Goal: Information Seeking & Learning: Compare options

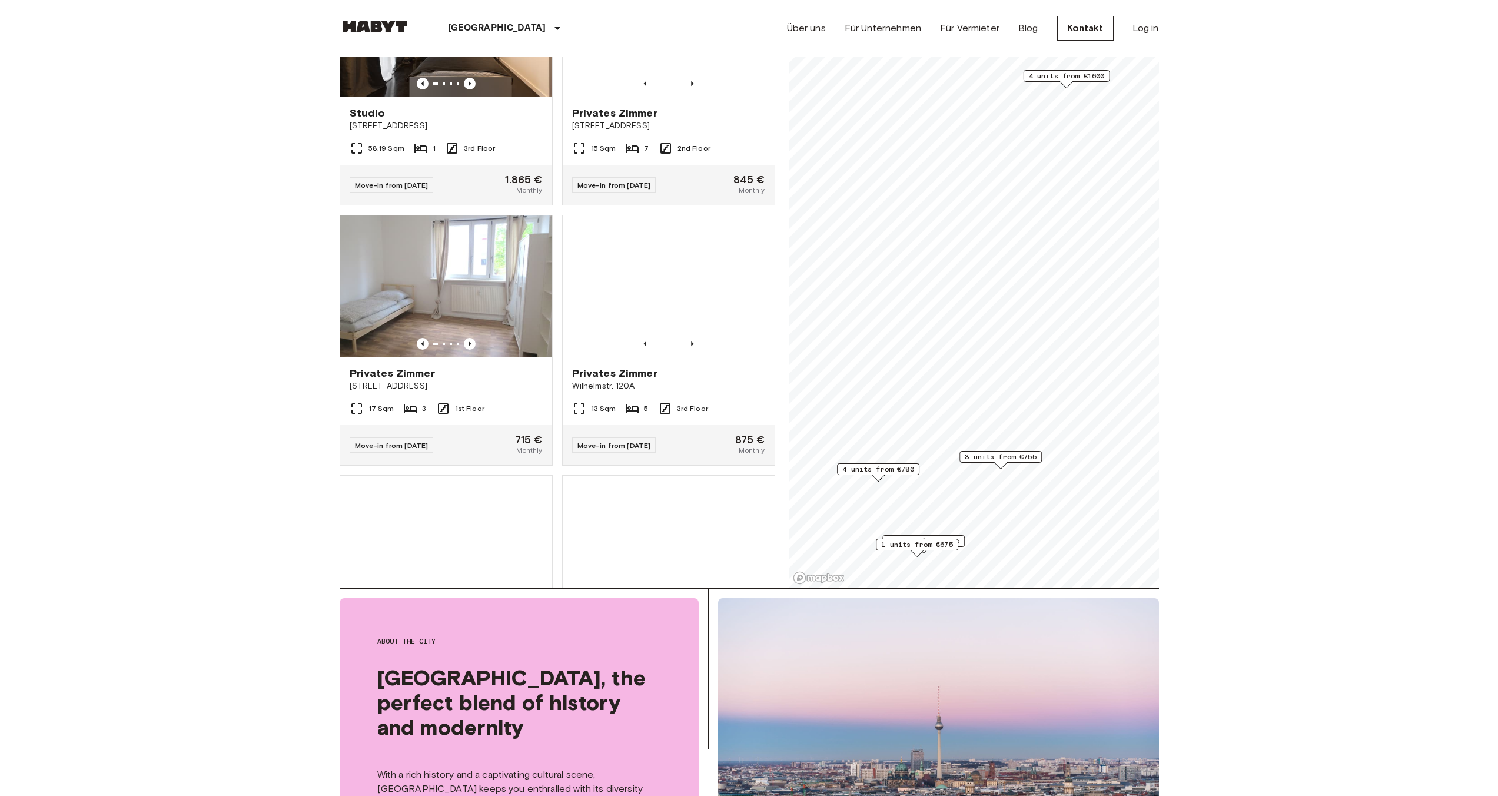
scroll to position [287, 0]
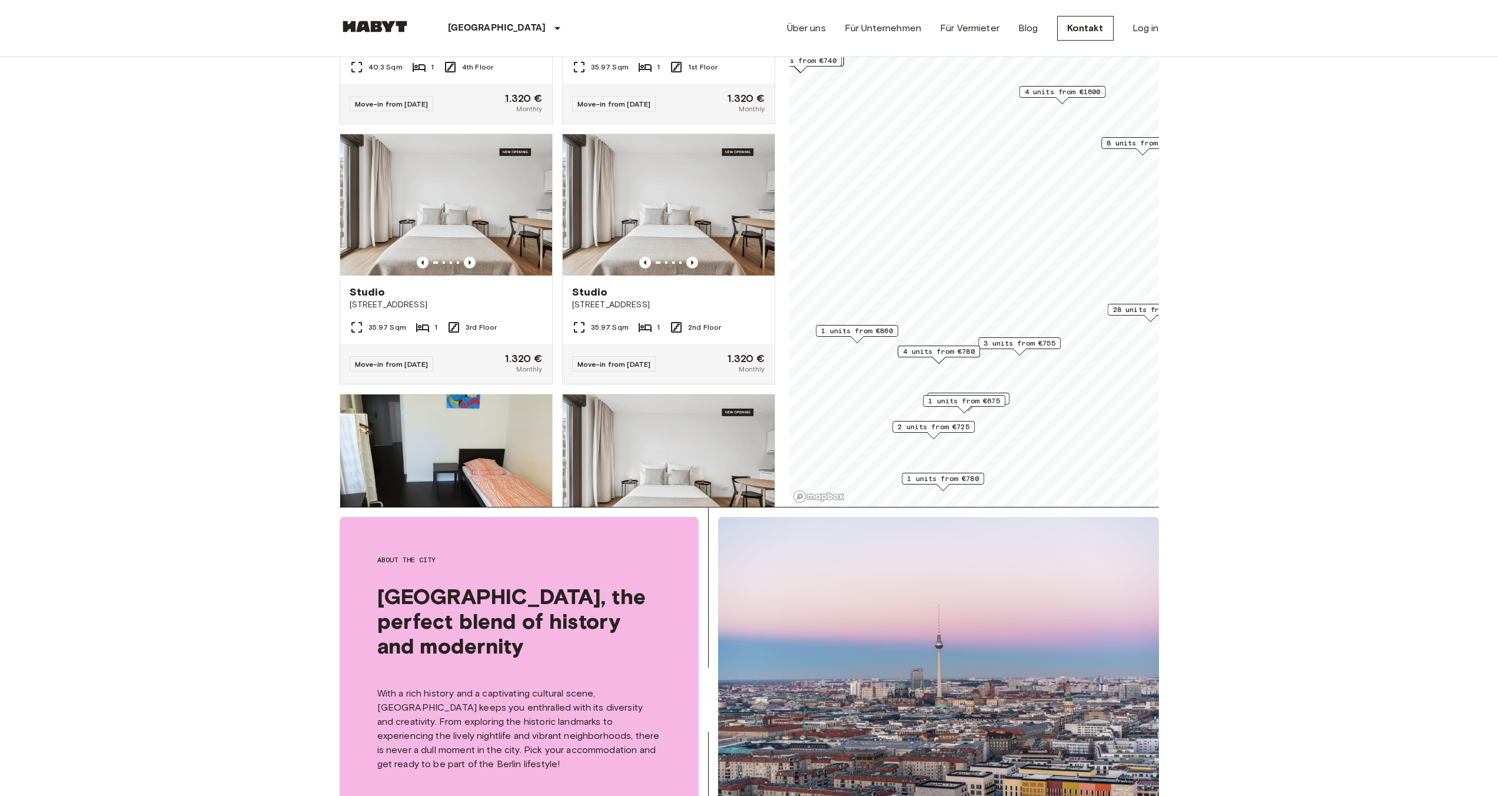
scroll to position [190, 0]
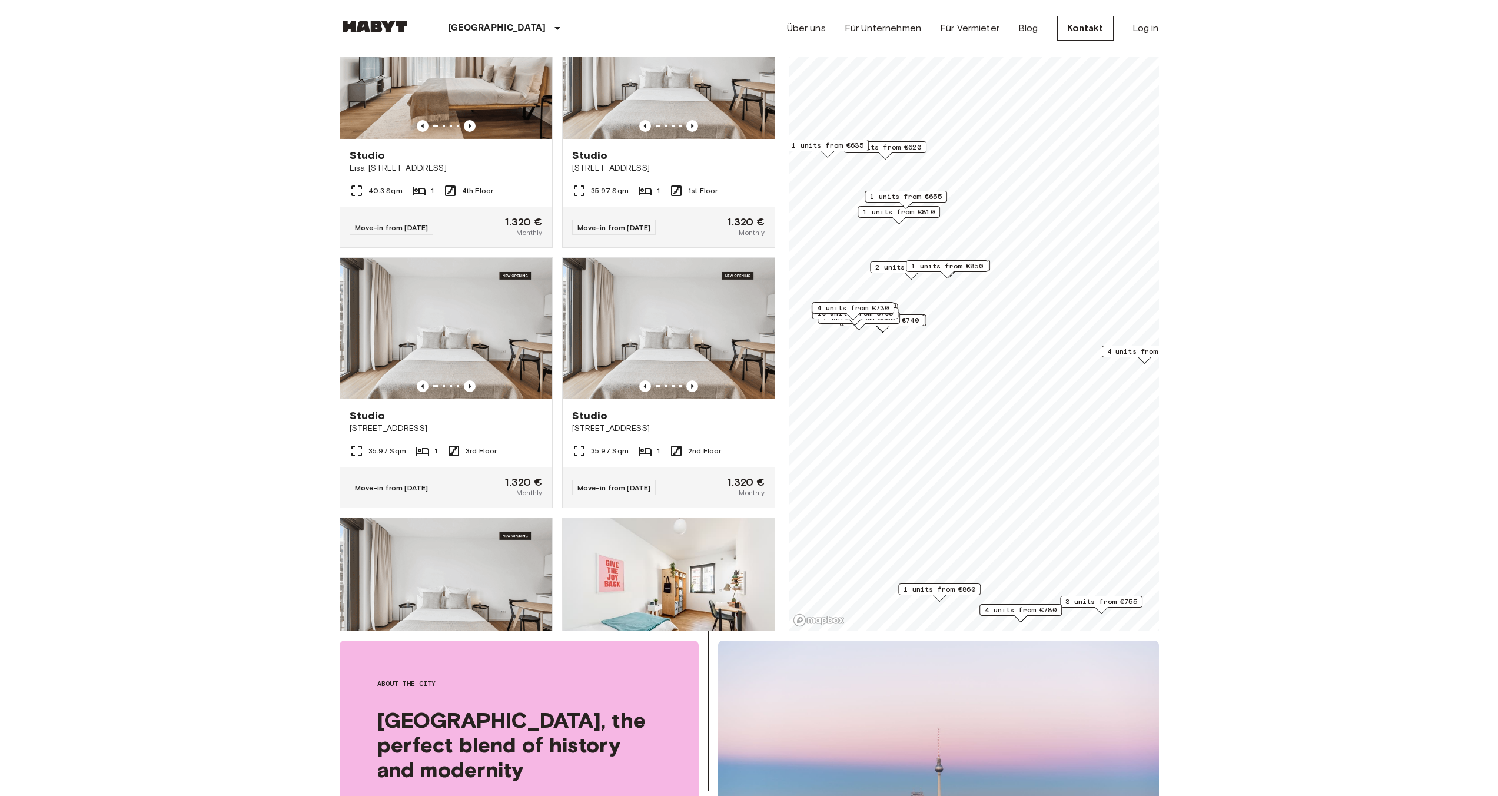
scroll to position [115, 0]
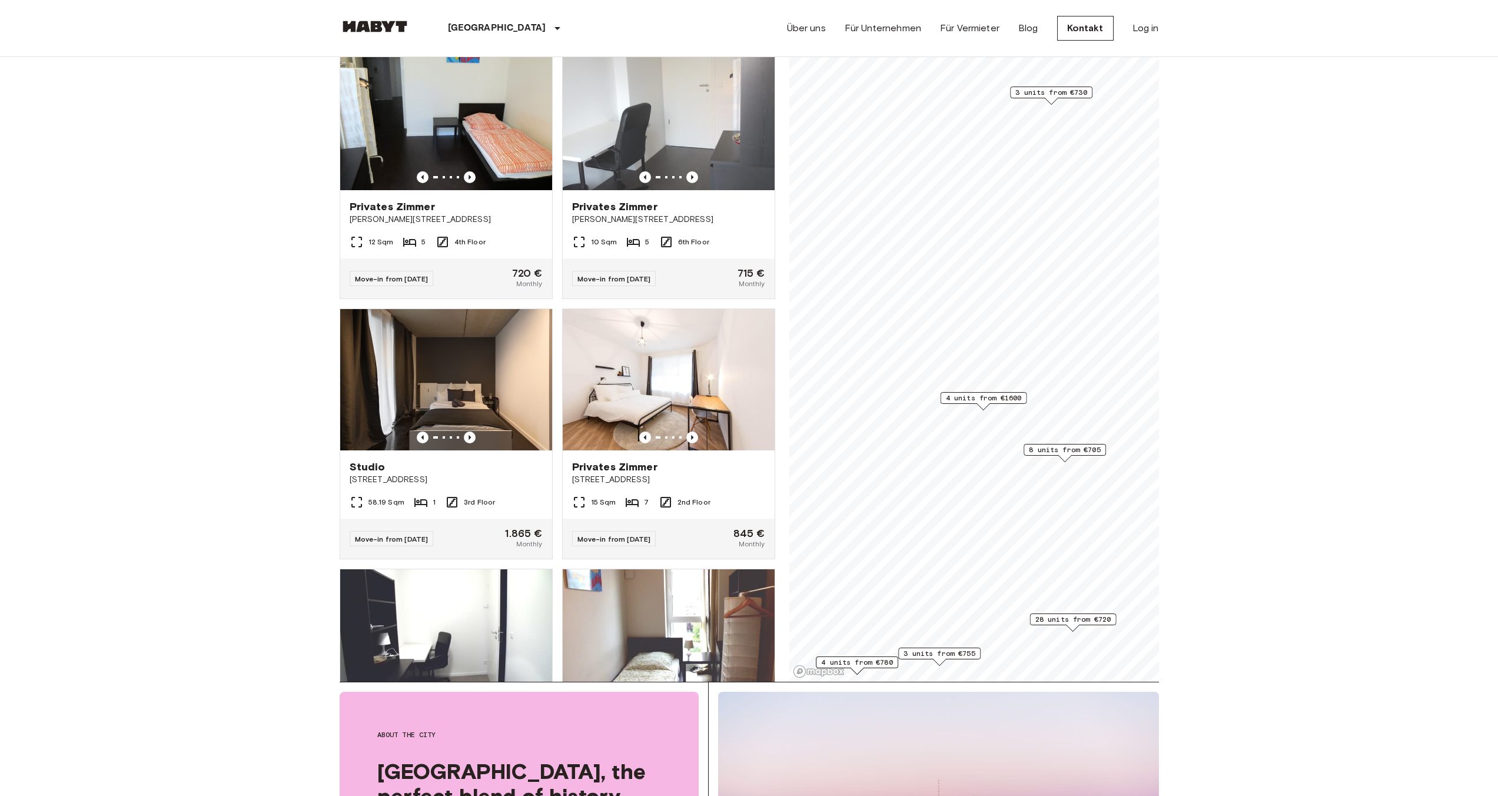
click at [988, 398] on span "4 units from €1600" at bounding box center [983, 398] width 76 height 11
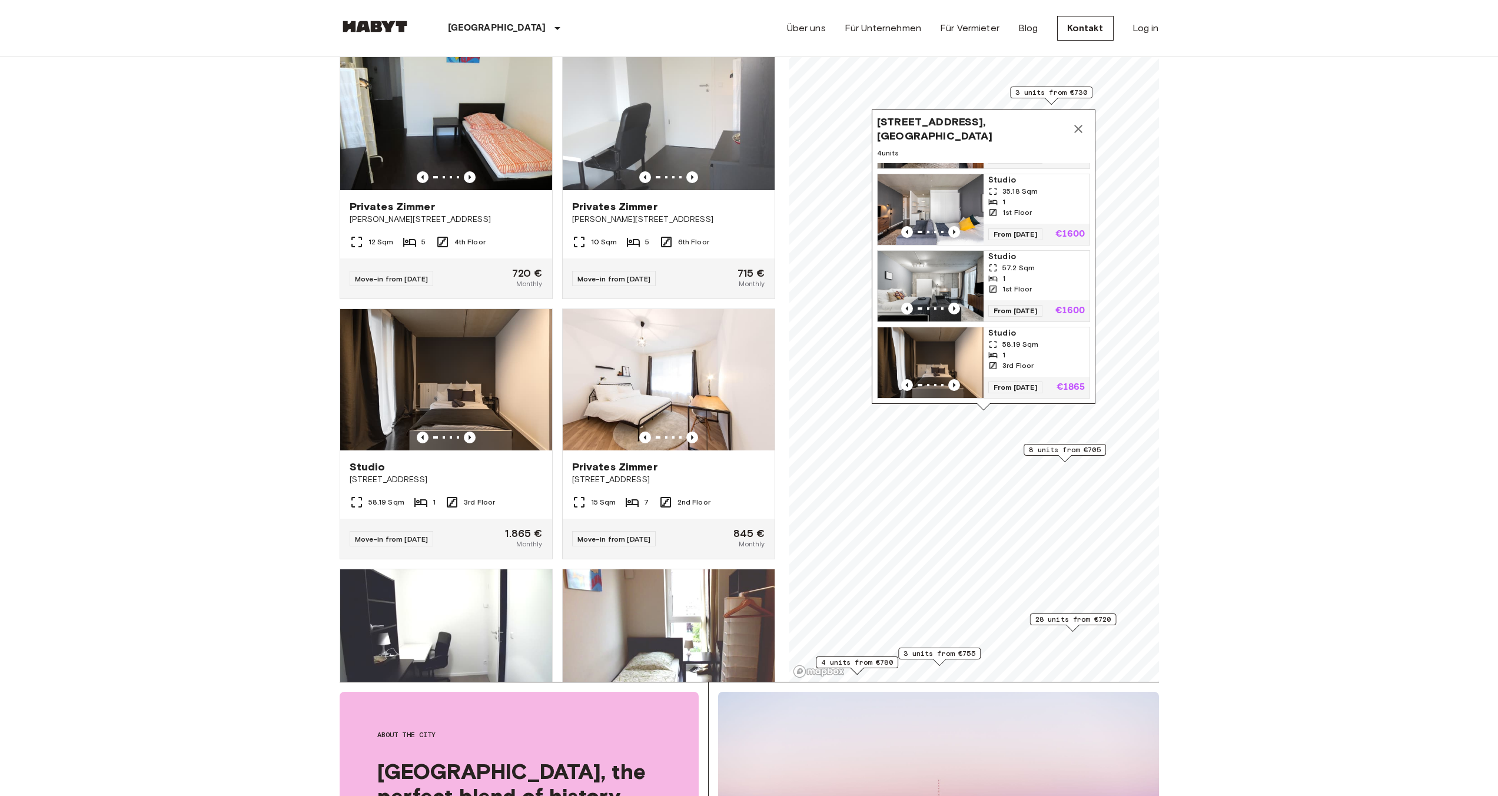
scroll to position [117, 0]
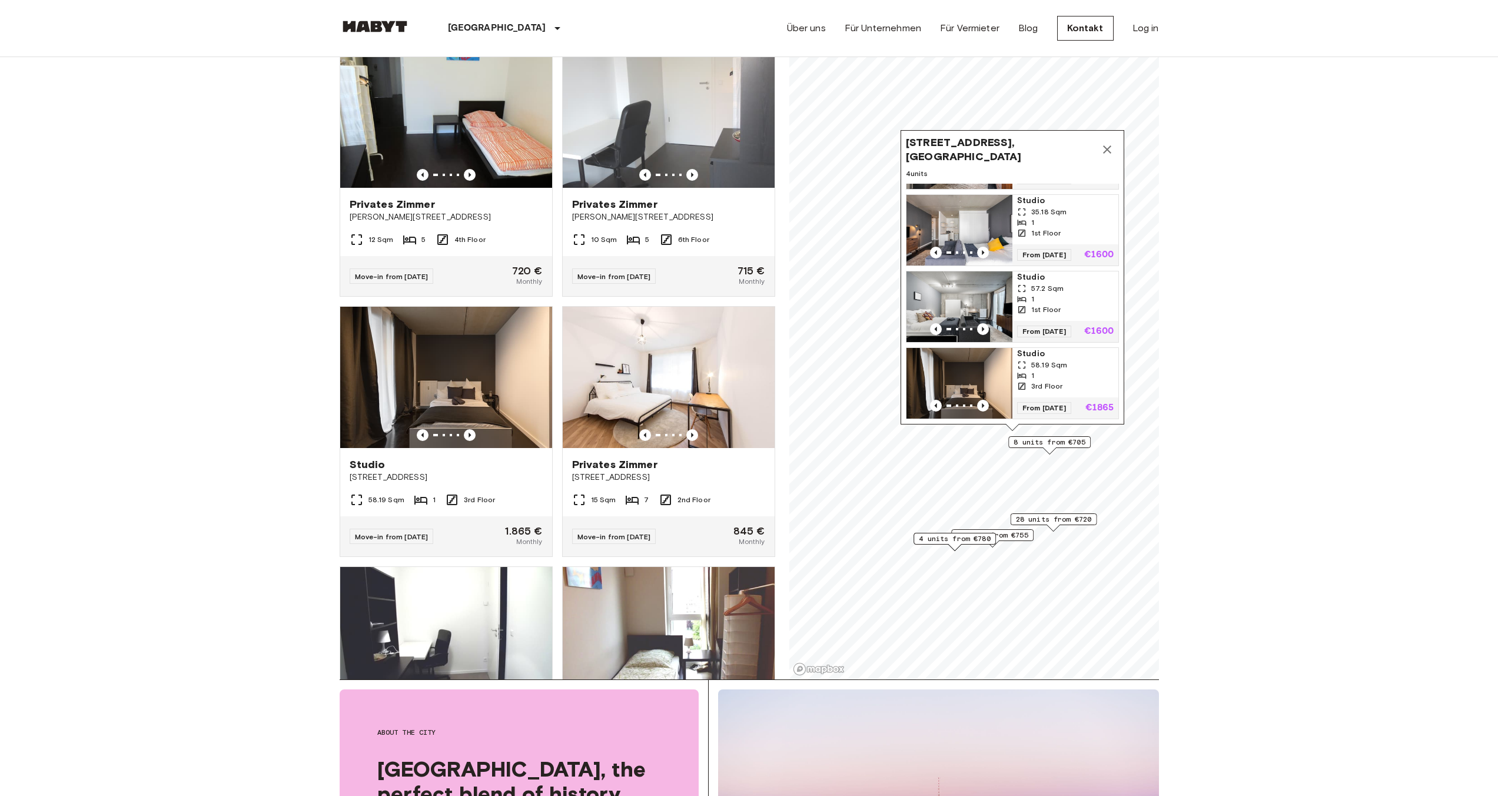
click at [954, 539] on span "4 units from €780" at bounding box center [955, 538] width 72 height 11
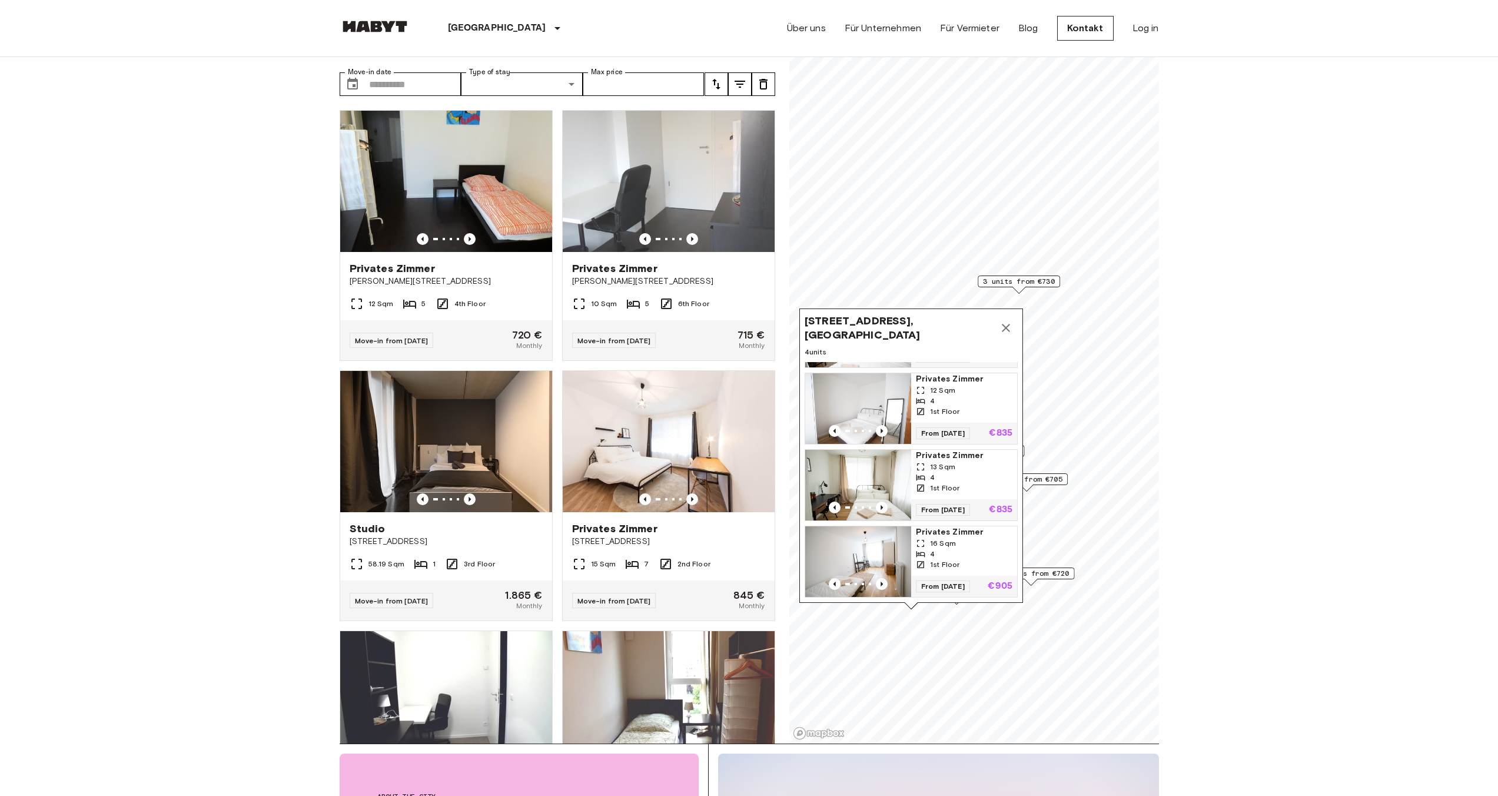
scroll to position [0, 0]
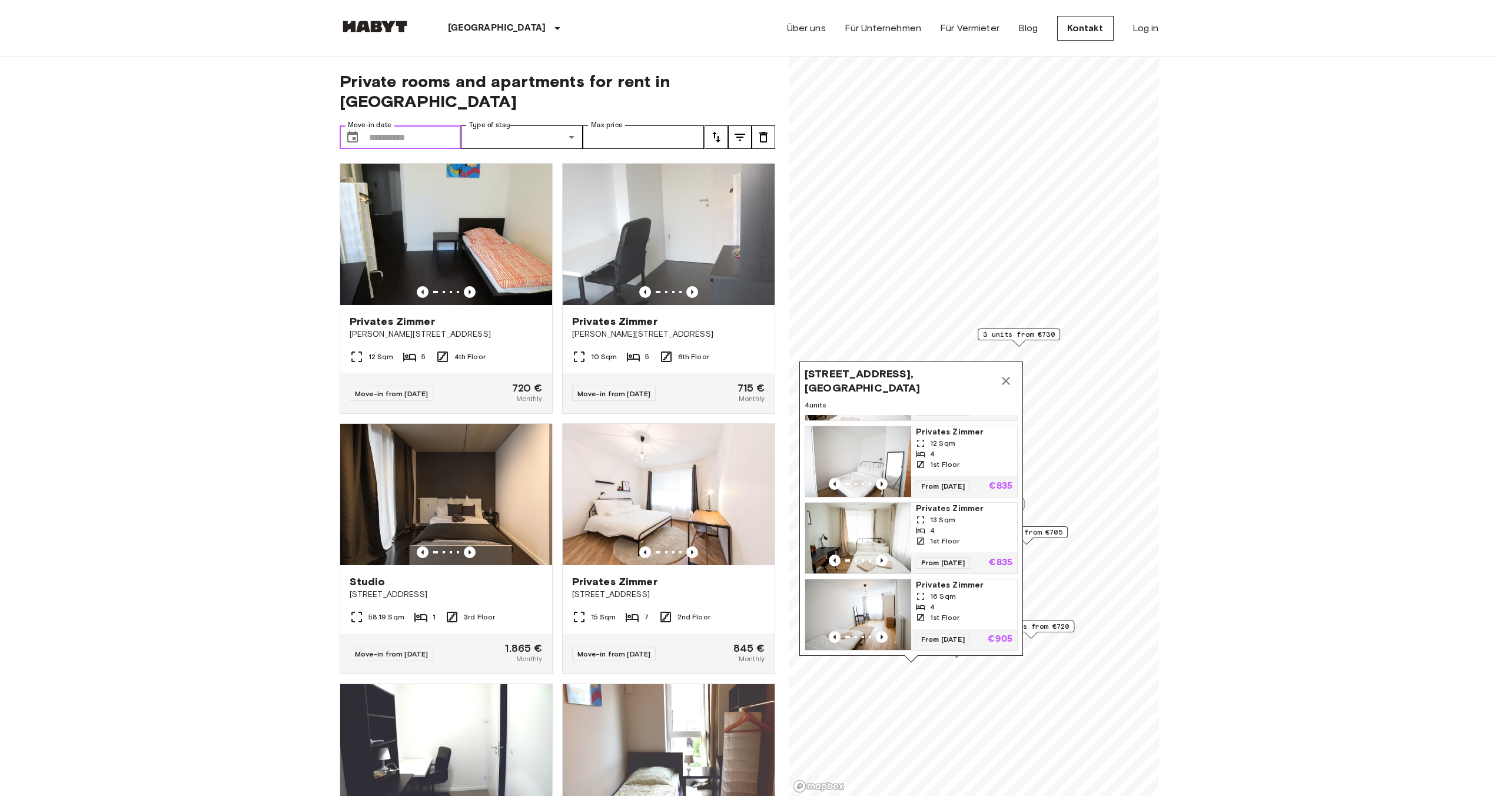
click at [400, 125] on input "Move-in date" at bounding box center [415, 137] width 92 height 24
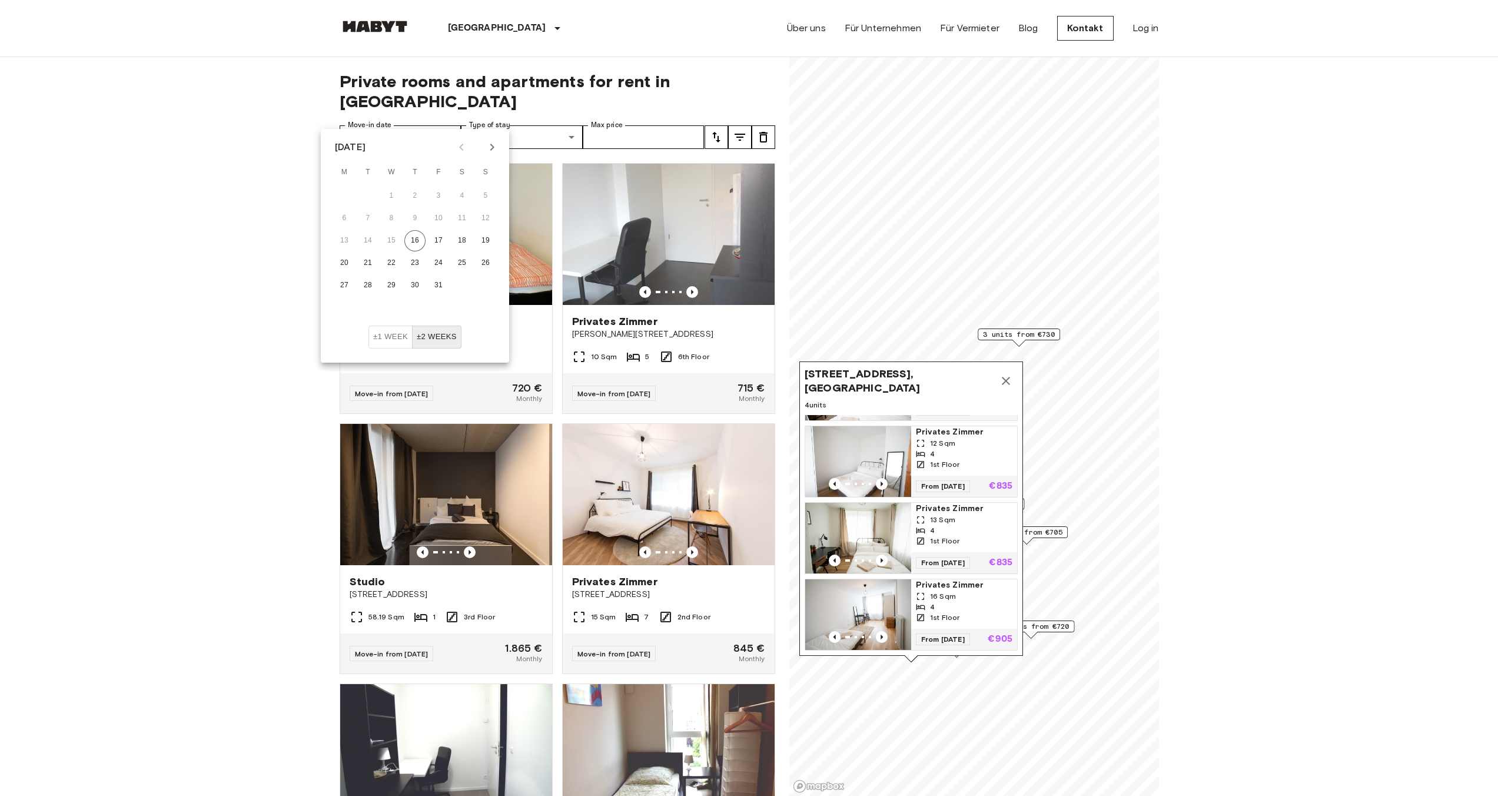
click at [485, 152] on icon "Next month" at bounding box center [492, 147] width 14 height 14
click at [397, 222] on button "5" at bounding box center [391, 218] width 21 height 21
type input "**********"
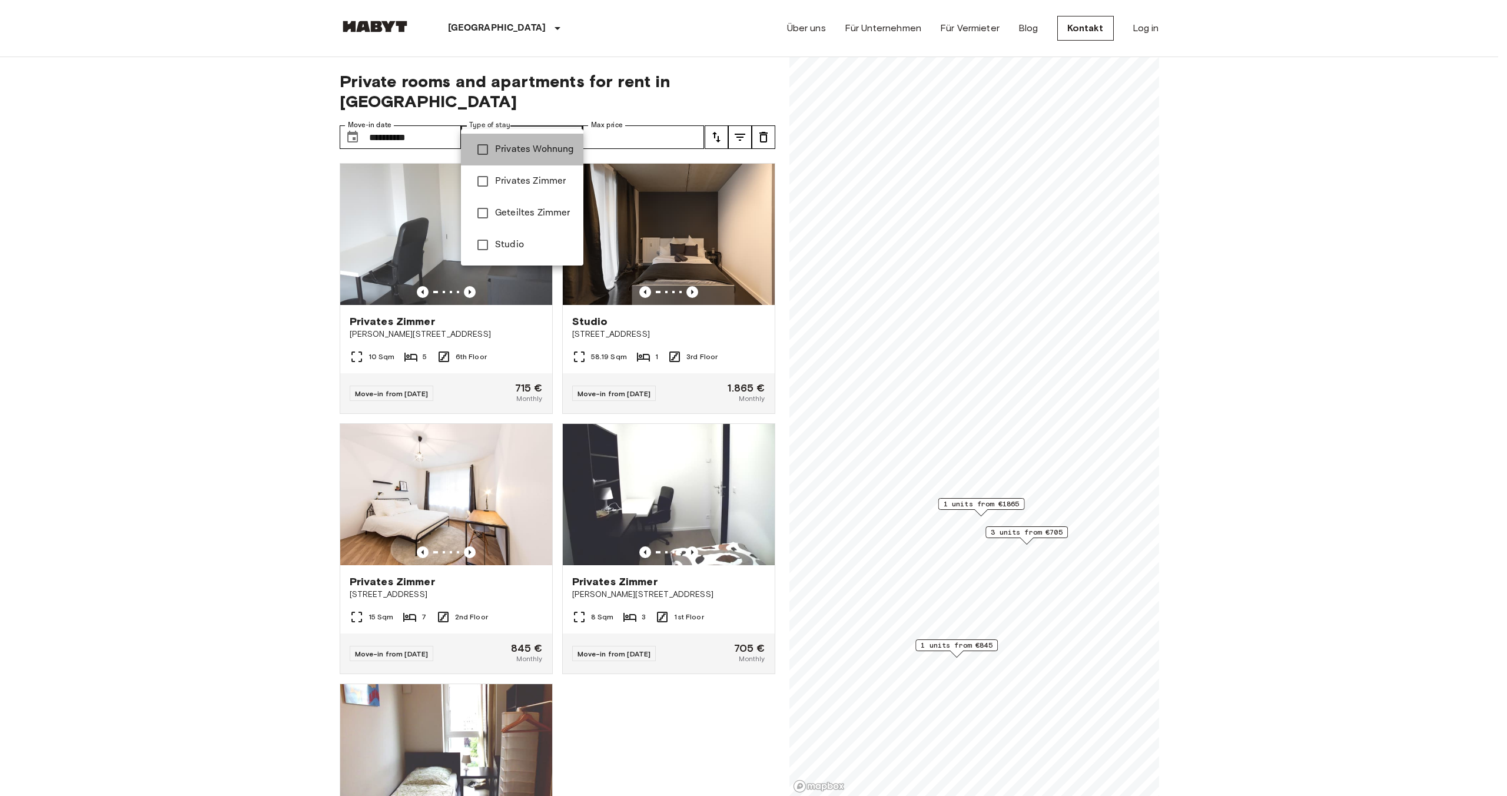
click at [533, 153] on span "Privates Wohnung" at bounding box center [534, 149] width 79 height 14
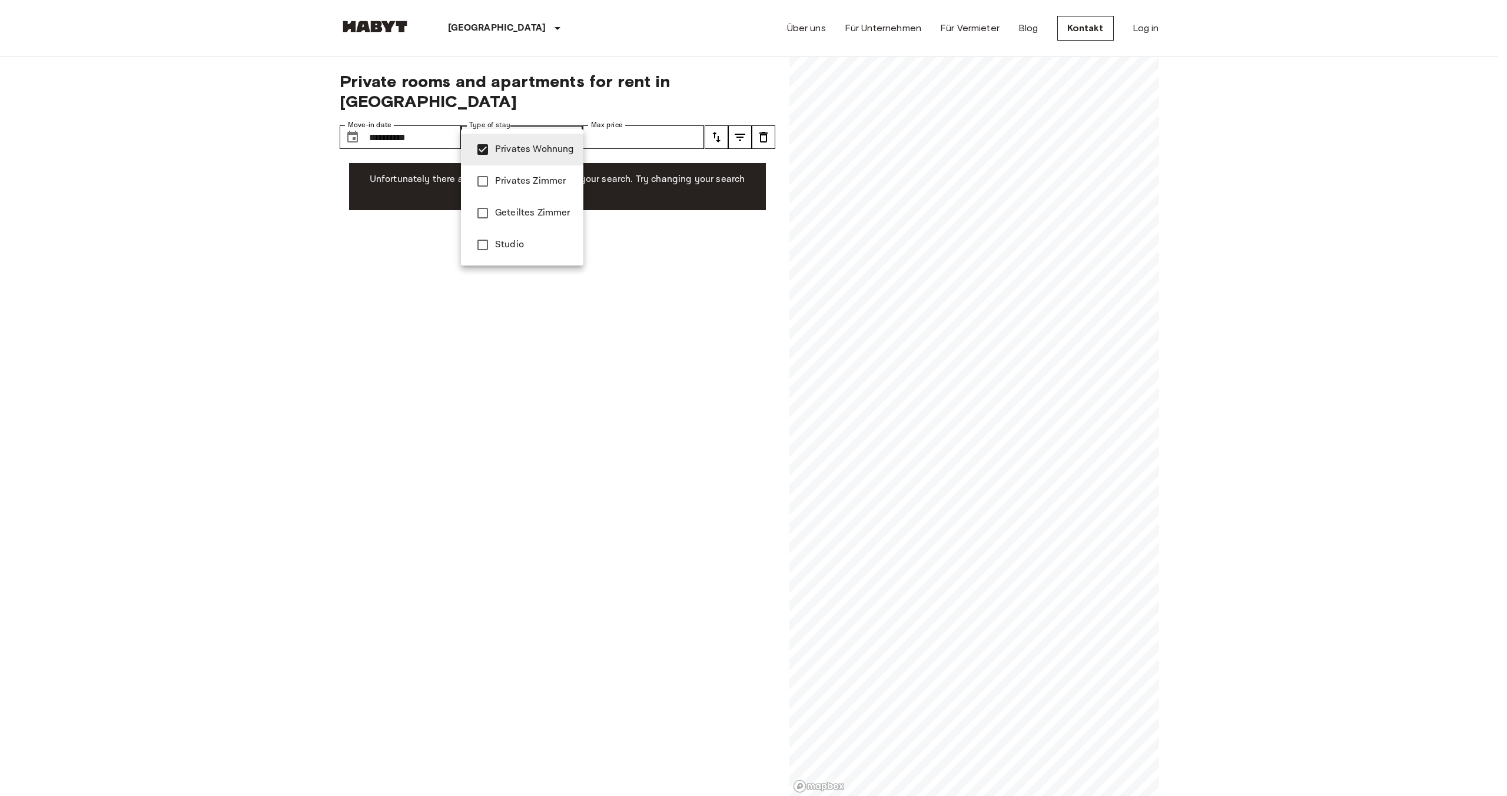
click at [519, 240] on span "Studio" at bounding box center [534, 245] width 79 height 14
type input "**********"
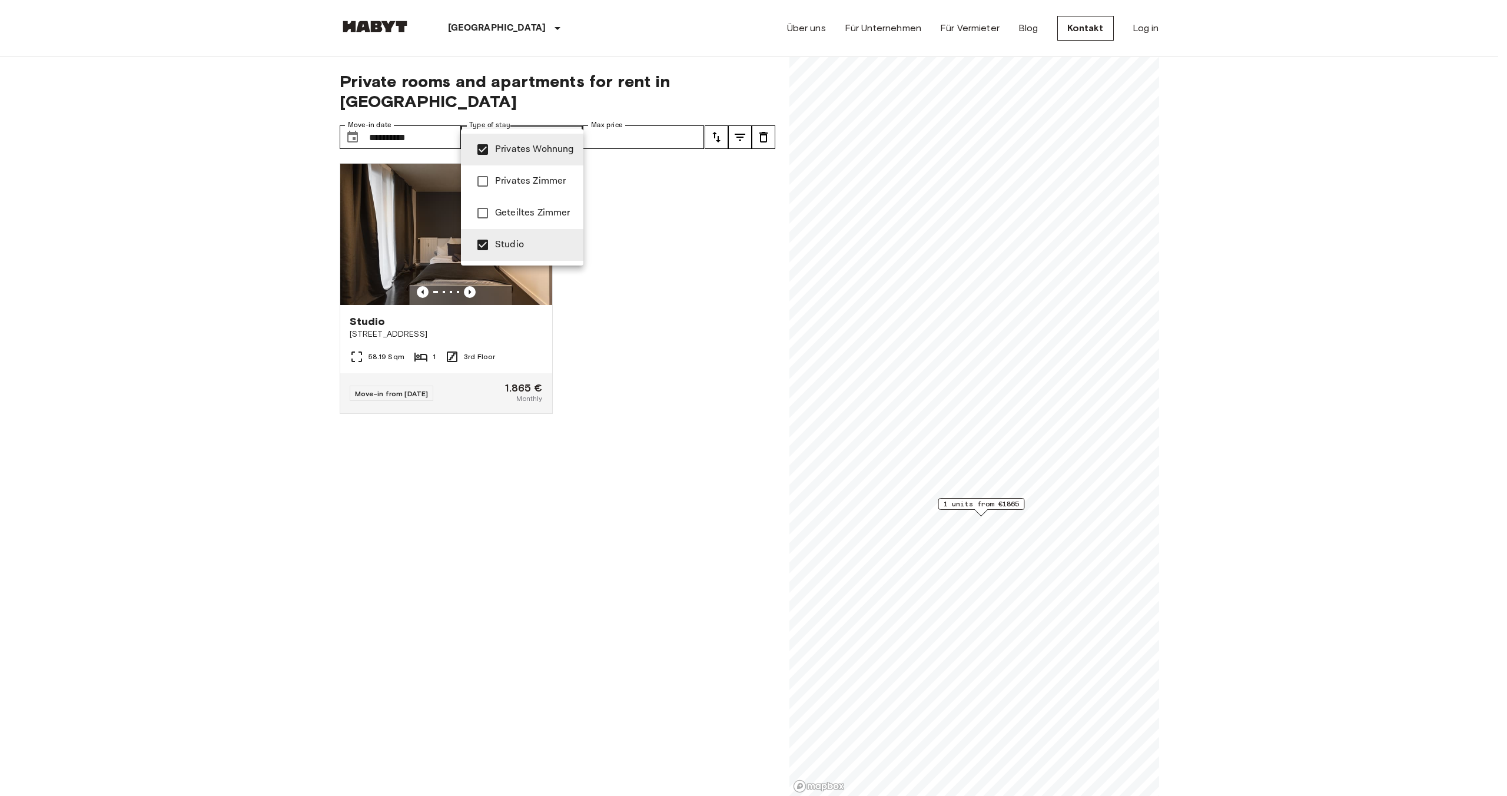
click at [648, 123] on div at bounding box center [753, 398] width 1507 height 796
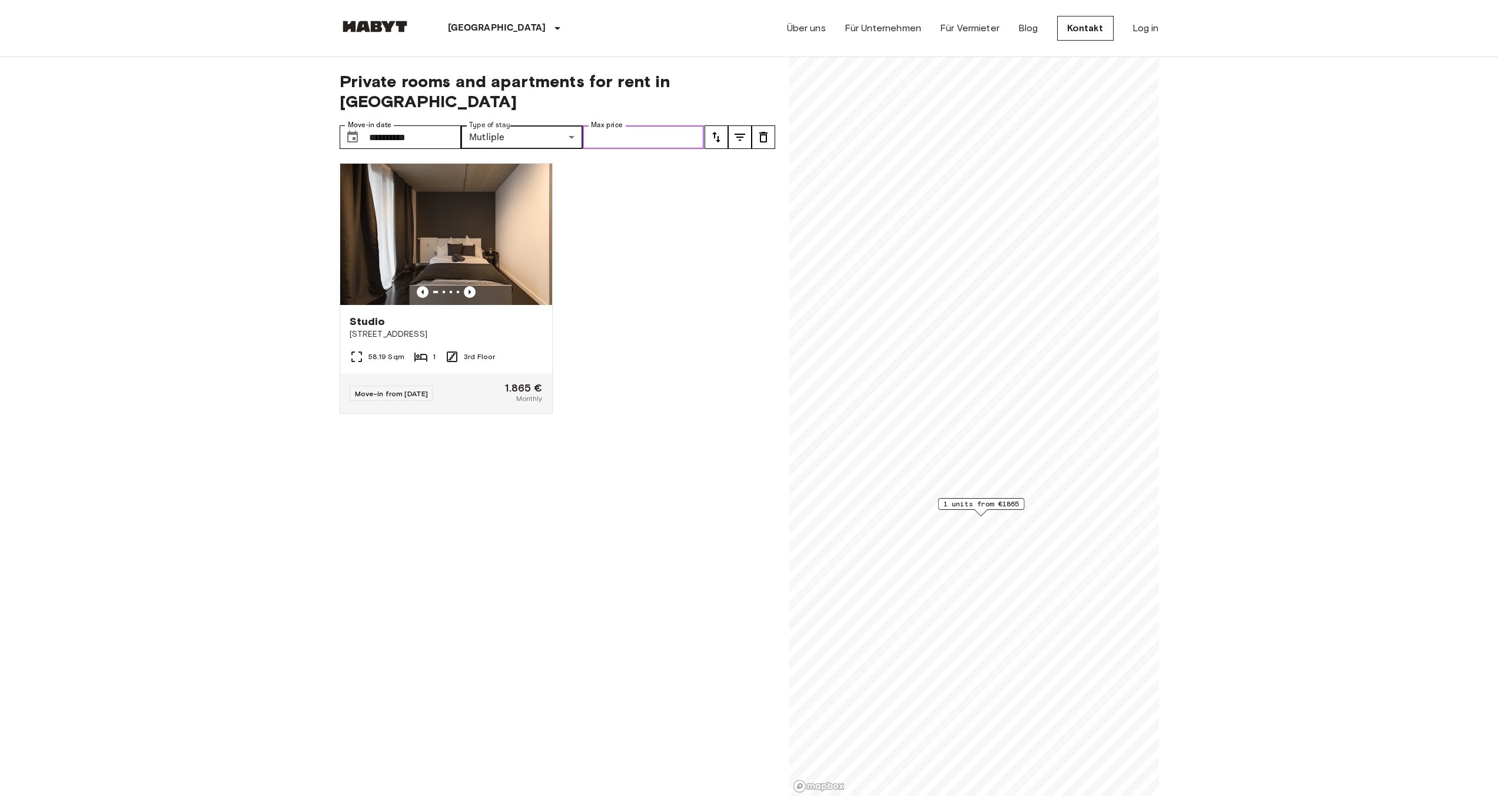
click at [648, 125] on input "Max price" at bounding box center [644, 137] width 122 height 24
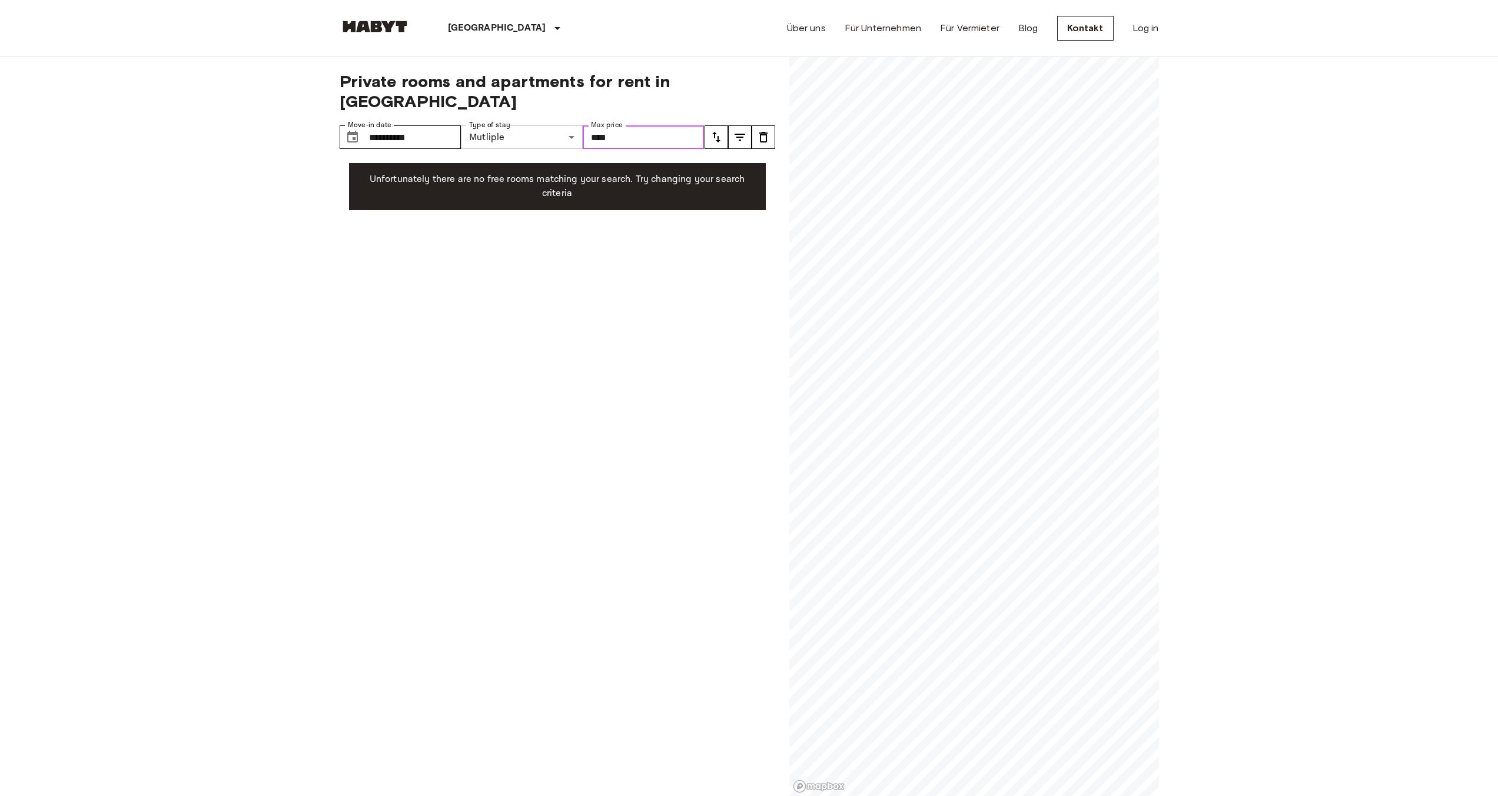
type input "****"
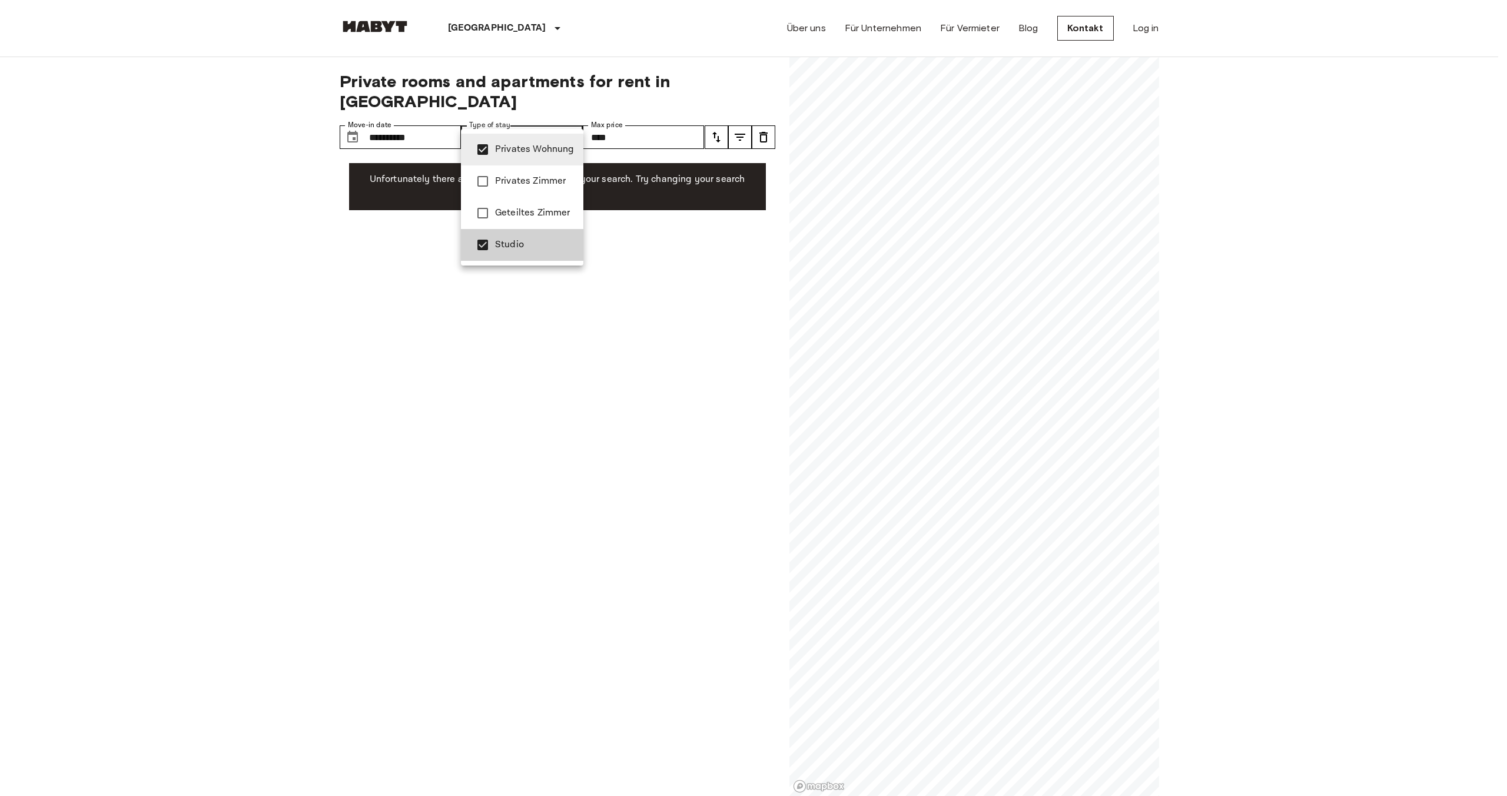
type input "**********"
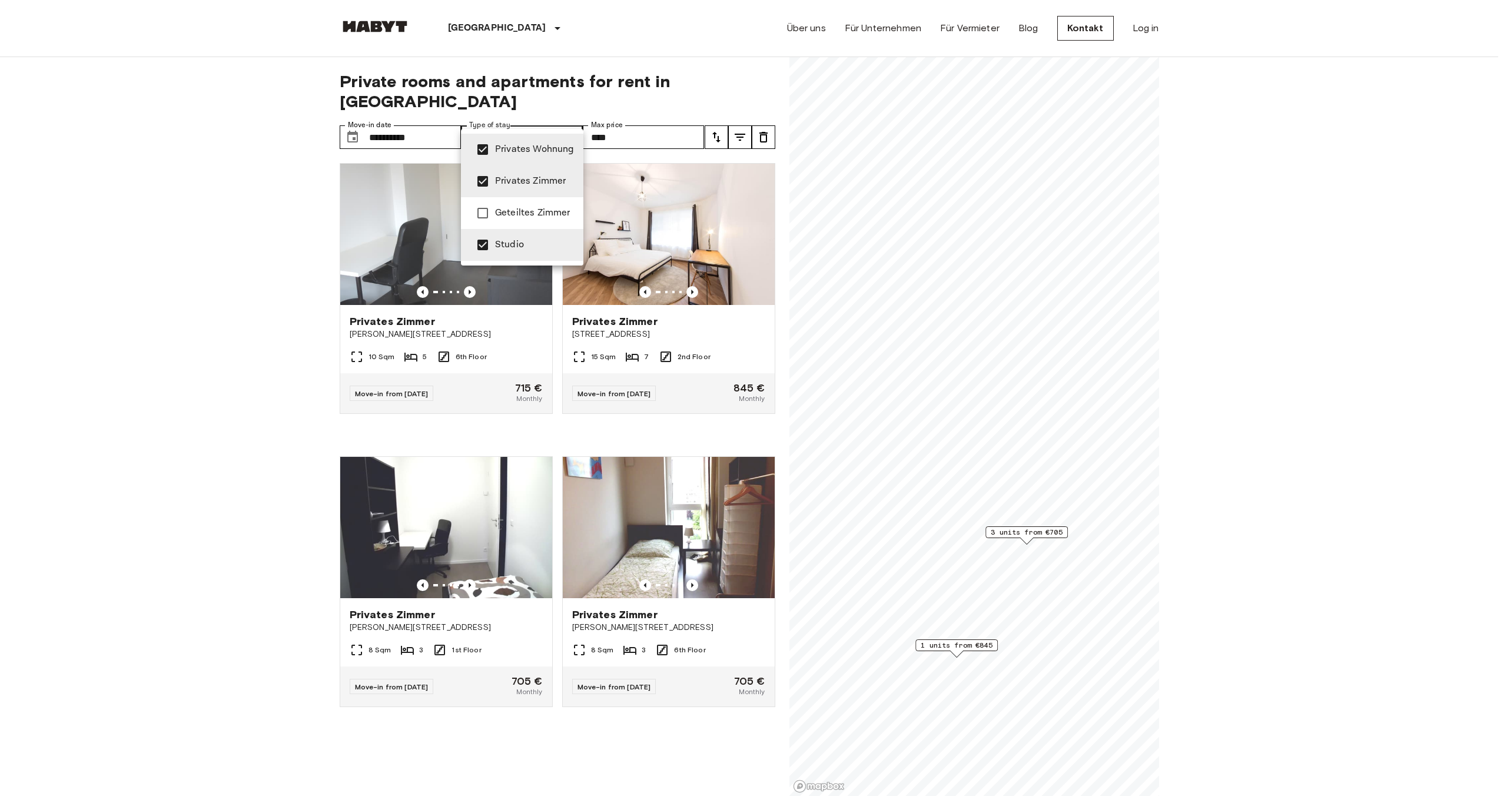
click at [1268, 81] on div at bounding box center [753, 398] width 1507 height 796
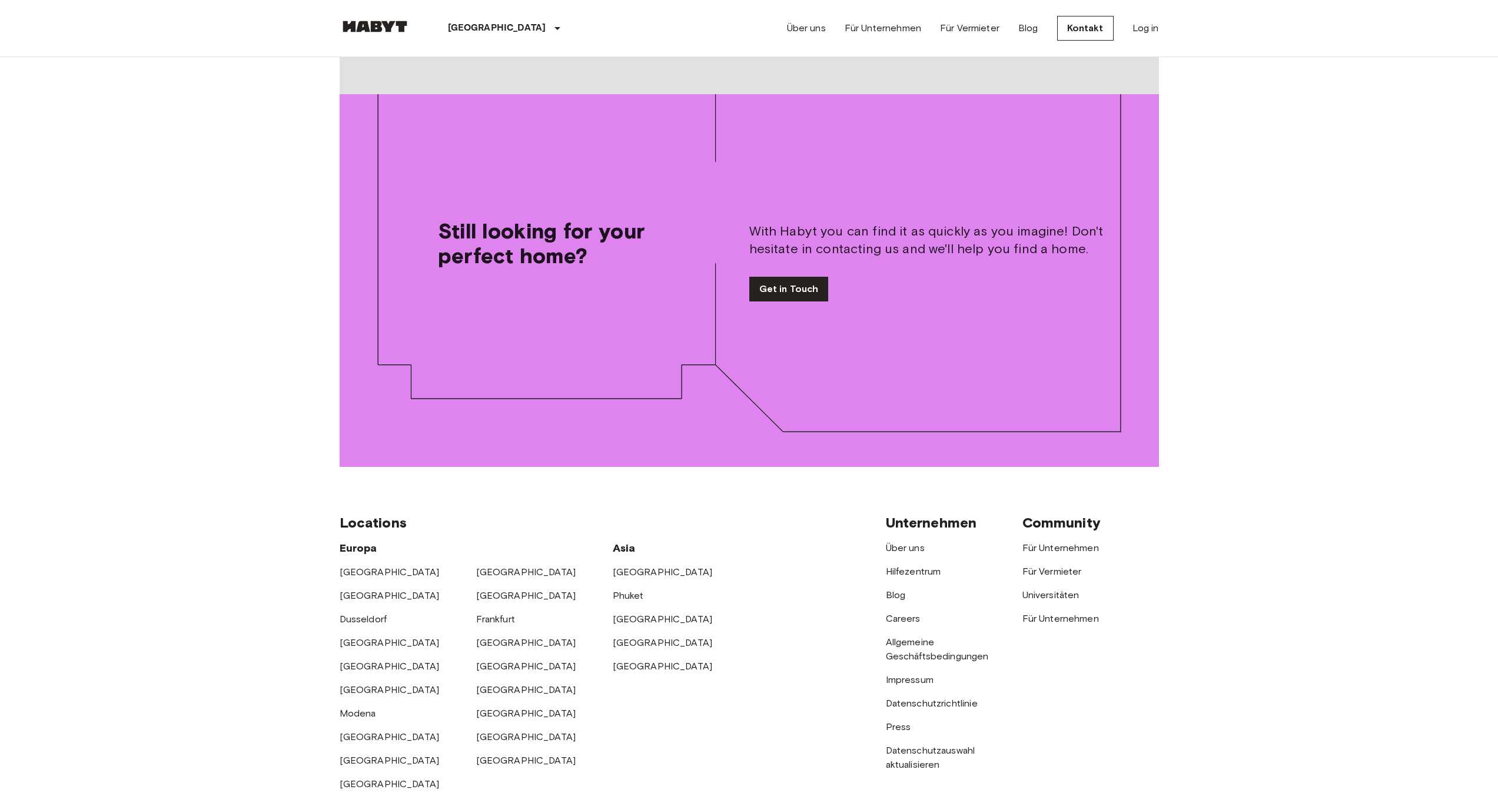
scroll to position [1848, 0]
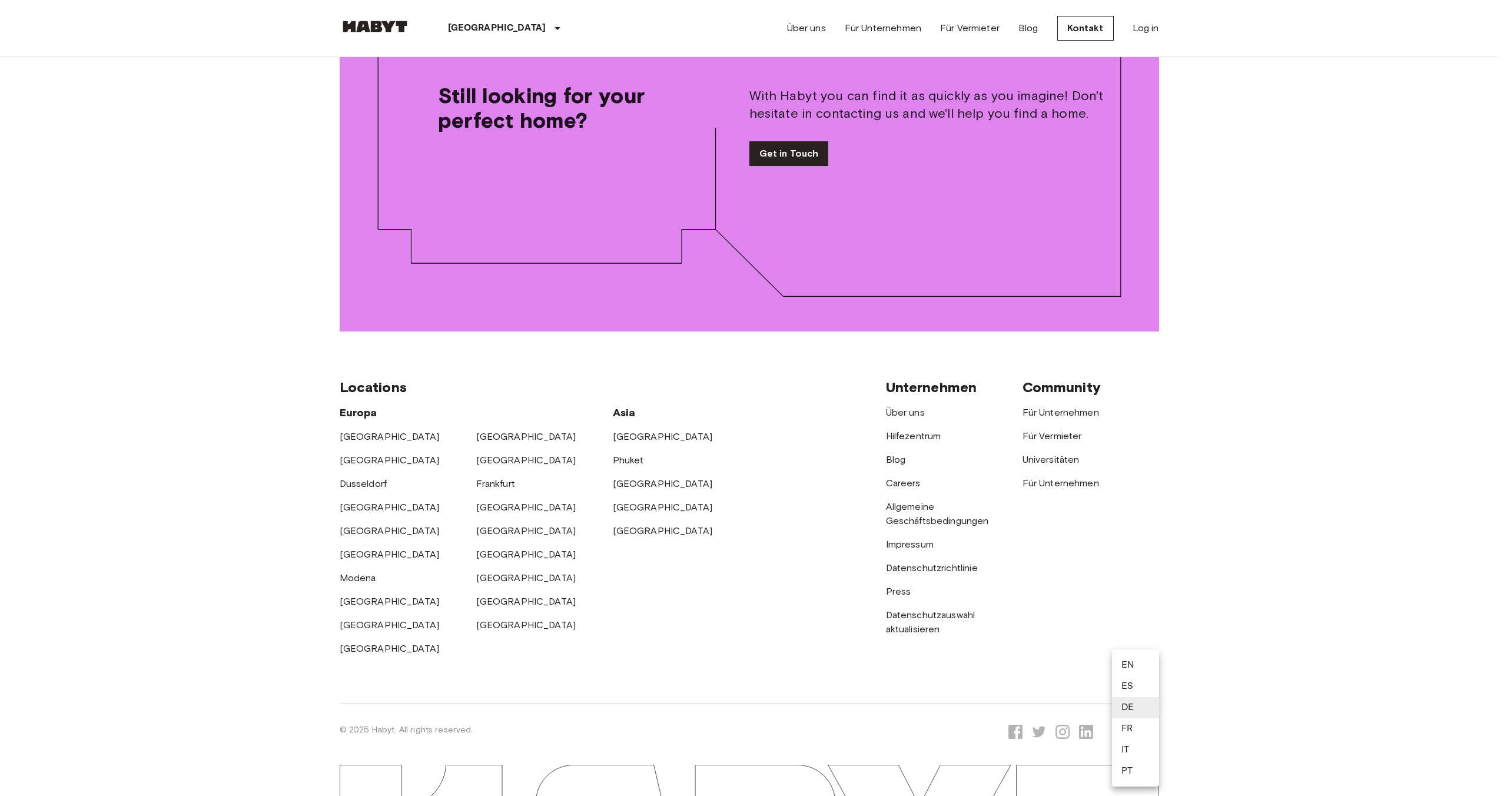
click at [1128, 665] on li "EN" at bounding box center [1135, 664] width 47 height 21
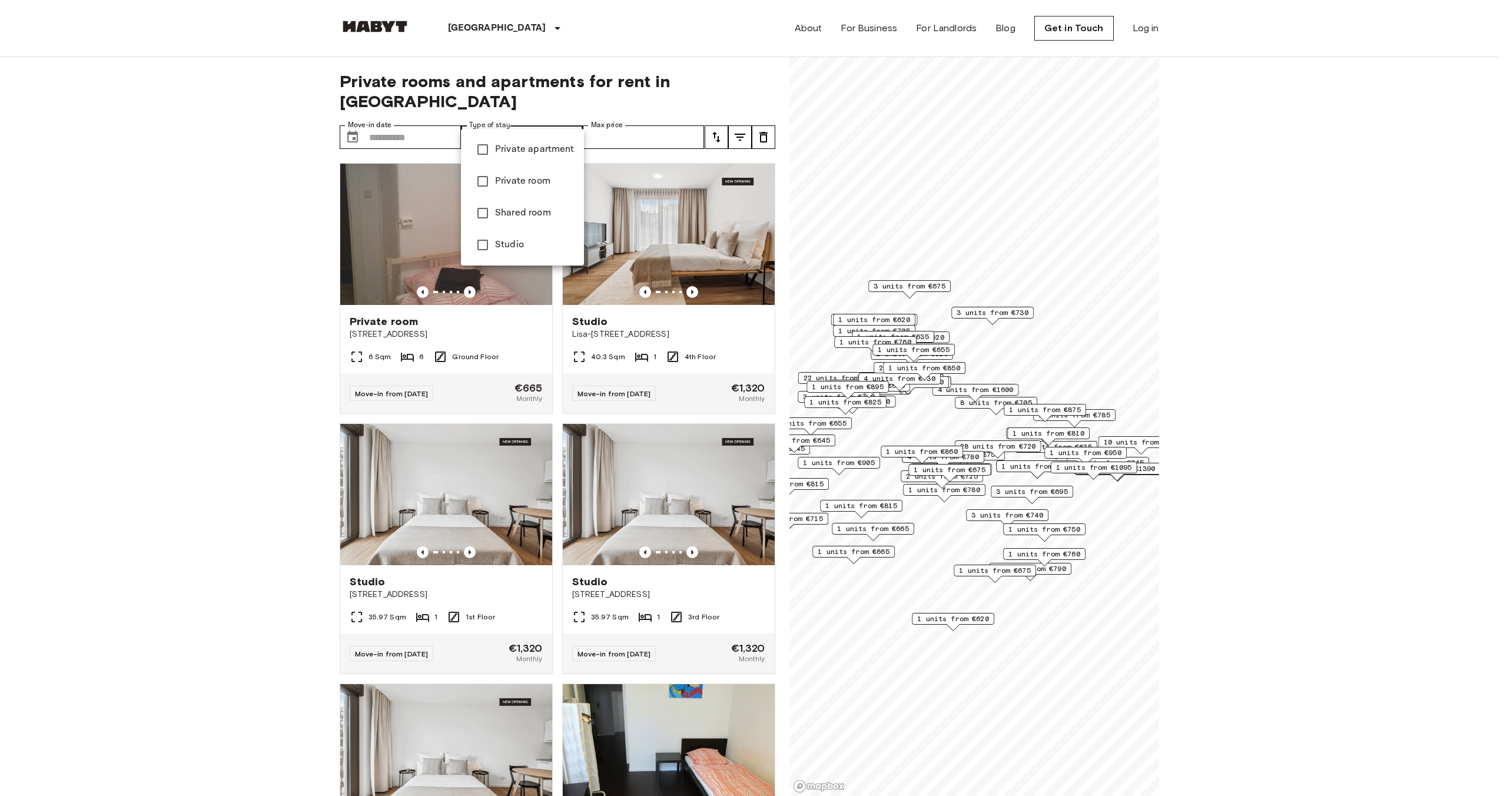
click at [538, 159] on li "Private apartment" at bounding box center [522, 150] width 123 height 32
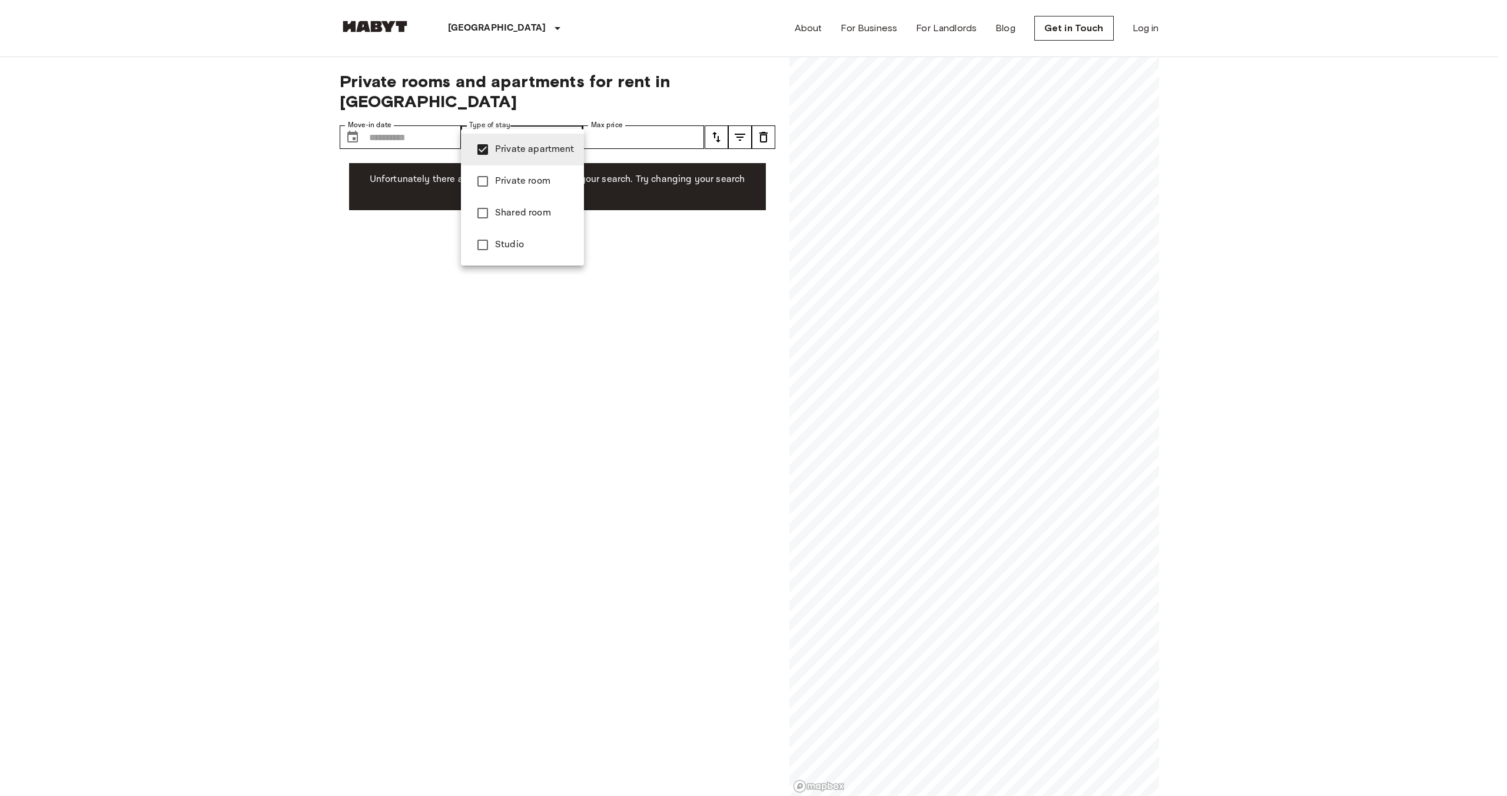
click at [520, 238] on span "Studio" at bounding box center [534, 245] width 79 height 14
type input "**********"
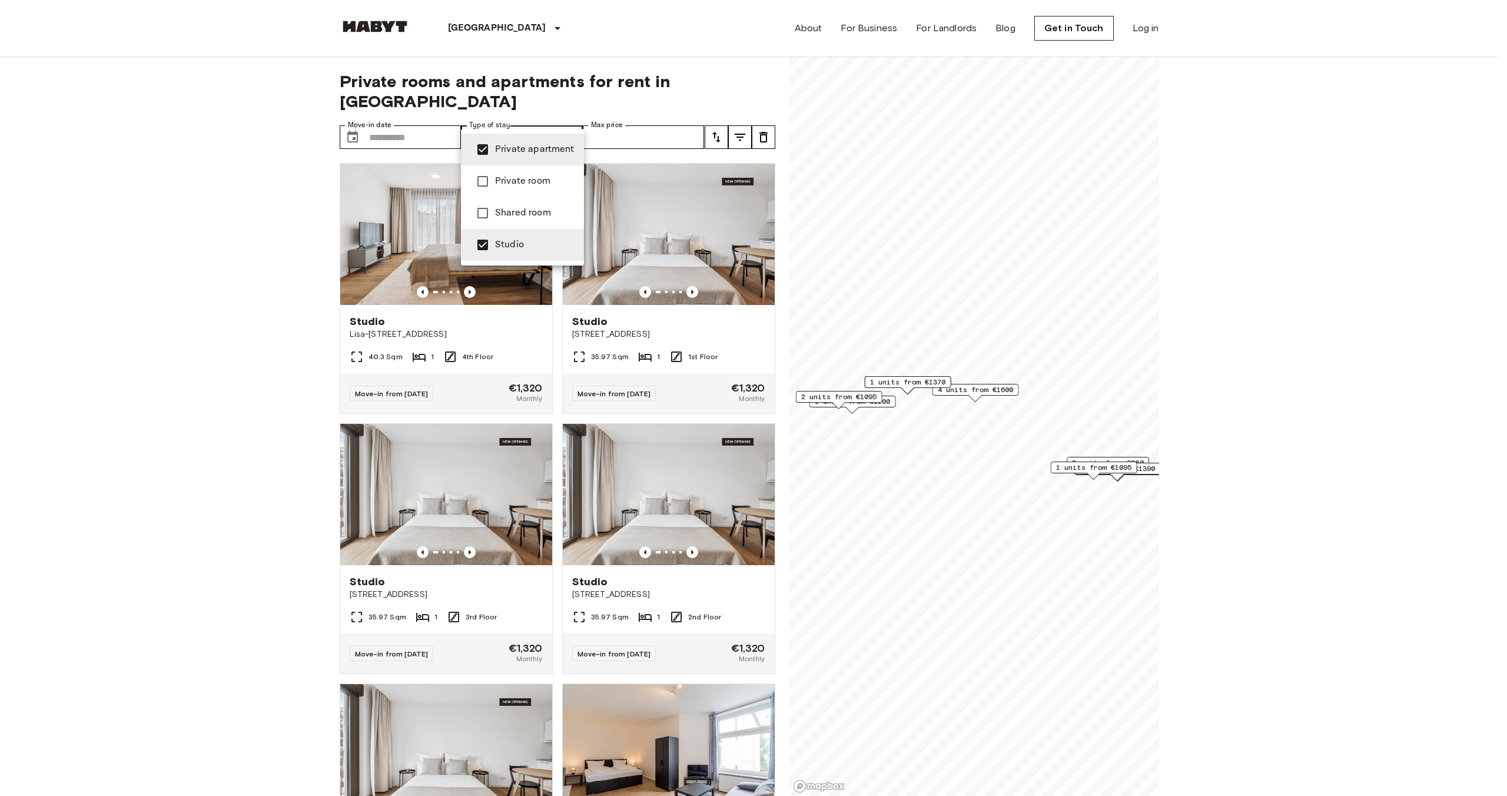
click at [258, 288] on div at bounding box center [753, 398] width 1507 height 796
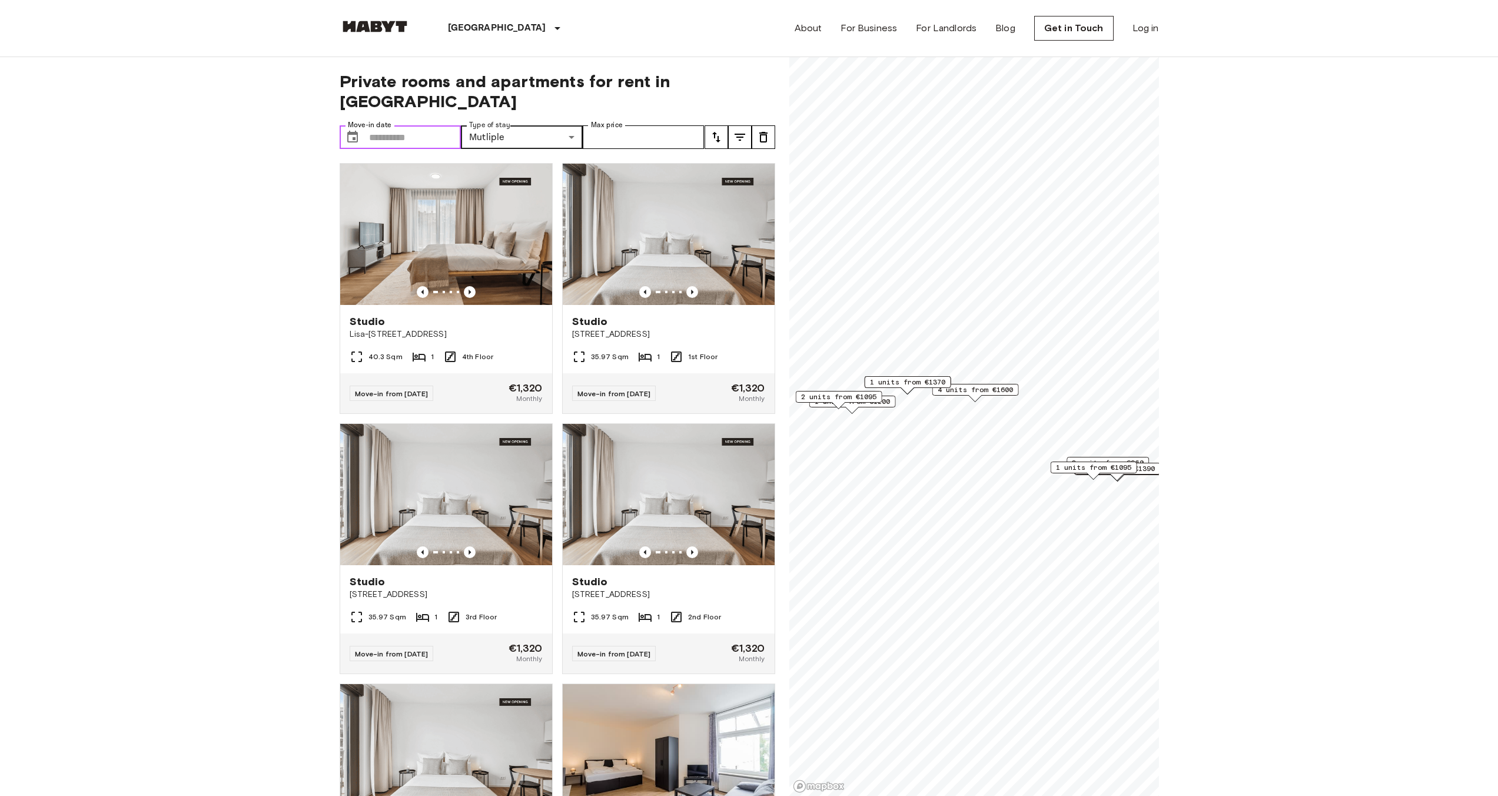
click at [407, 125] on input "Move-in date" at bounding box center [415, 137] width 92 height 24
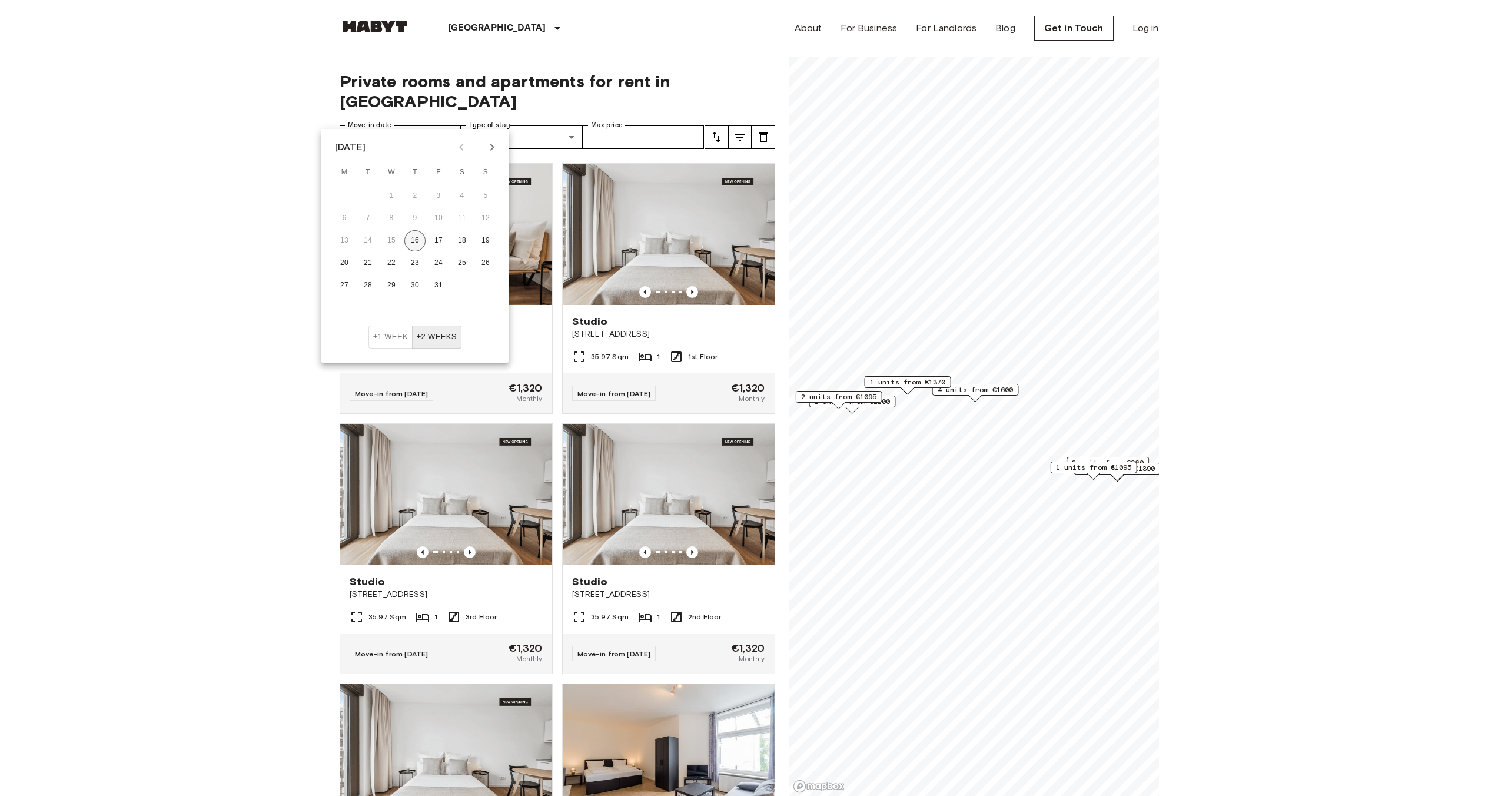
click at [421, 237] on button "16" at bounding box center [414, 240] width 21 height 21
type input "**********"
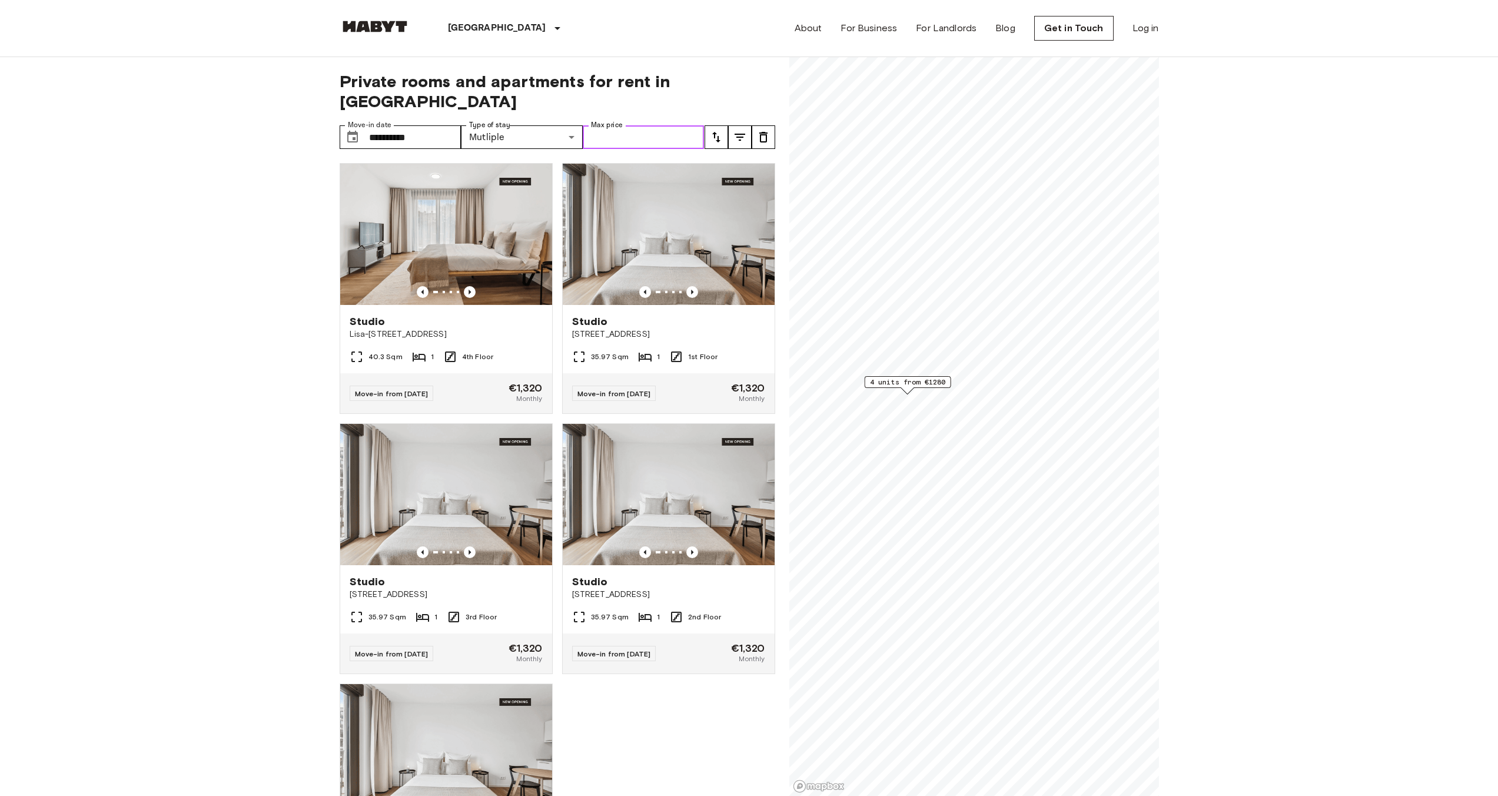
click at [647, 125] on input "Max price" at bounding box center [644, 137] width 122 height 24
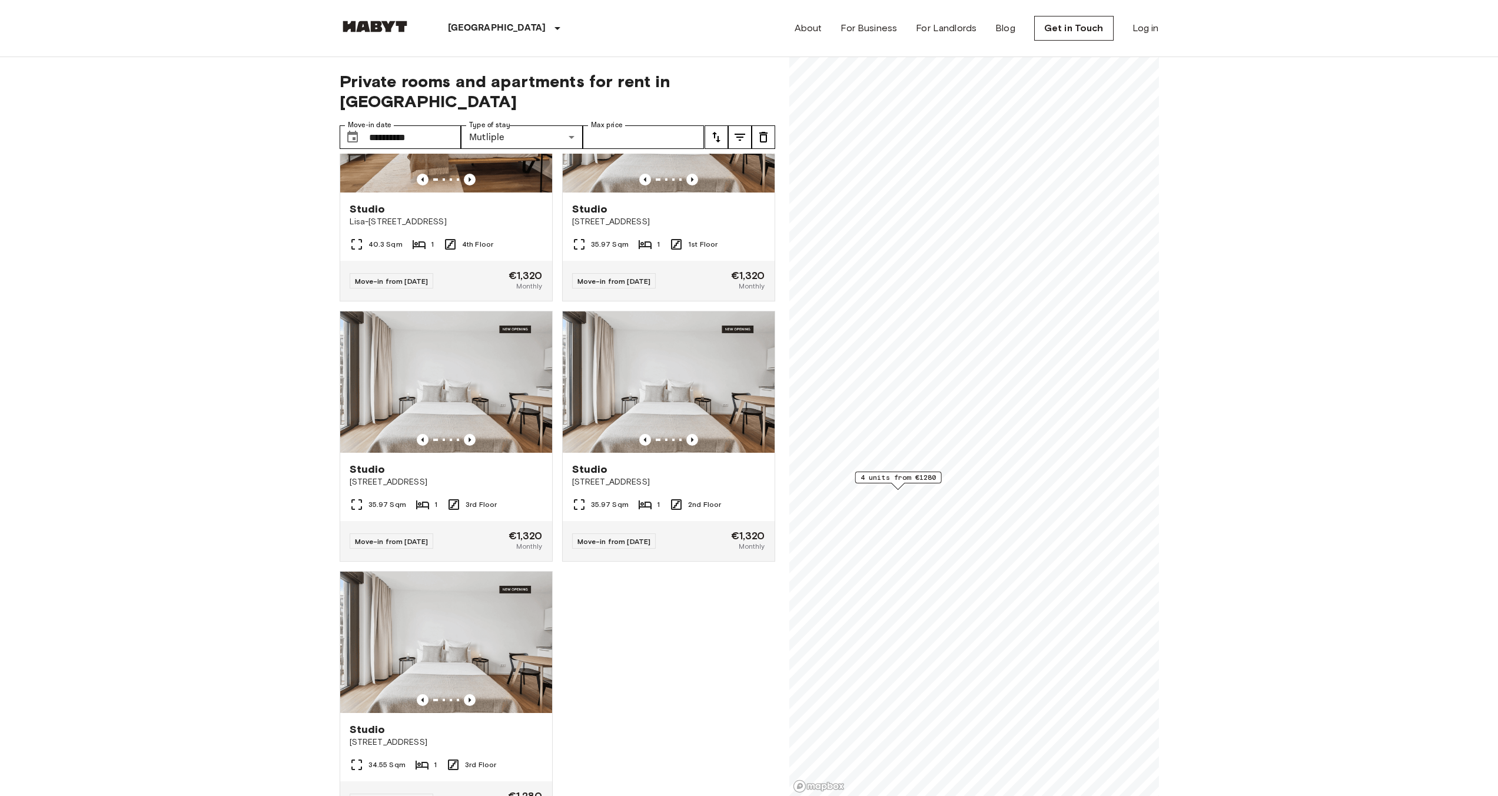
scroll to position [168, 0]
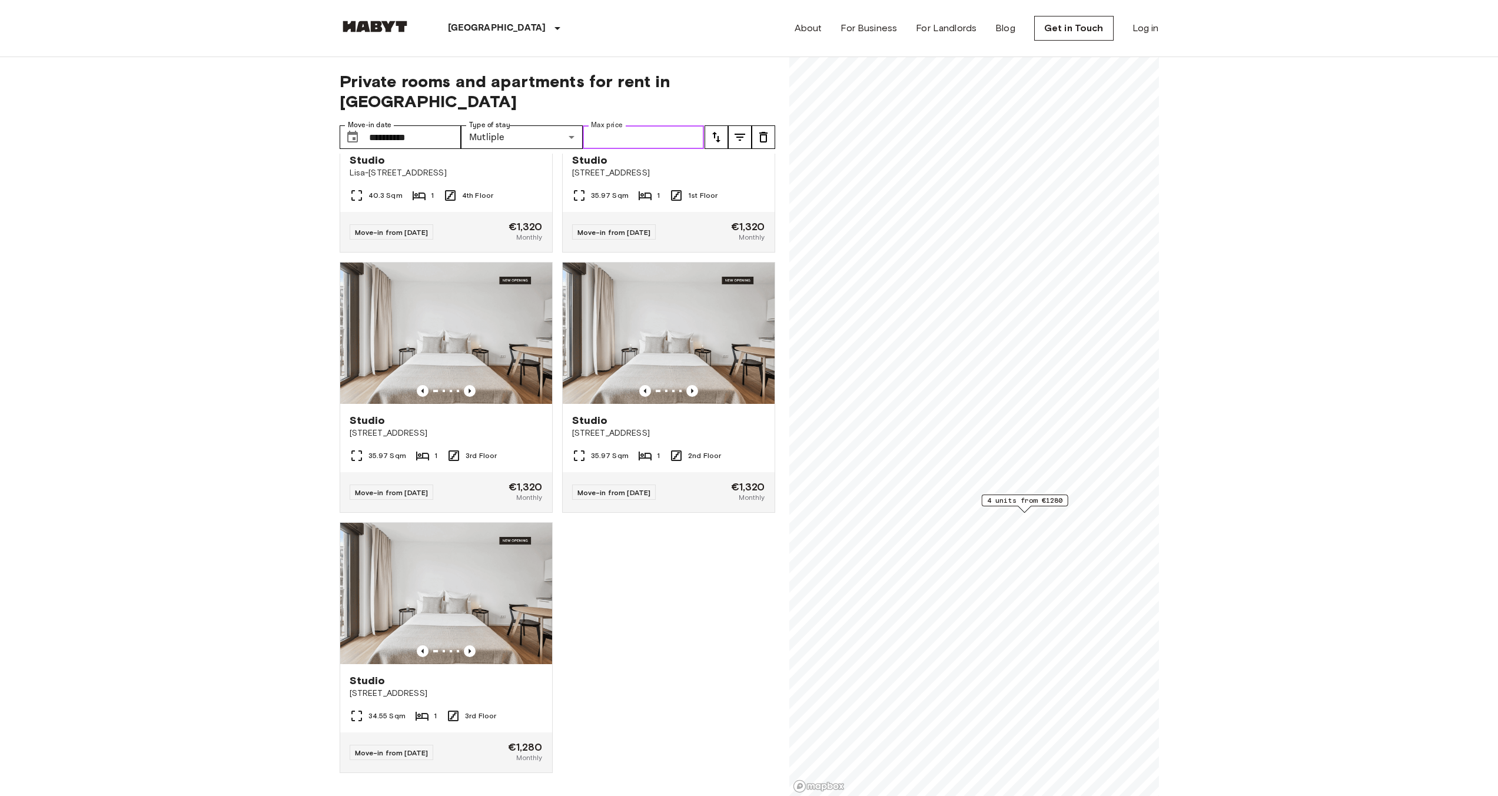
click at [668, 125] on input "Max price" at bounding box center [644, 137] width 122 height 24
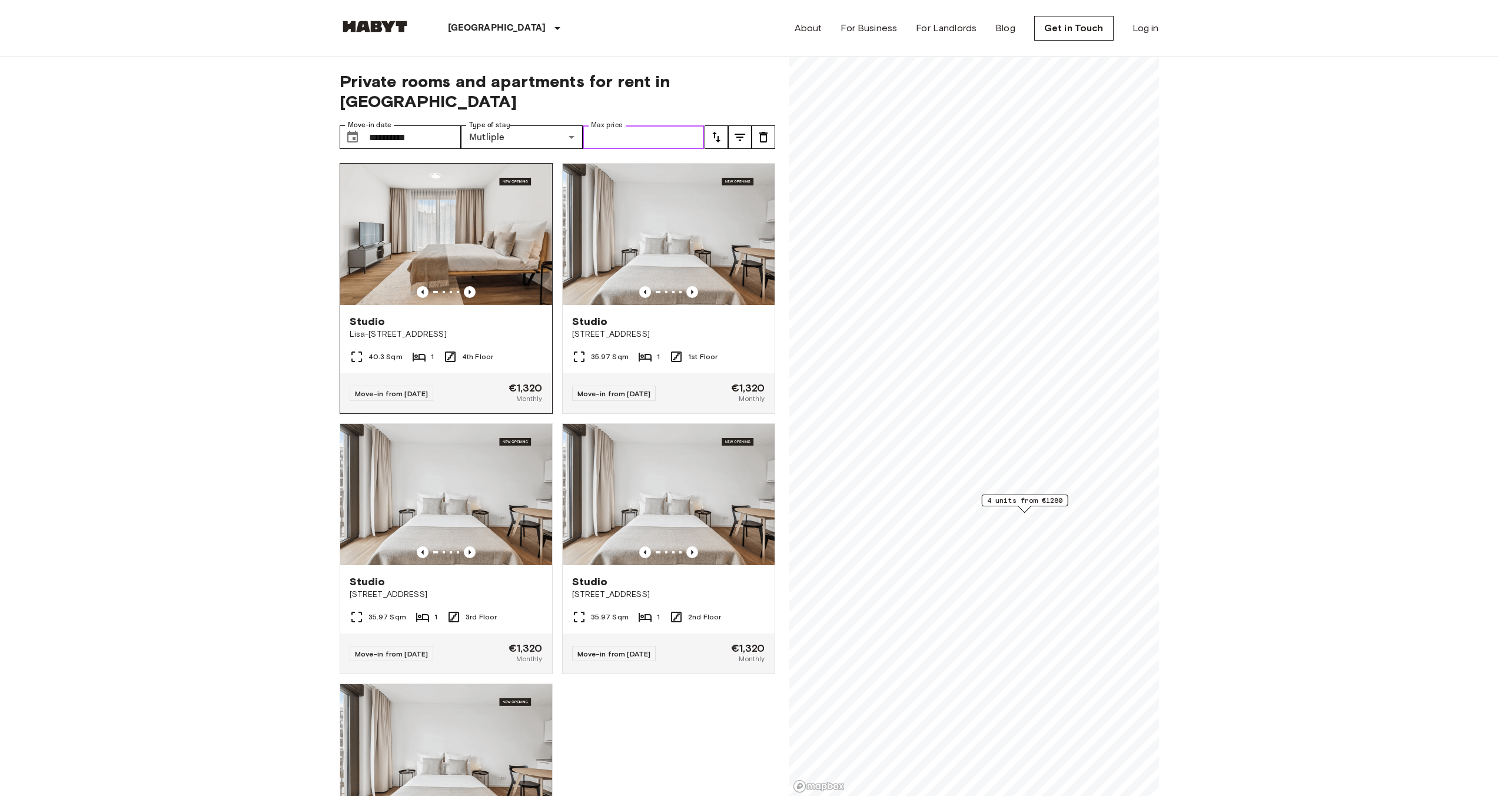
click at [490, 235] on img at bounding box center [446, 234] width 212 height 141
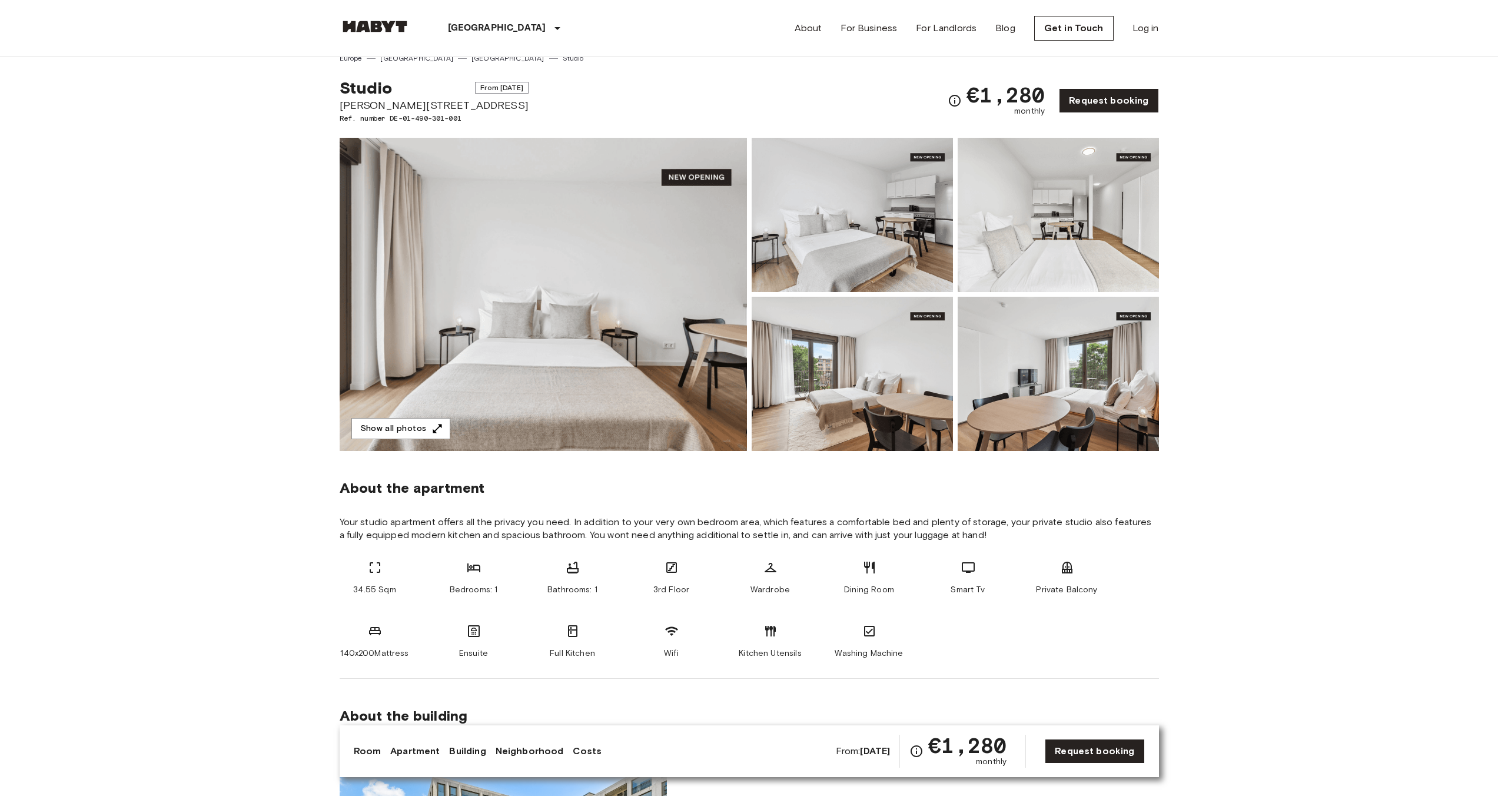
scroll to position [1, 0]
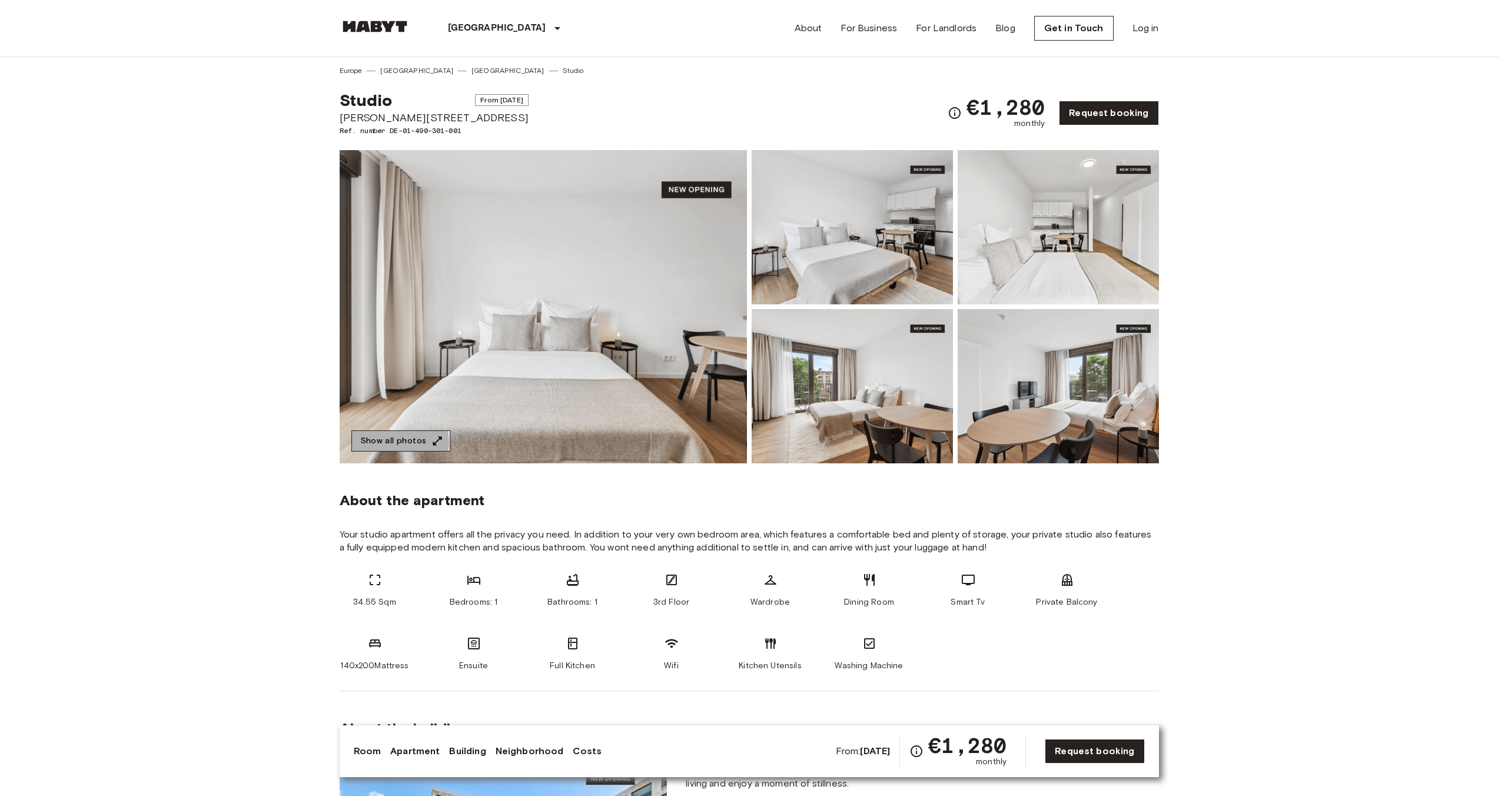
click at [384, 442] on button "Show all photos" at bounding box center [400, 441] width 99 height 22
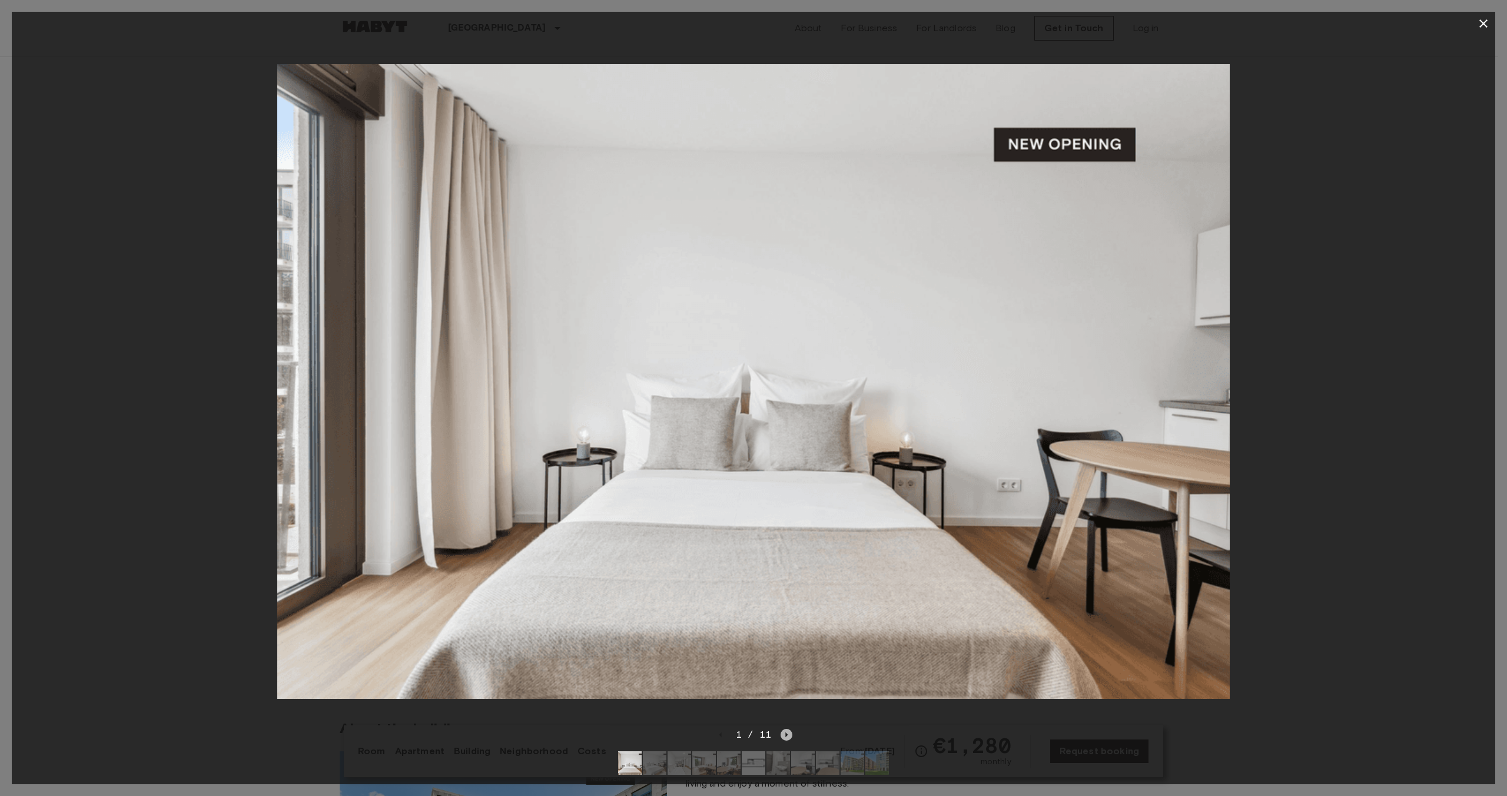
click at [786, 730] on icon "Next image" at bounding box center [786, 735] width 12 height 12
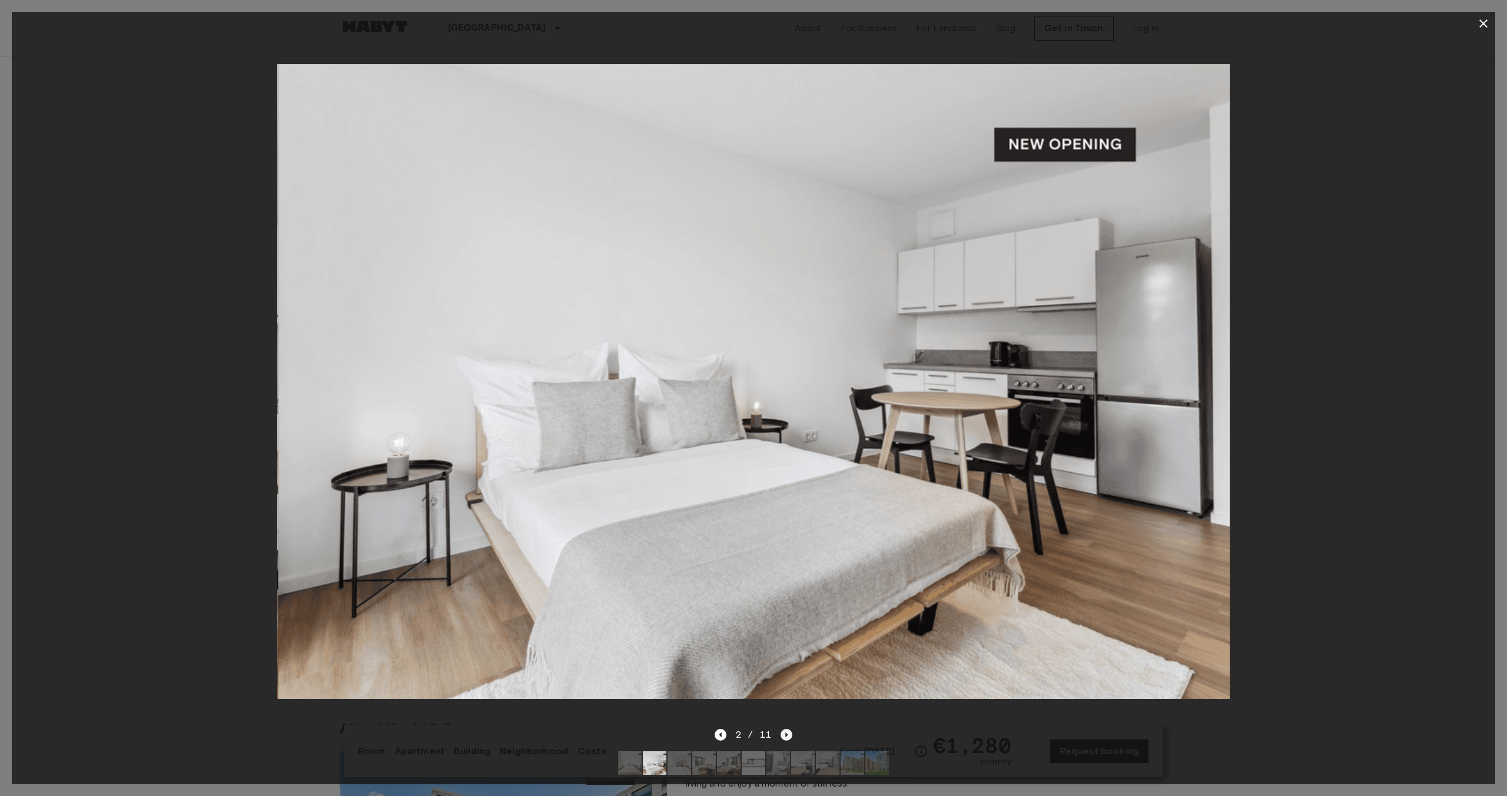
click at [786, 730] on icon "Next image" at bounding box center [786, 735] width 12 height 12
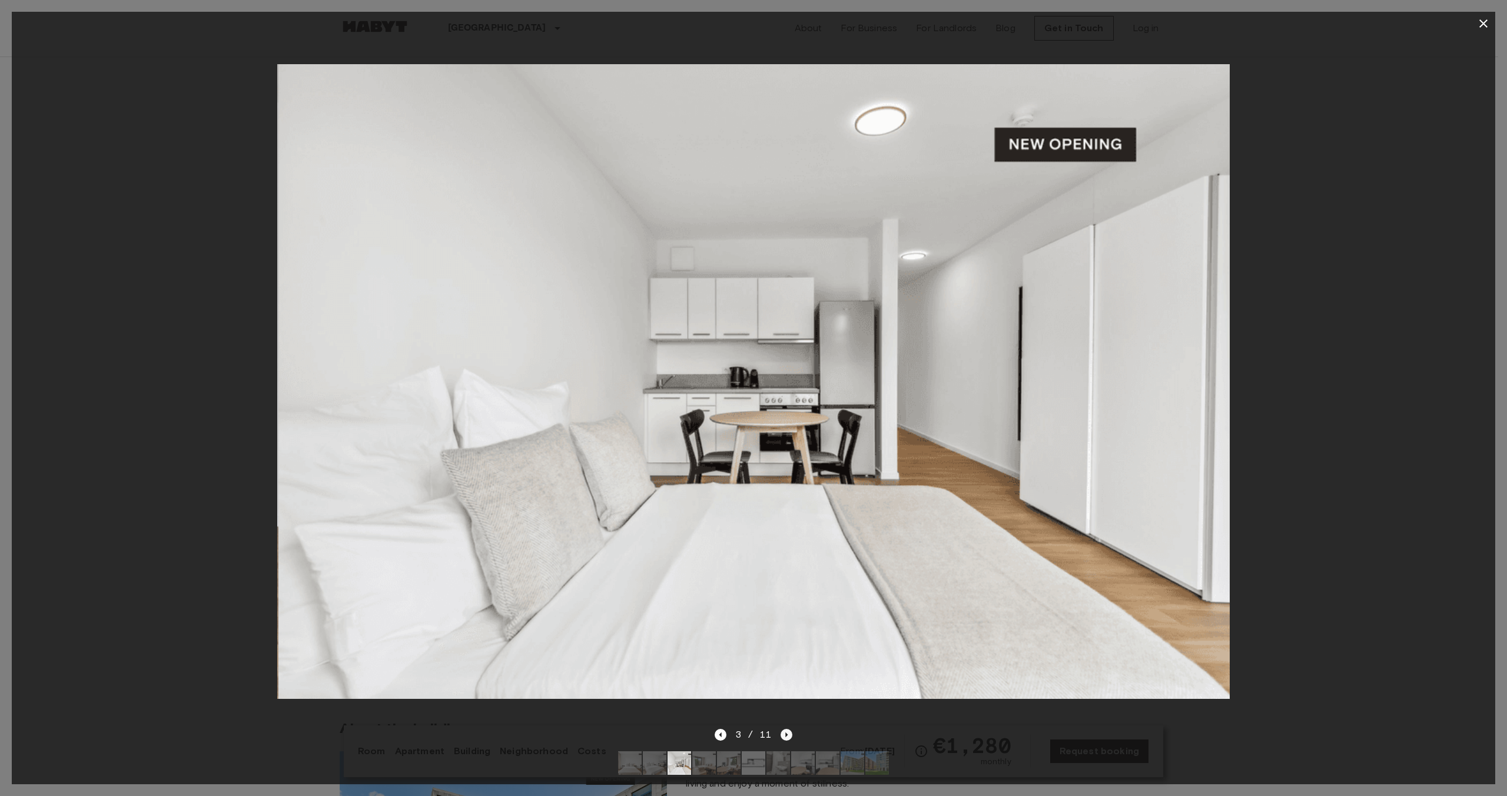
click at [786, 730] on icon "Next image" at bounding box center [786, 735] width 12 height 12
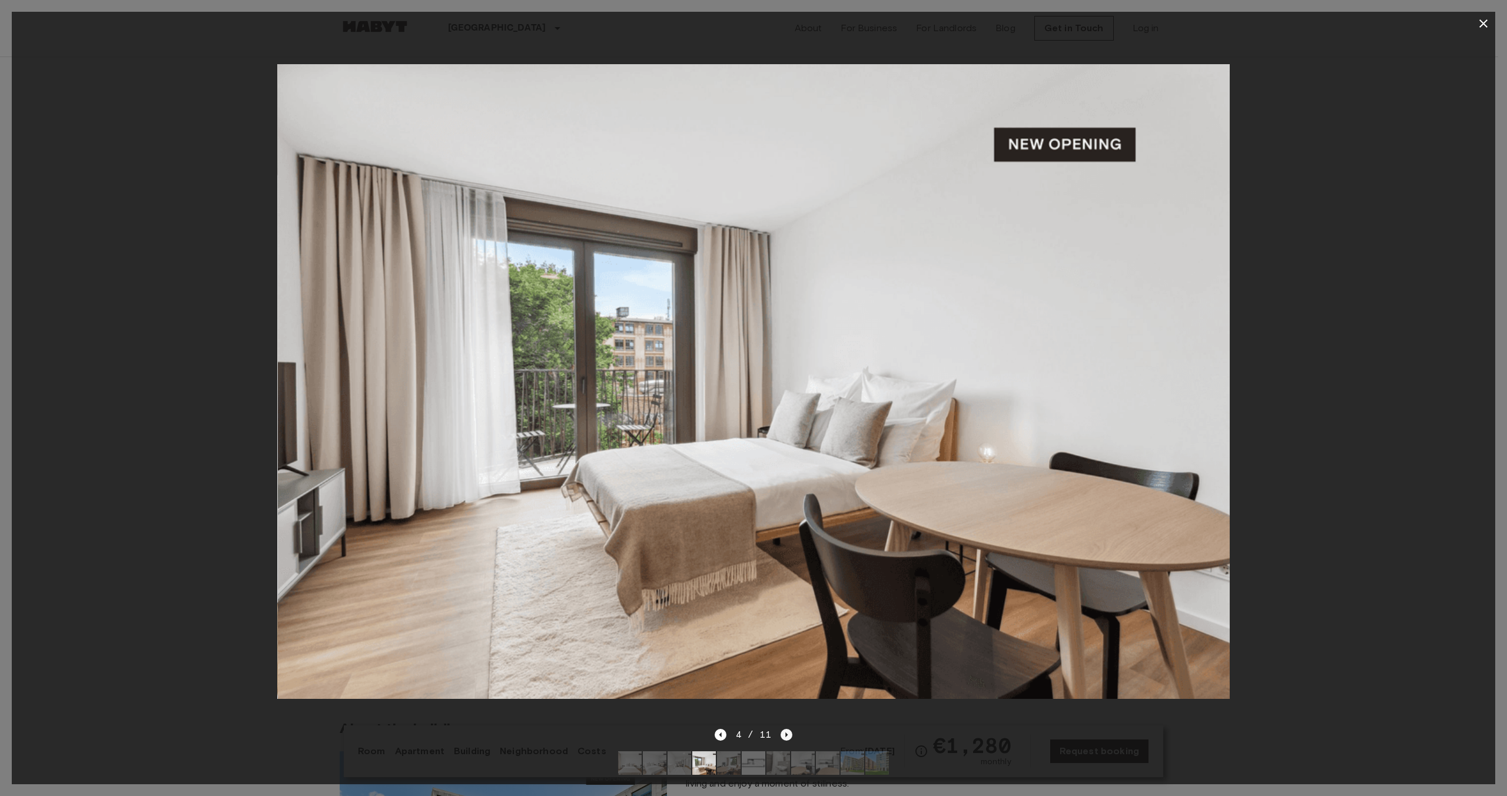
click at [786, 730] on icon "Next image" at bounding box center [786, 735] width 12 height 12
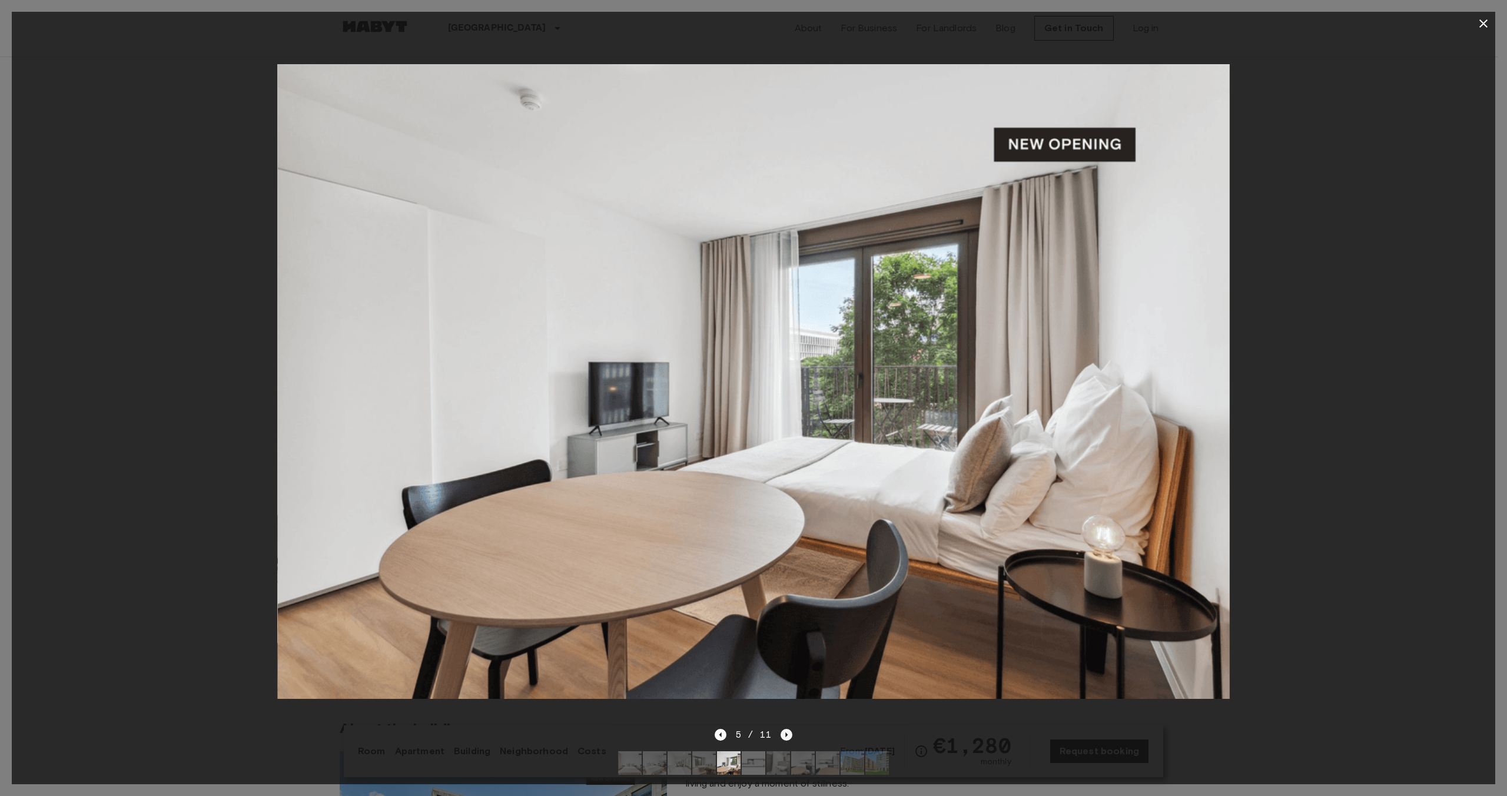
click at [786, 730] on icon "Next image" at bounding box center [786, 735] width 12 height 12
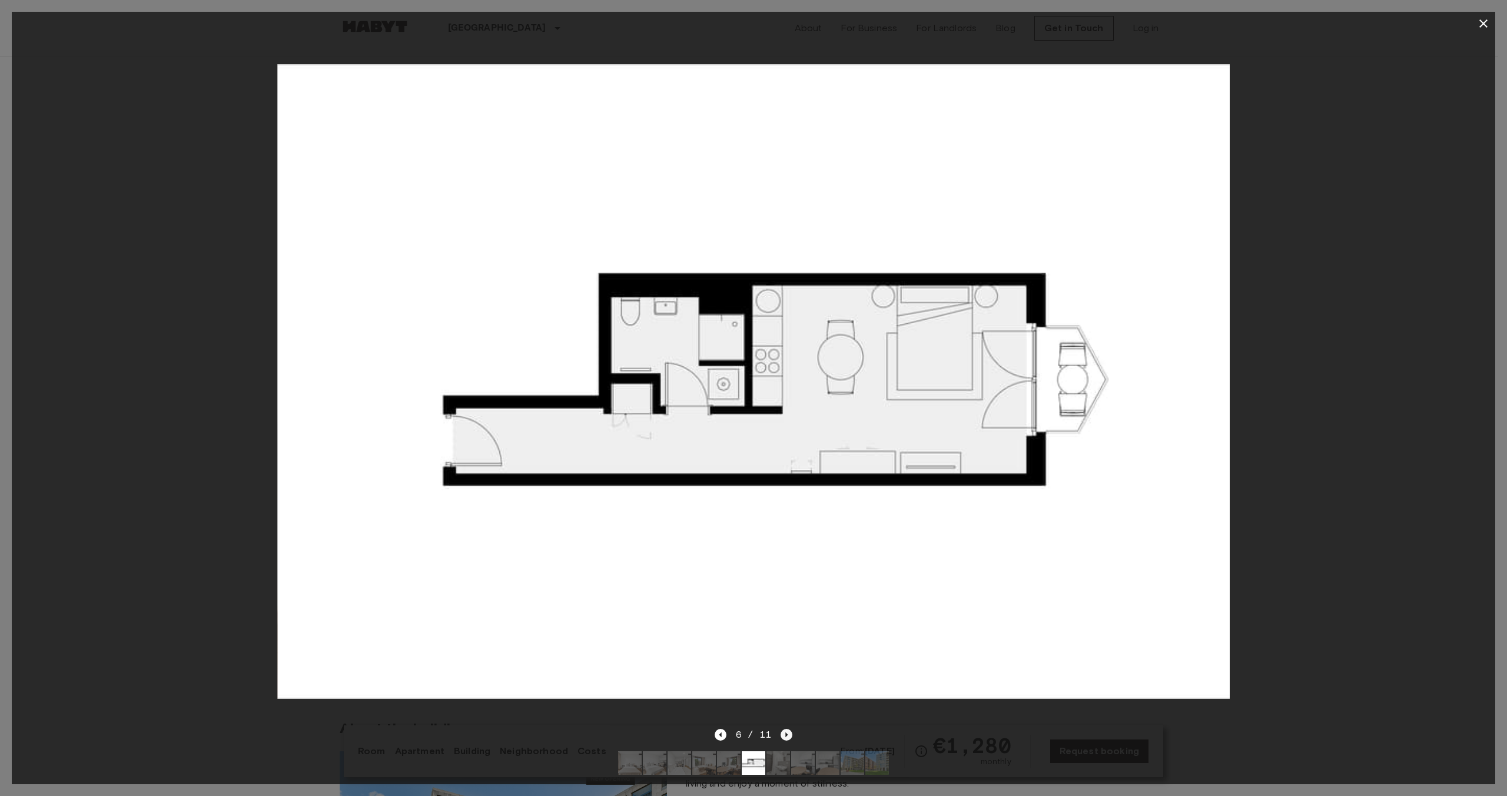
click at [786, 730] on icon "Next image" at bounding box center [786, 735] width 12 height 12
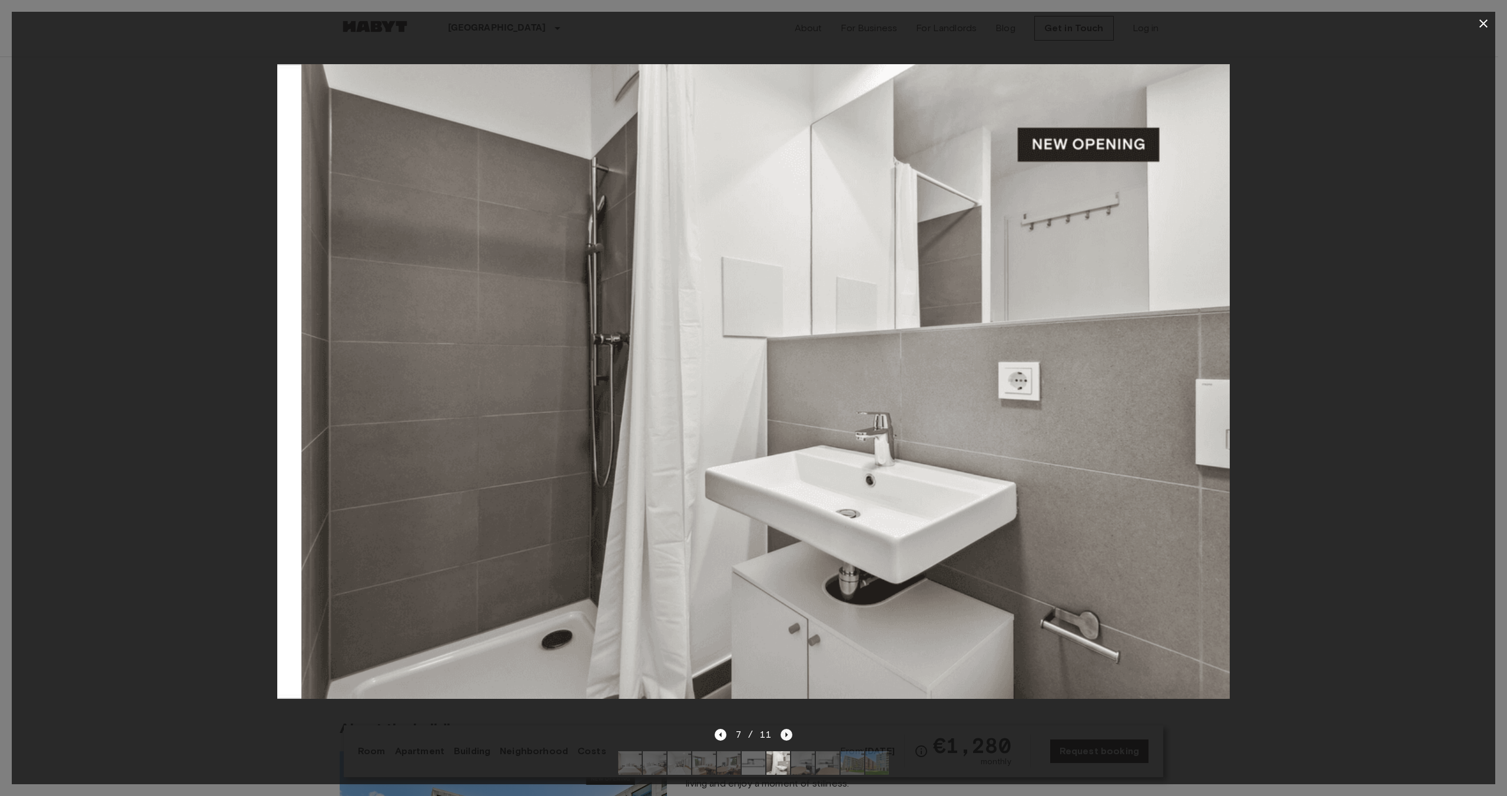
click at [786, 730] on icon "Next image" at bounding box center [786, 735] width 12 height 12
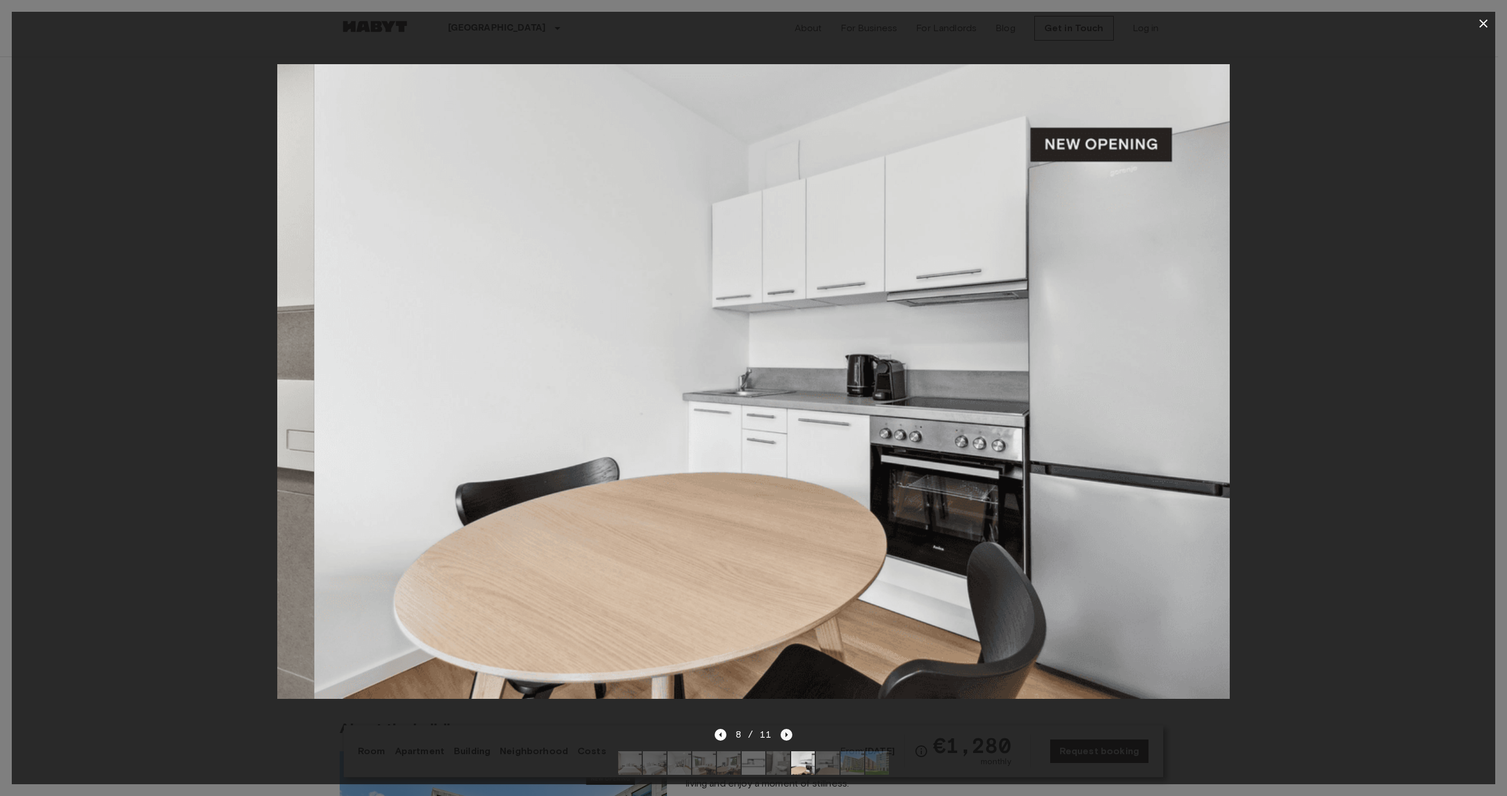
click at [786, 730] on icon "Next image" at bounding box center [786, 735] width 12 height 12
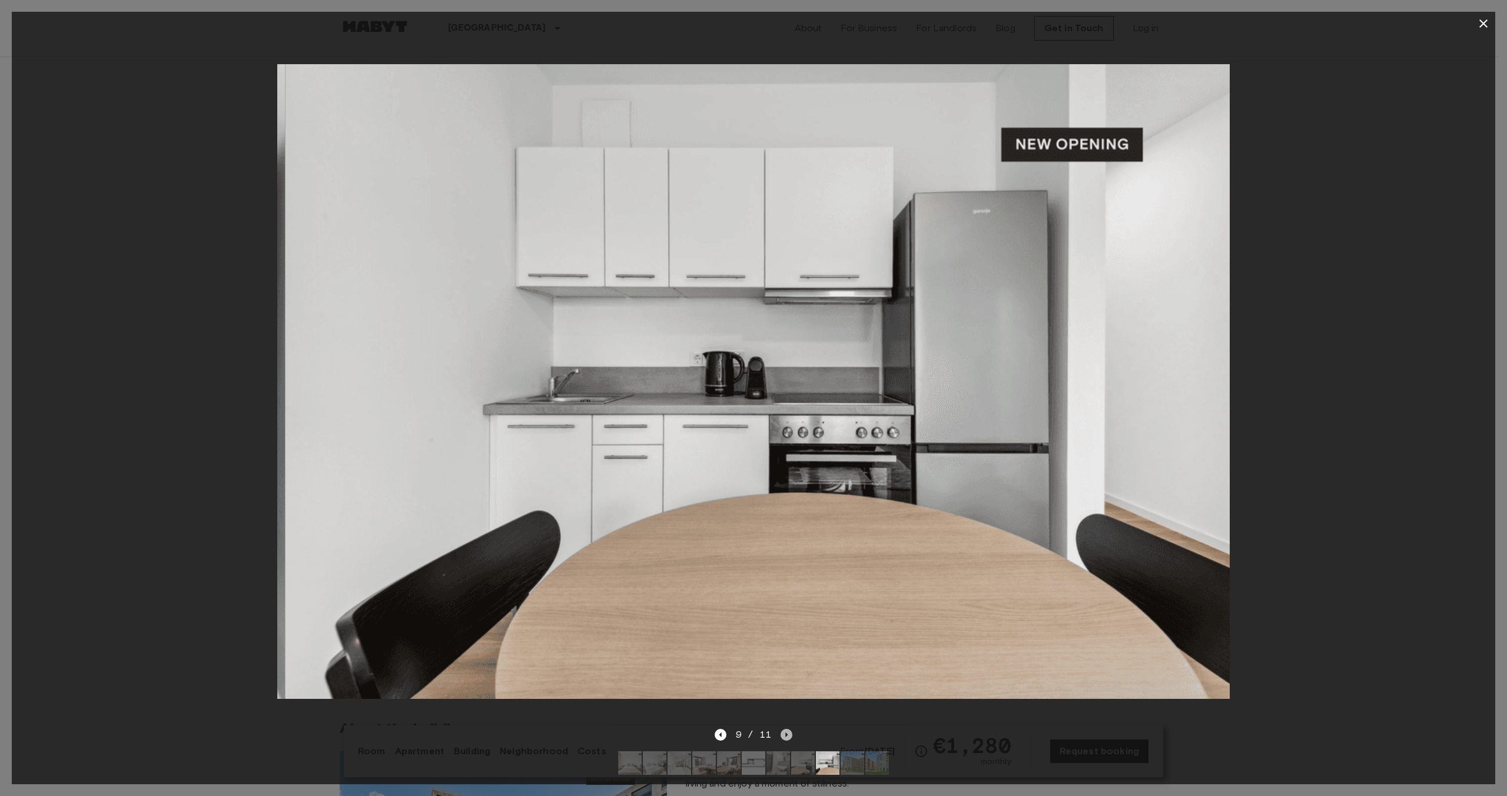
click at [786, 730] on icon "Next image" at bounding box center [786, 735] width 12 height 12
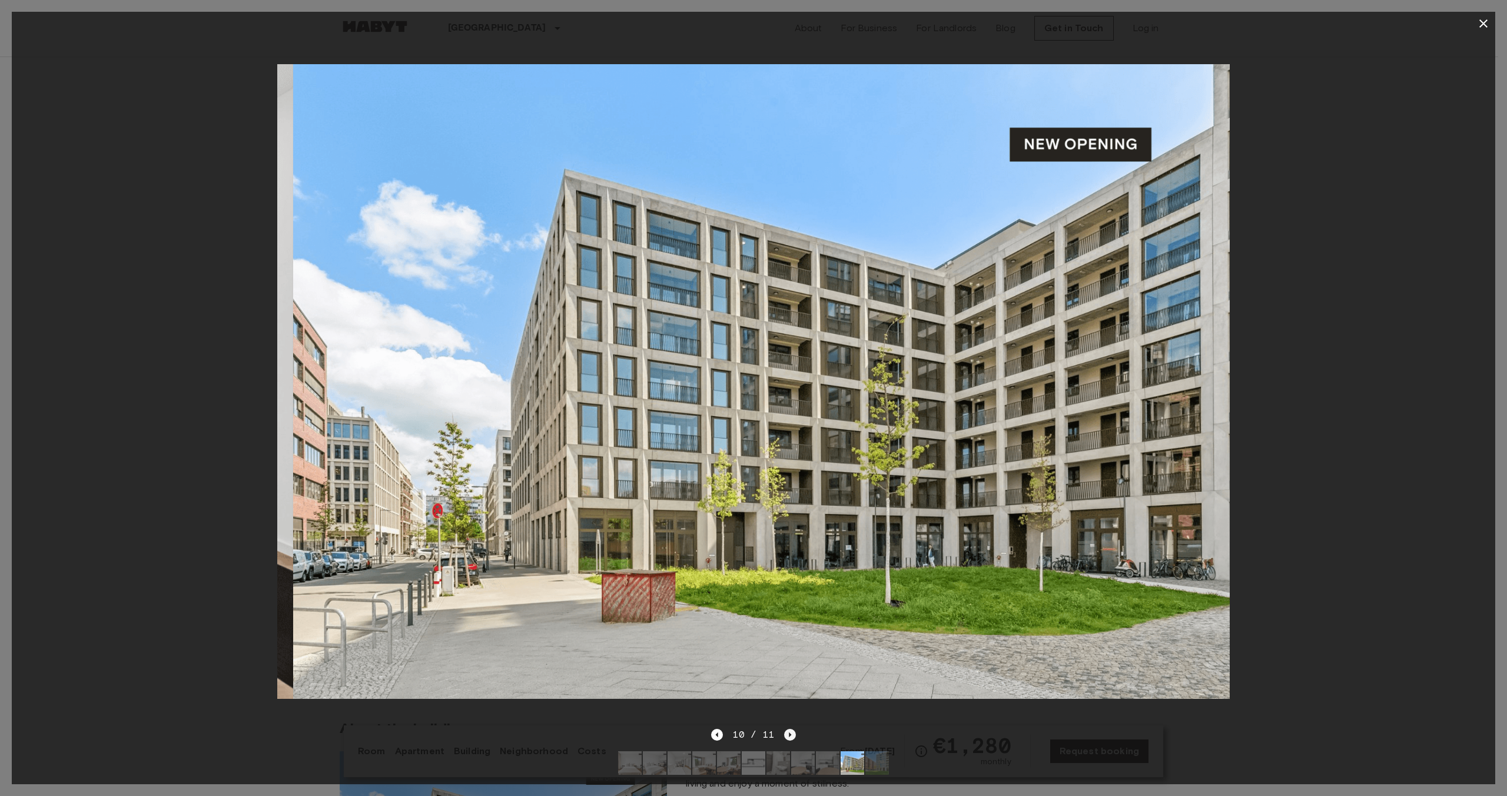
click at [786, 730] on icon "Next image" at bounding box center [790, 735] width 12 height 12
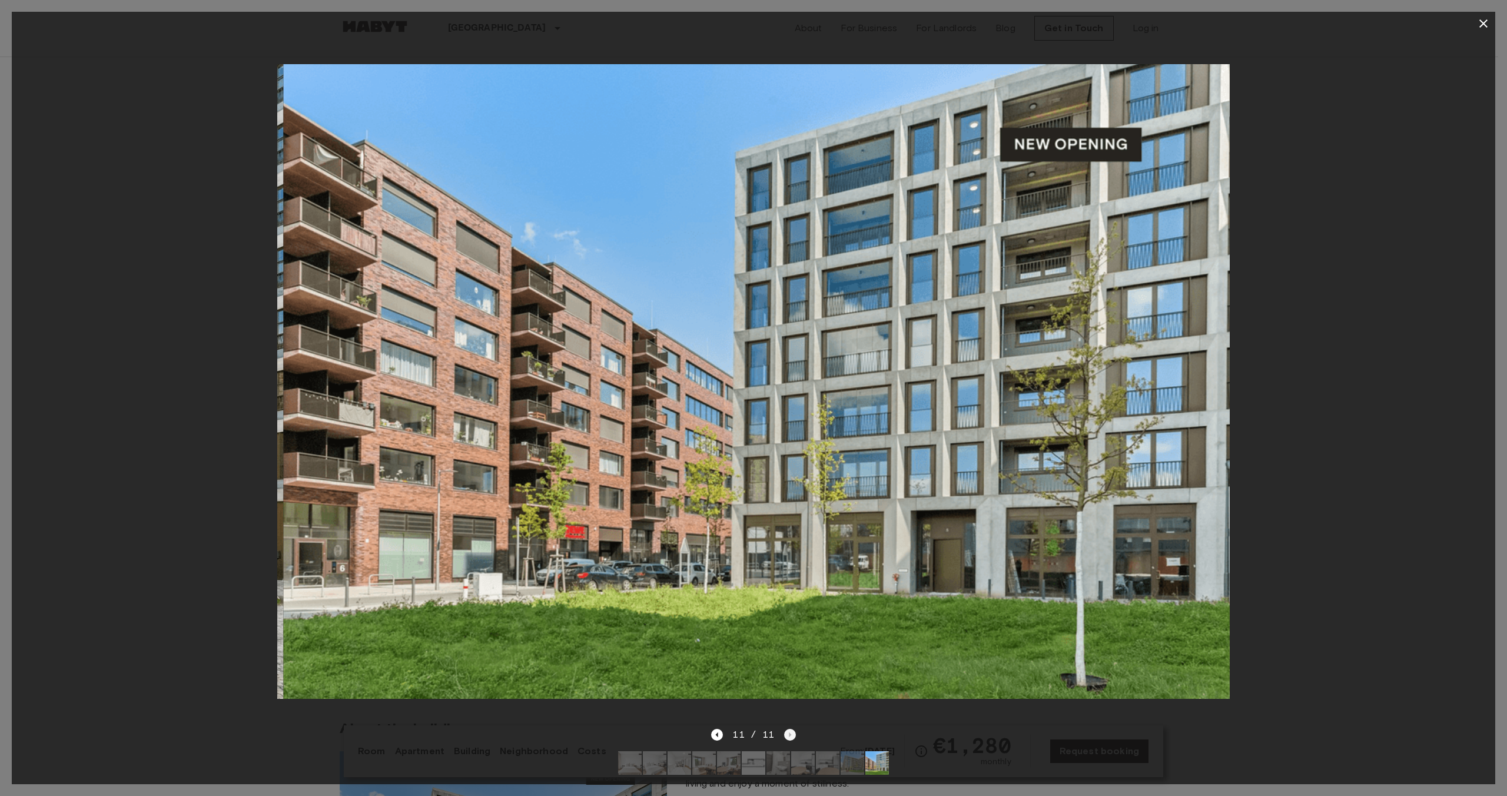
click at [786, 730] on div "11 / 11" at bounding box center [753, 734] width 84 height 14
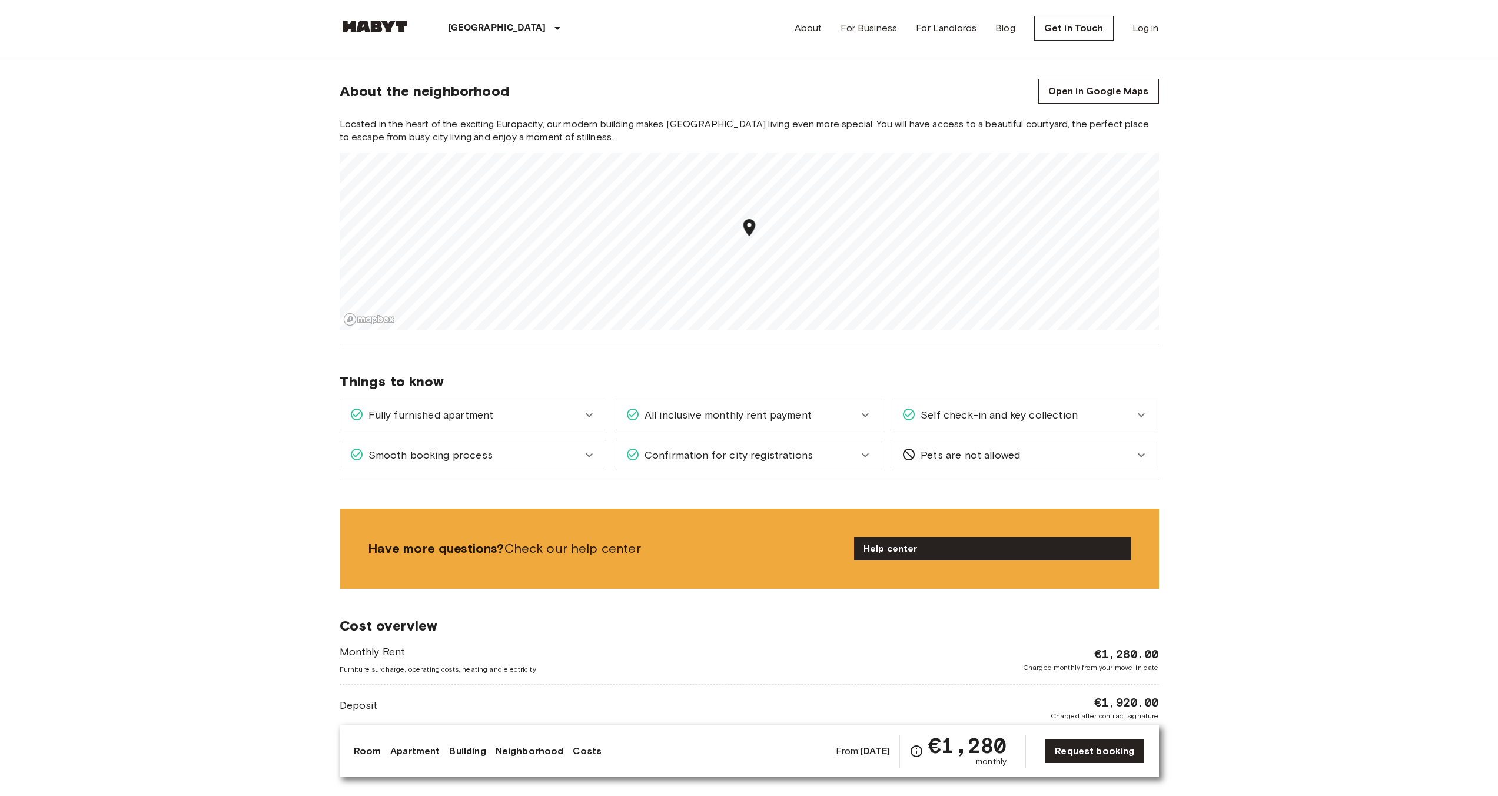
scroll to position [684, 0]
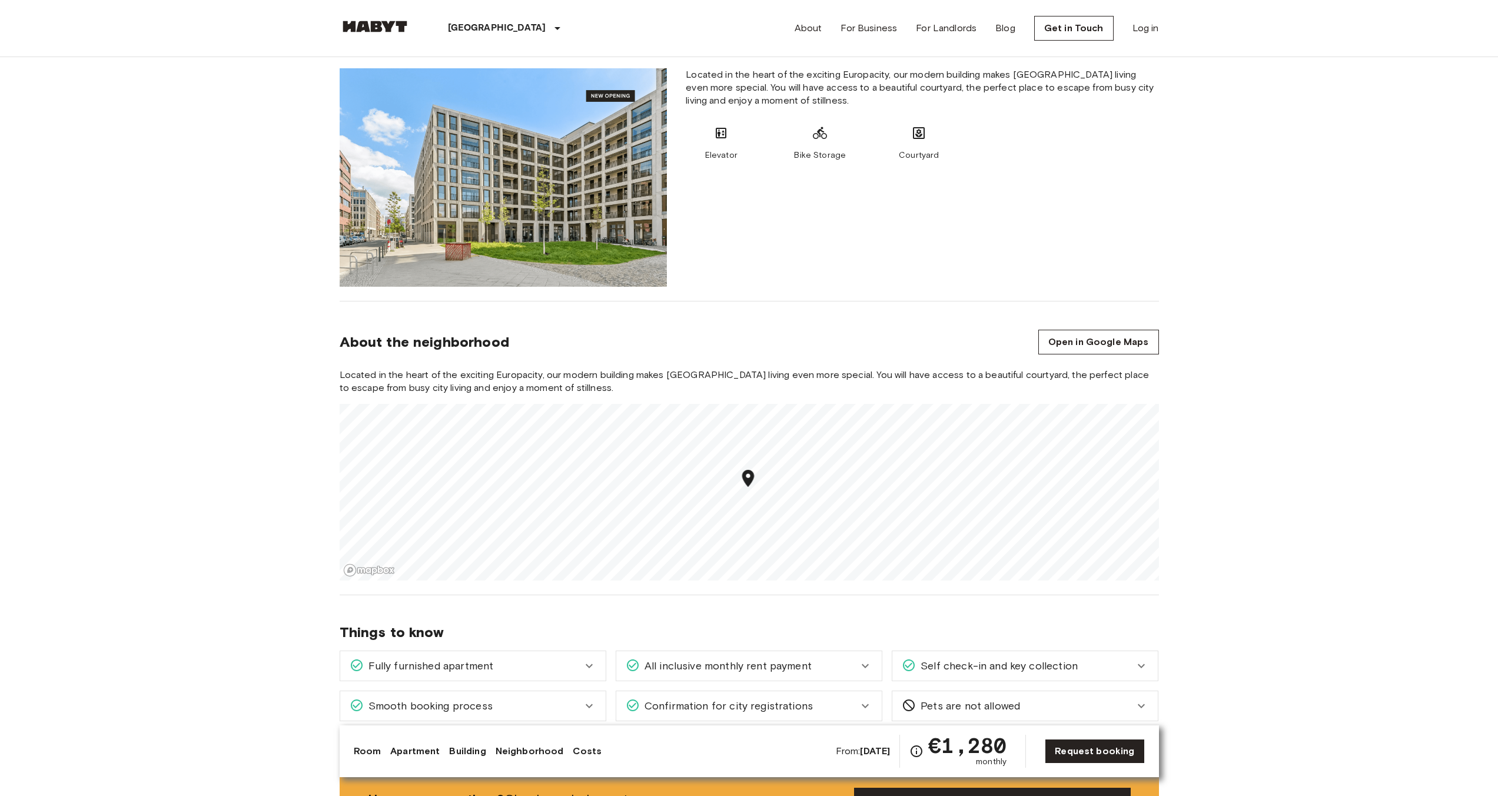
click at [850, 372] on span "Located in the heart of the exciting Europacity, our modern building makes Berl…" at bounding box center [749, 381] width 819 height 26
click at [983, 364] on section "About the neighborhood Open in Google Maps Located in the heart of the exciting…" at bounding box center [749, 448] width 819 height 294
click at [1013, 364] on section "About the neighborhood Open in Google Maps Located in the heart of the exciting…" at bounding box center [749, 448] width 819 height 294
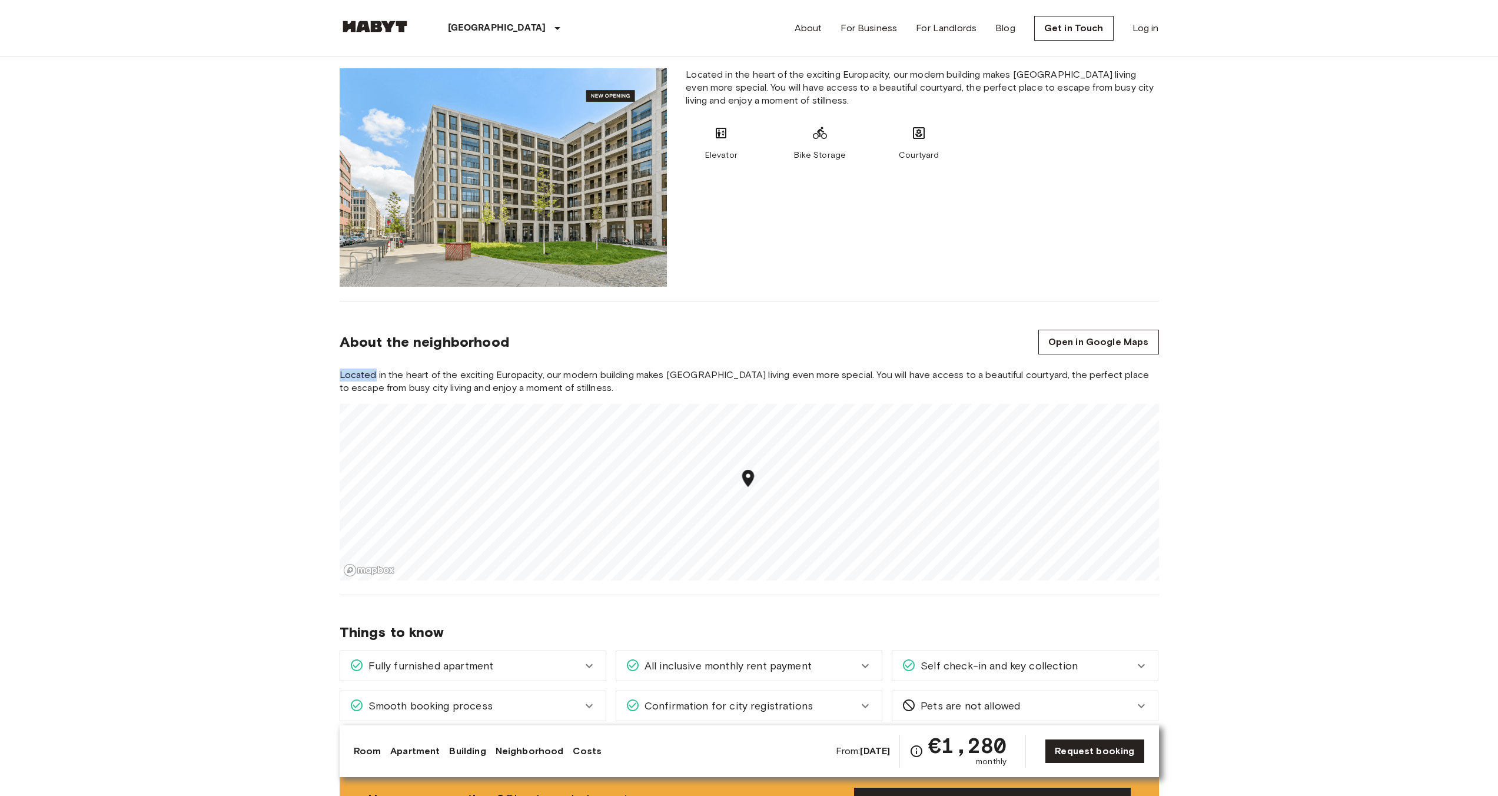
click at [1013, 364] on section "About the neighborhood Open in Google Maps Located in the heart of the exciting…" at bounding box center [749, 448] width 819 height 294
click at [1022, 366] on section "About the neighborhood Open in Google Maps Located in the heart of the exciting…" at bounding box center [749, 448] width 819 height 294
click at [1048, 366] on section "About the neighborhood Open in Google Maps Located in the heart of the exciting…" at bounding box center [749, 448] width 819 height 294
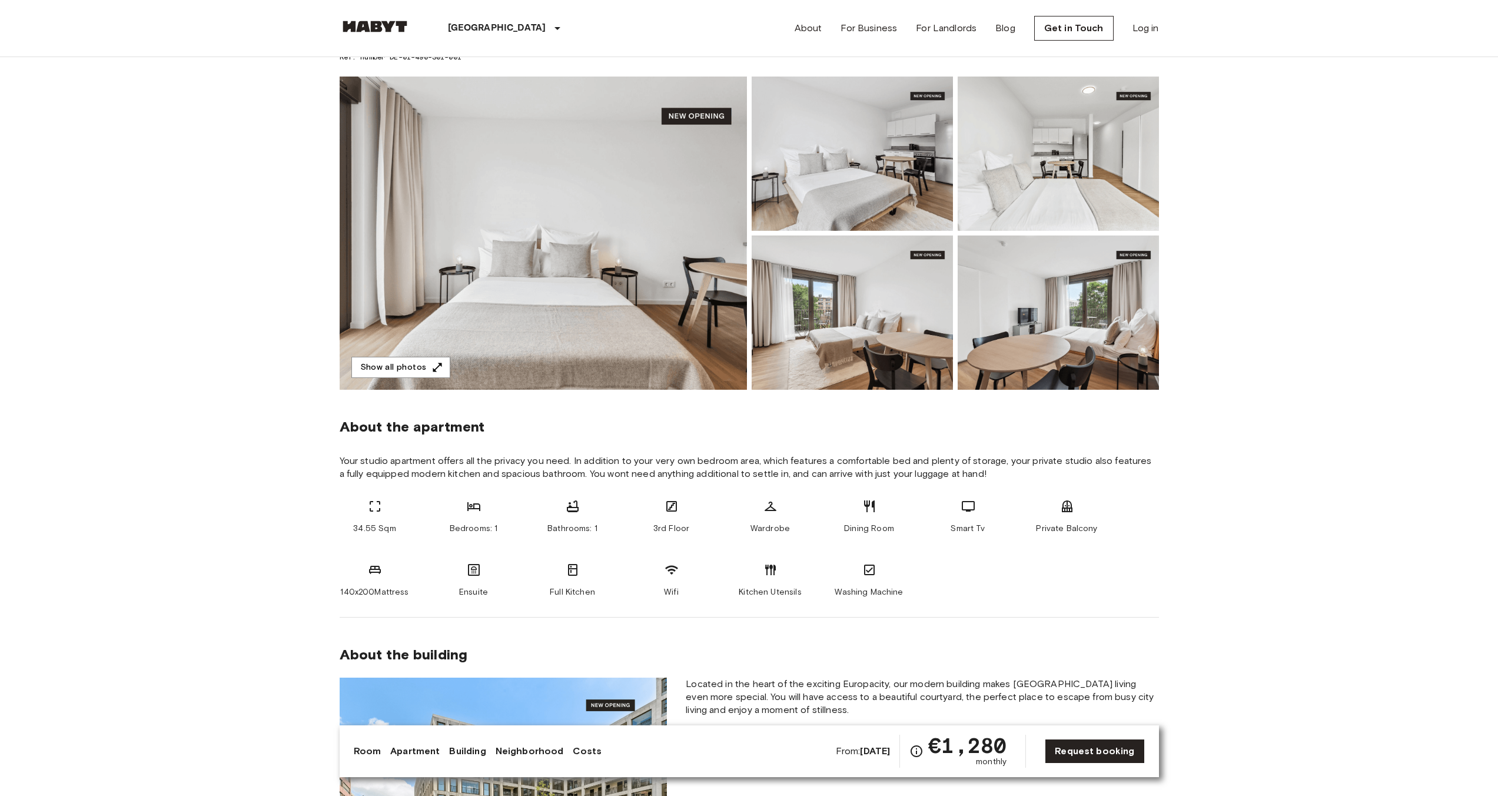
scroll to position [21, 0]
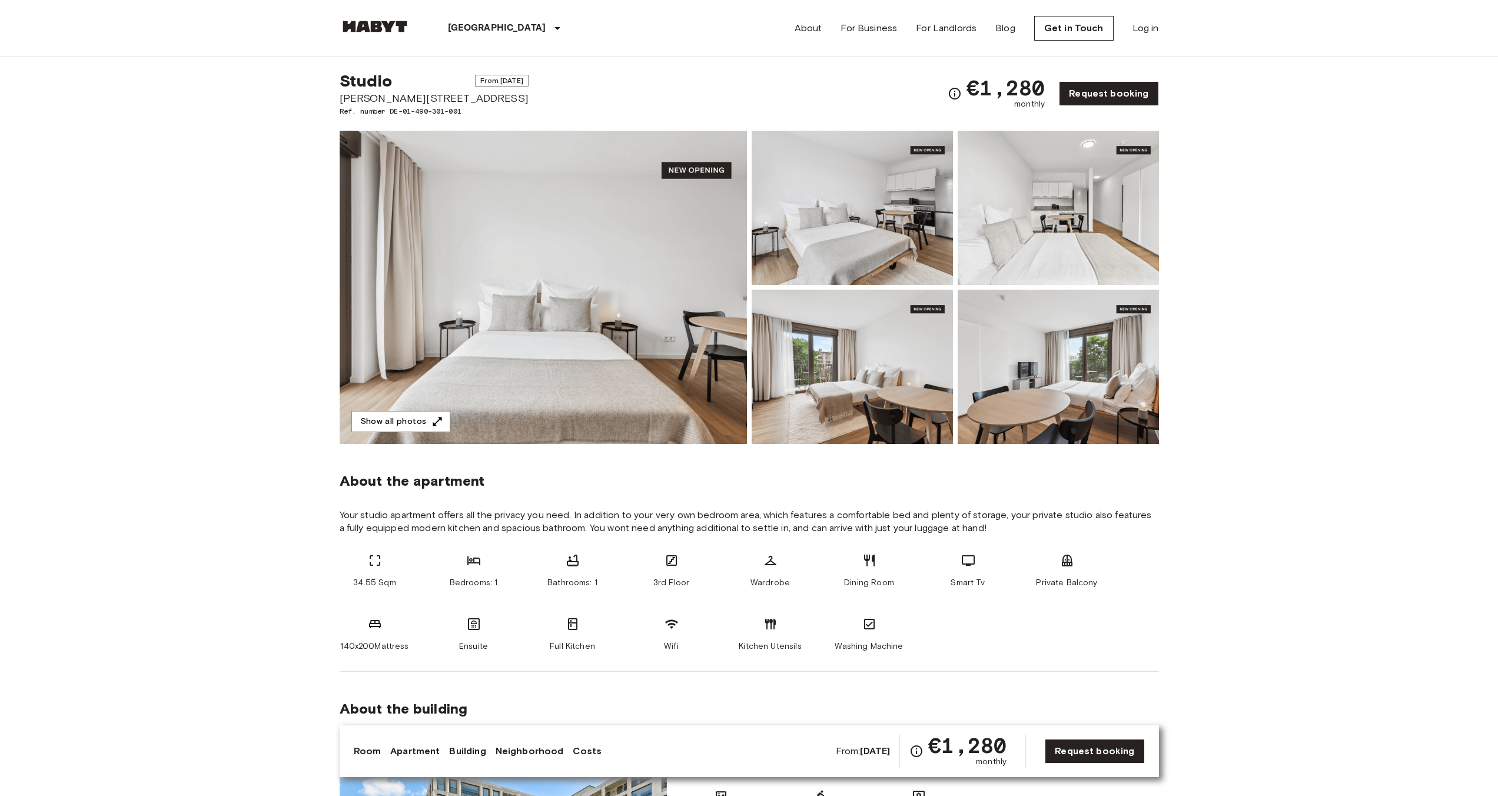
click at [1145, 515] on span "Your studio apartment offers all the privacy you need. In addition to your very…" at bounding box center [749, 522] width 819 height 26
click at [1144, 515] on span "Your studio apartment offers all the privacy you need. In addition to your very…" at bounding box center [749, 522] width 819 height 26
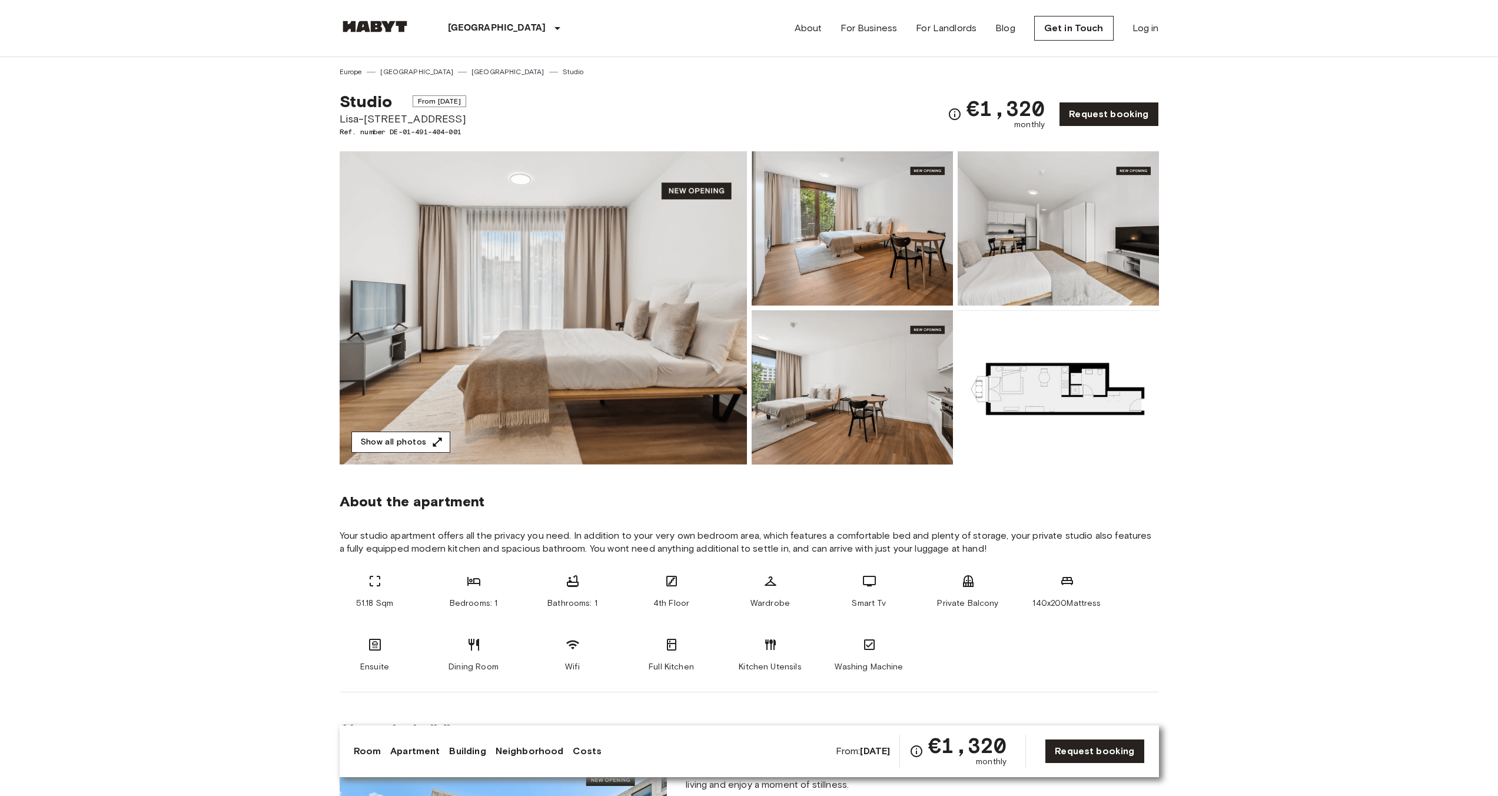
click at [392, 448] on button "Show all photos" at bounding box center [400, 442] width 99 height 22
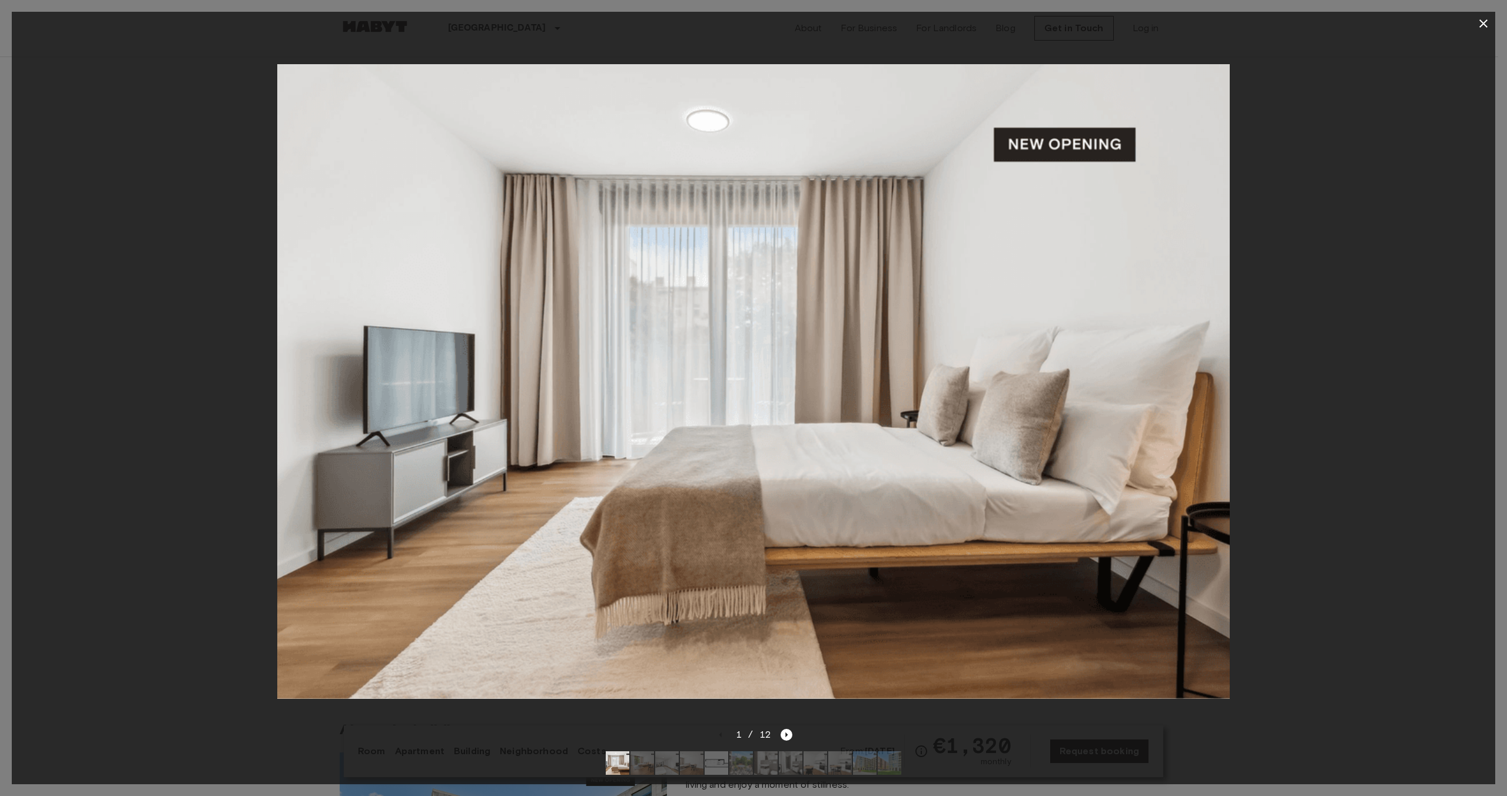
click at [778, 727] on div "1 / 12" at bounding box center [754, 734] width 78 height 14
click at [789, 729] on icon "Next image" at bounding box center [786, 735] width 12 height 12
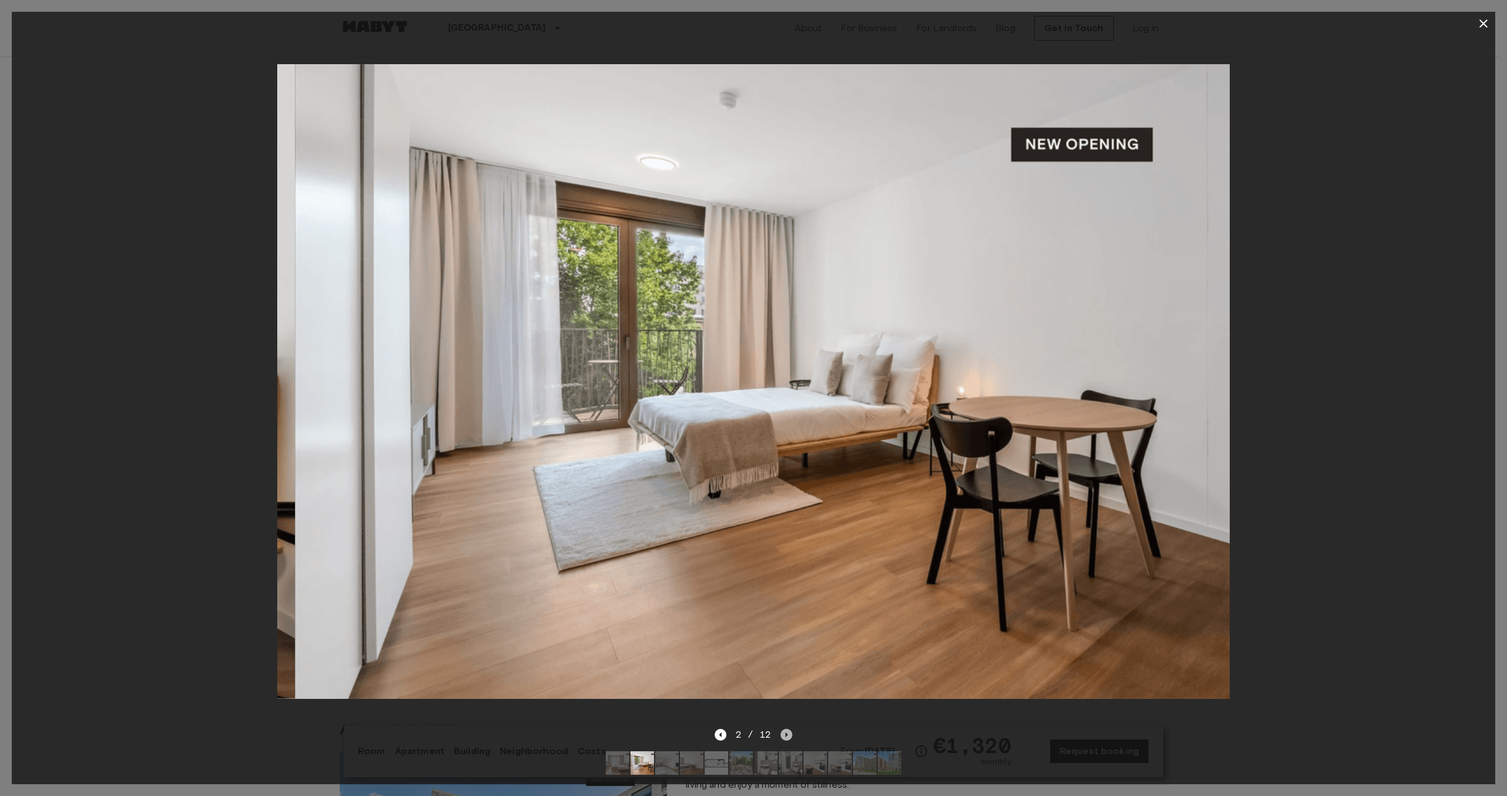
click at [788, 729] on icon "Next image" at bounding box center [786, 735] width 12 height 12
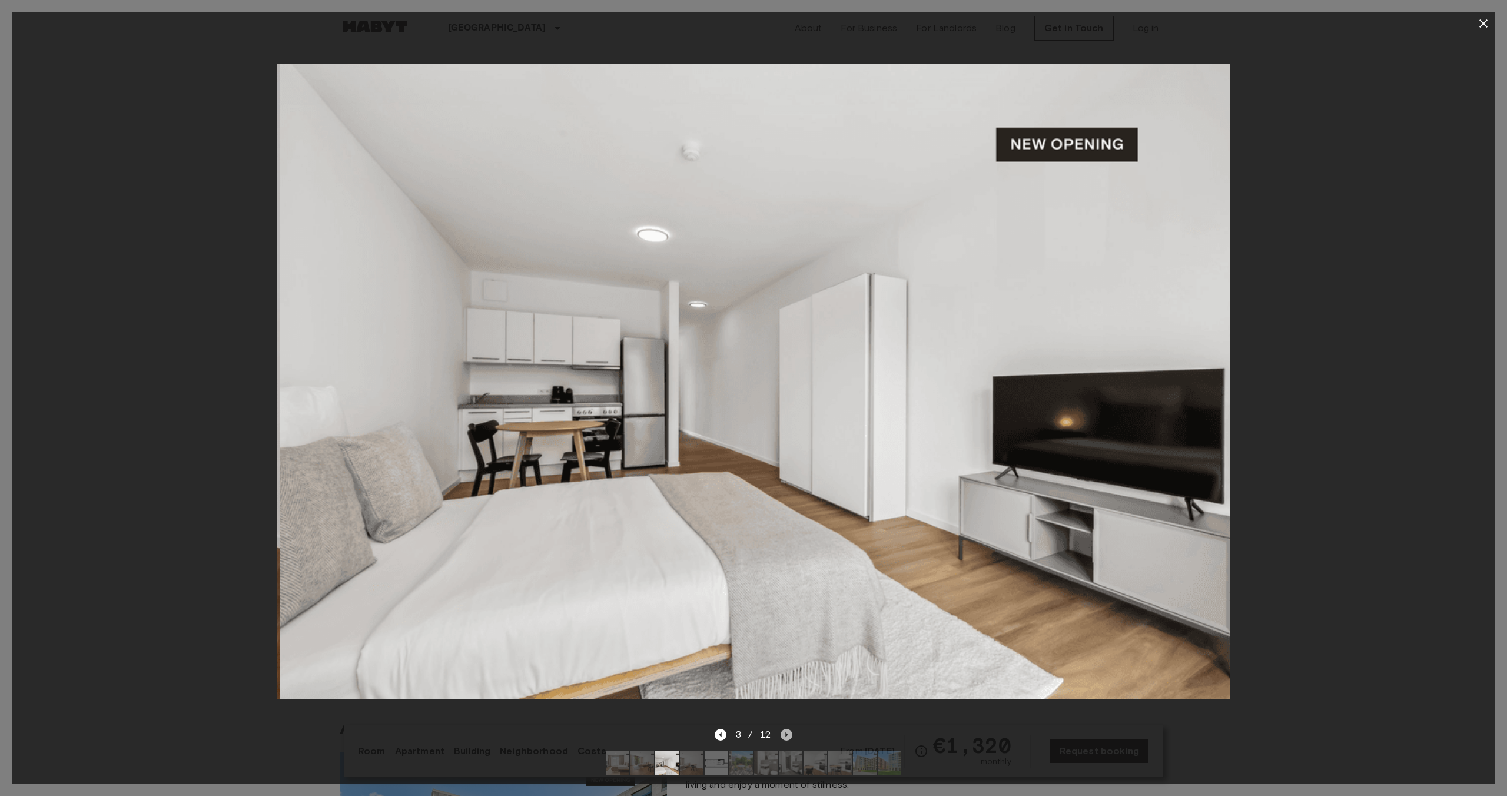
click at [788, 729] on icon "Next image" at bounding box center [786, 735] width 12 height 12
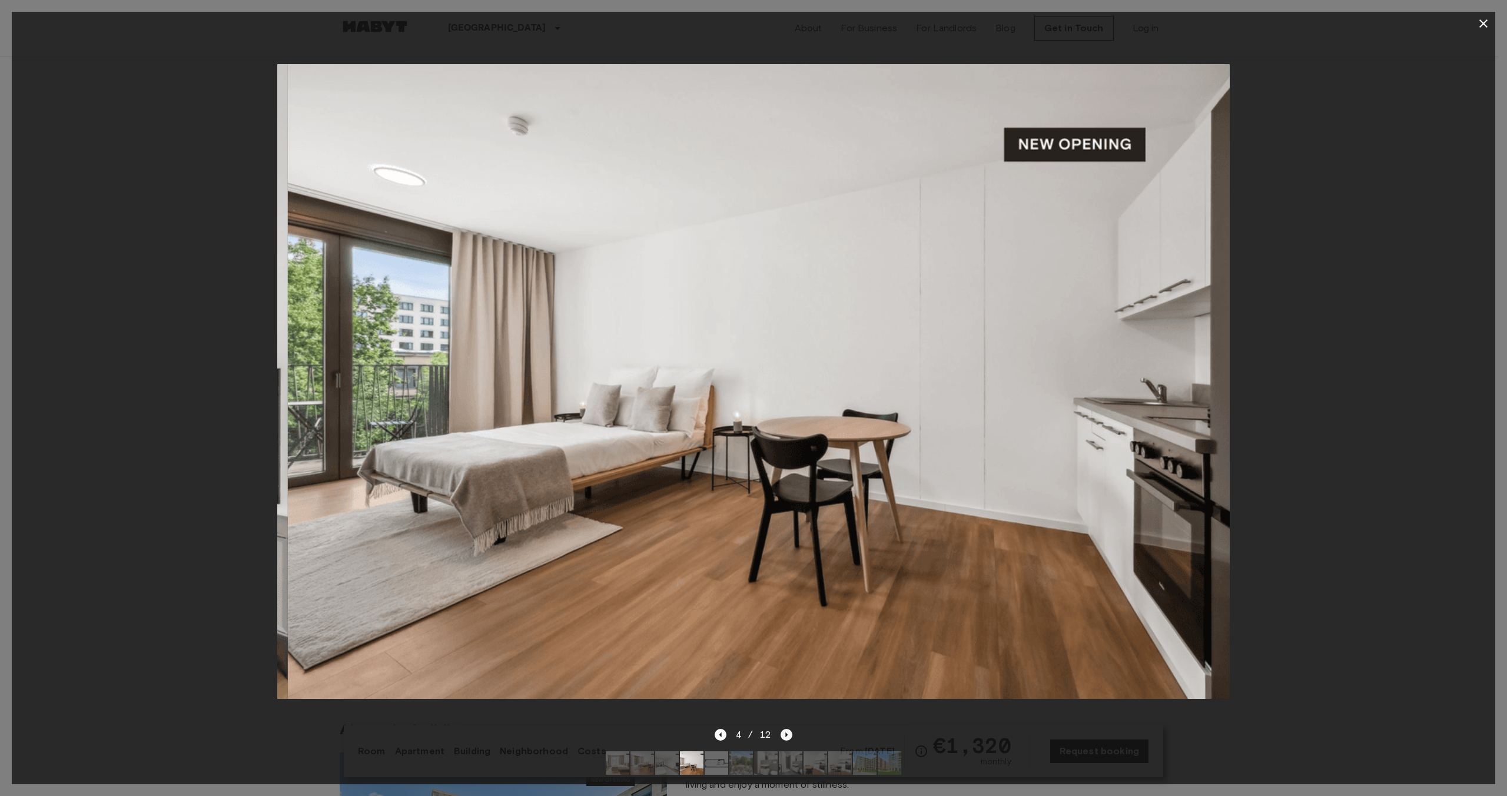
click at [780, 729] on icon "Next image" at bounding box center [786, 735] width 12 height 12
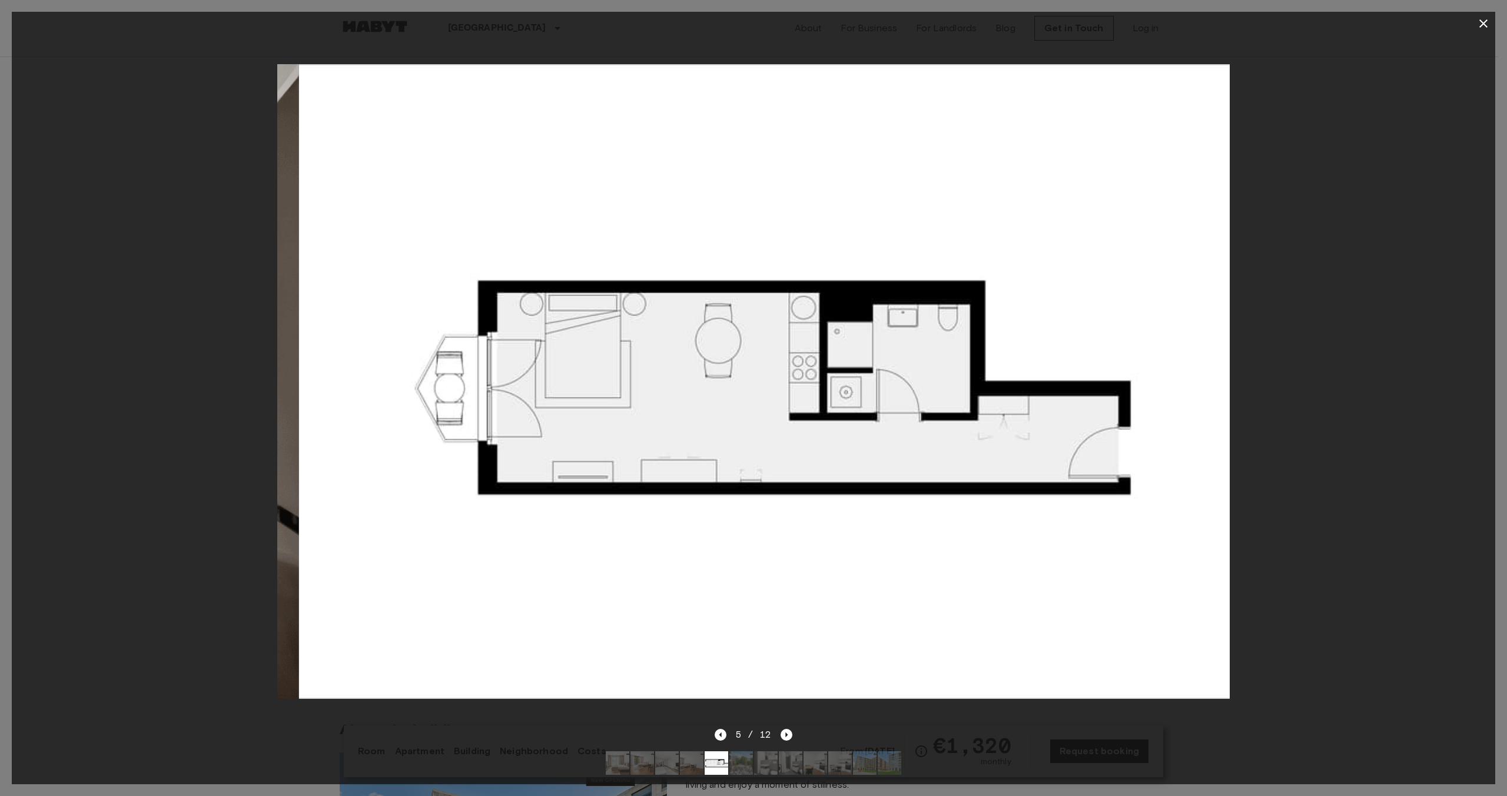
click at [777, 727] on div "5 / 12" at bounding box center [754, 734] width 78 height 14
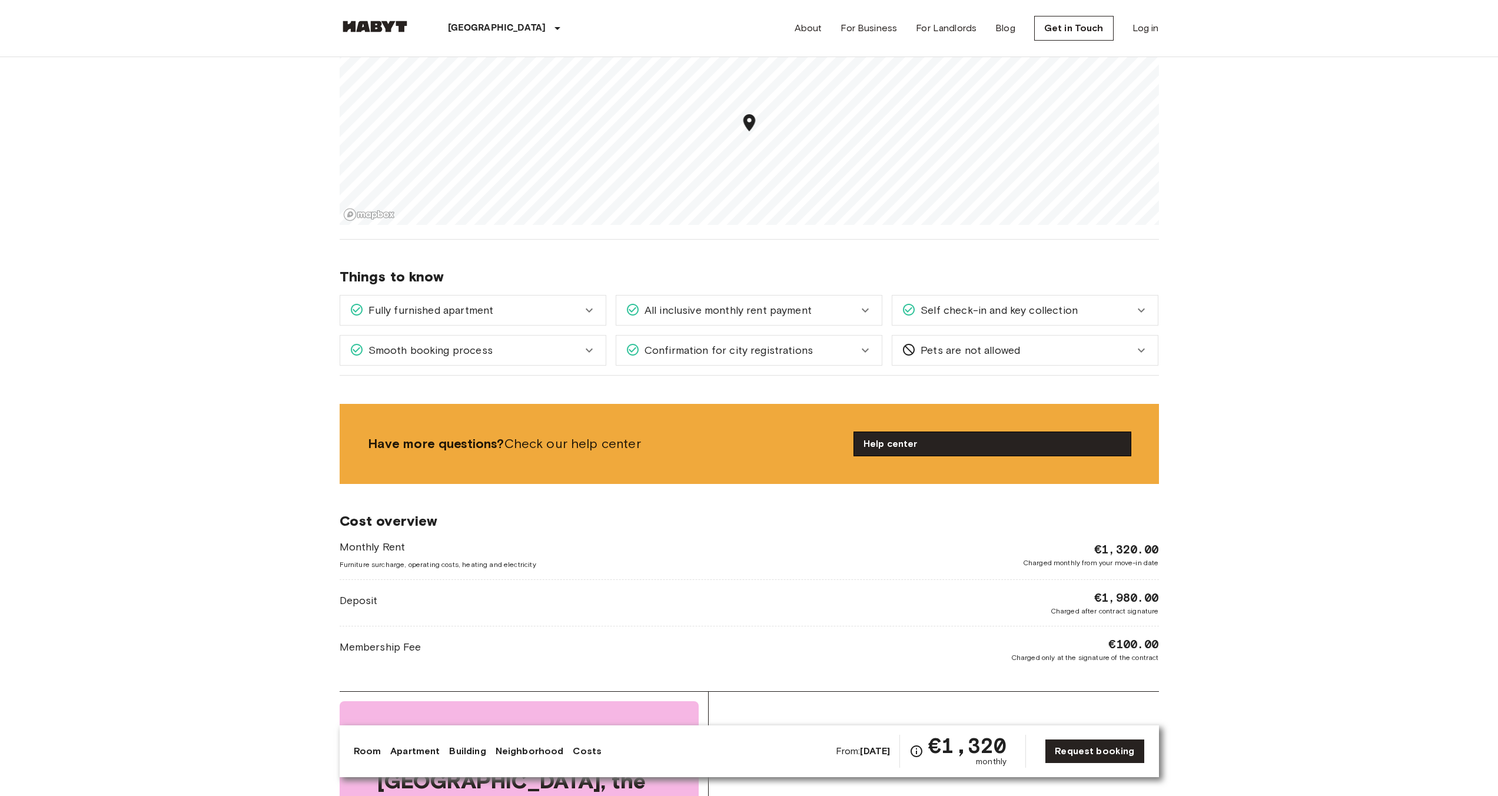
scroll to position [1038, 0]
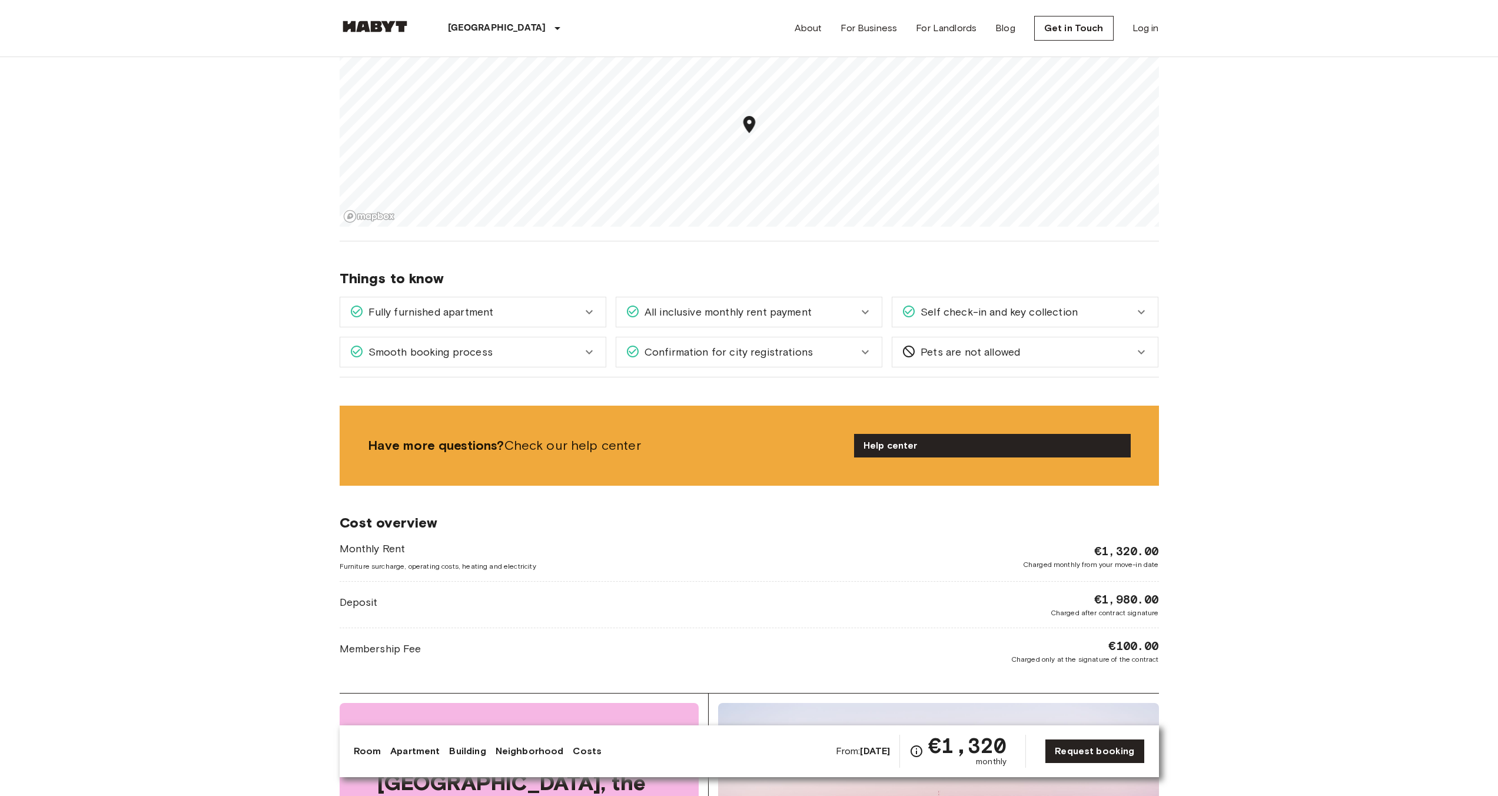
click at [1143, 315] on icon at bounding box center [1141, 312] width 14 height 14
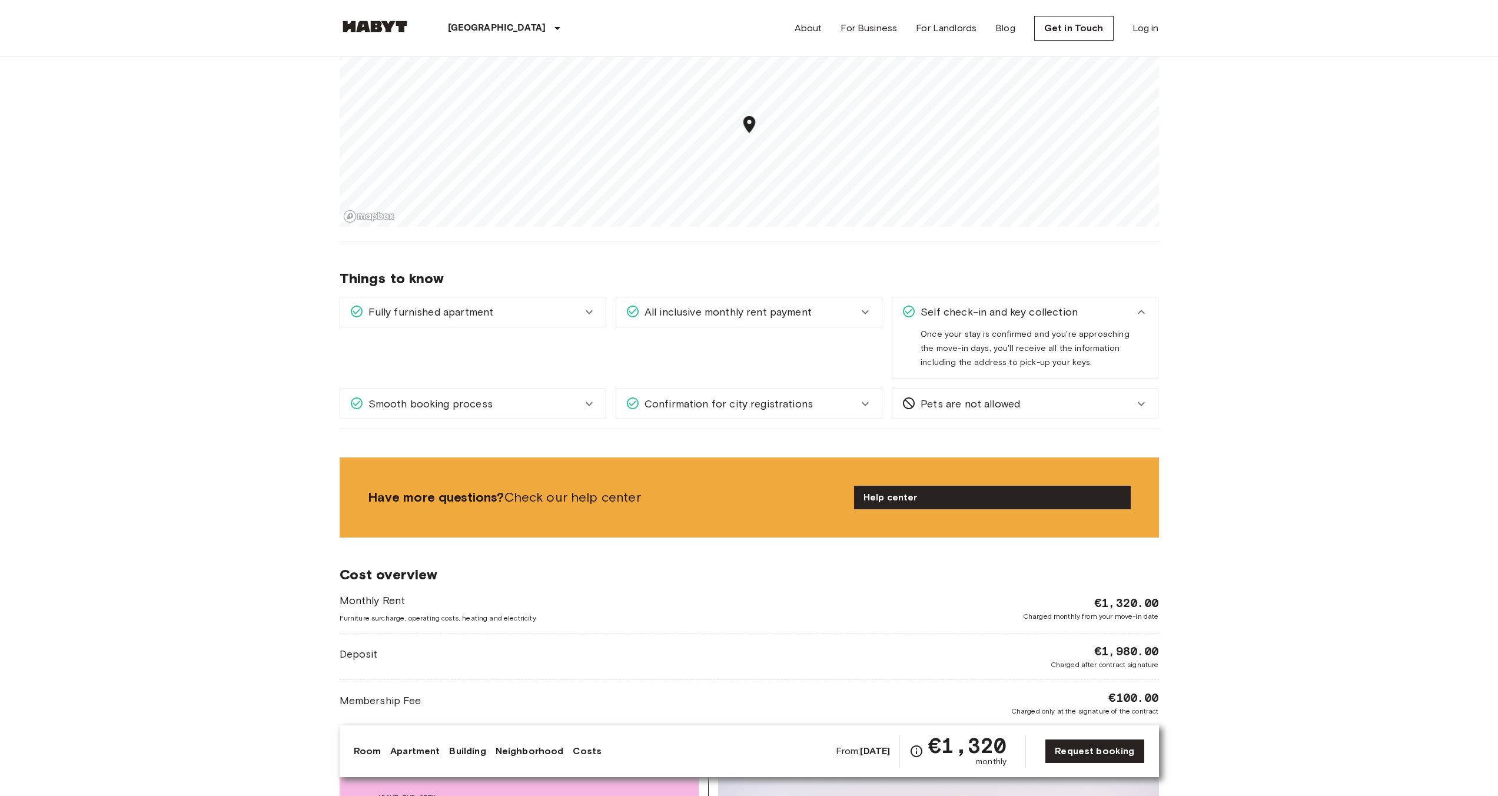
click at [856, 317] on div "All inclusive monthly rent payment" at bounding box center [742, 311] width 232 height 15
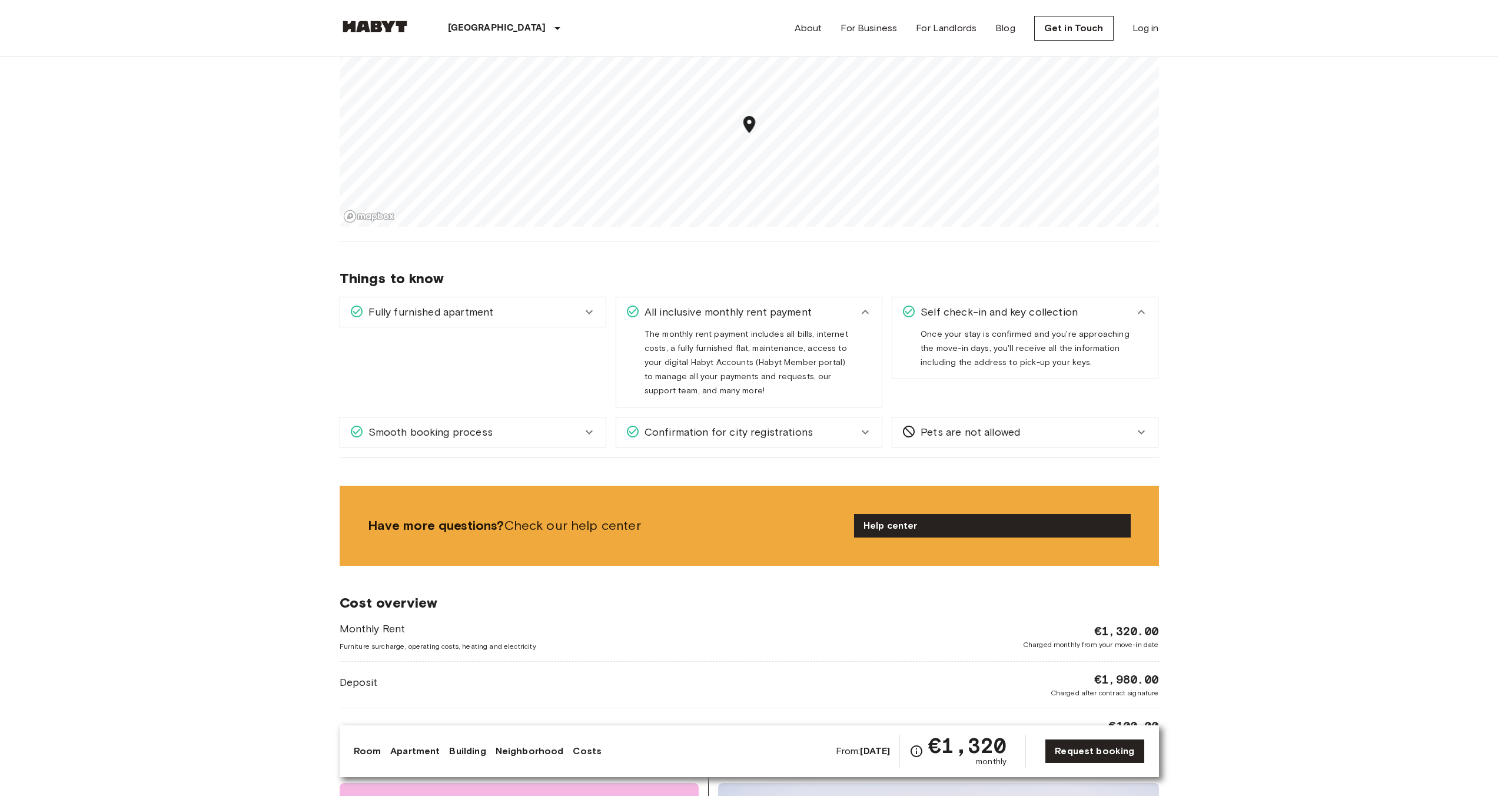
click at [596, 315] on div "Fully furnished apartment" at bounding box center [472, 311] width 265 height 29
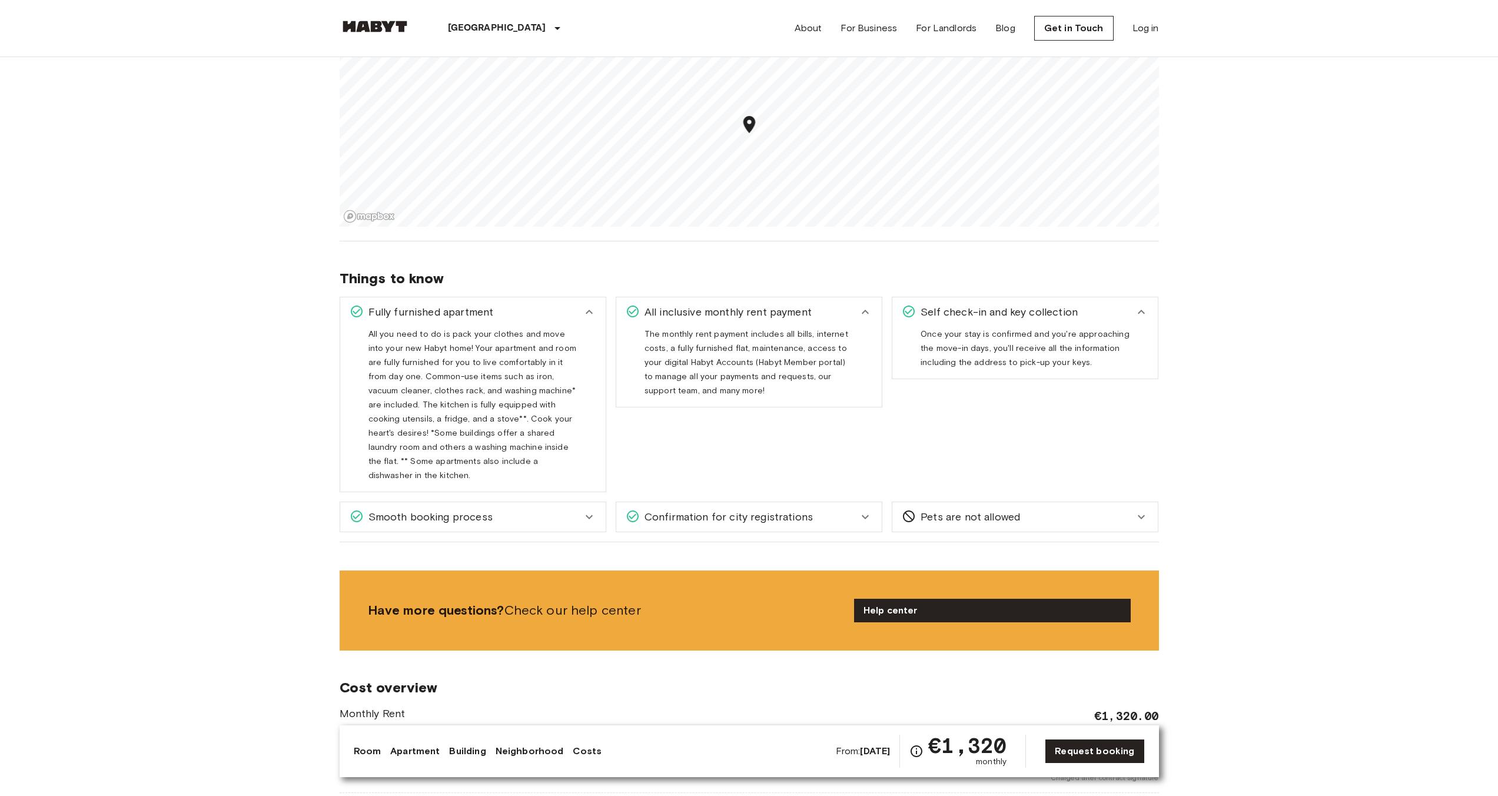
click at [586, 510] on icon at bounding box center [589, 517] width 14 height 14
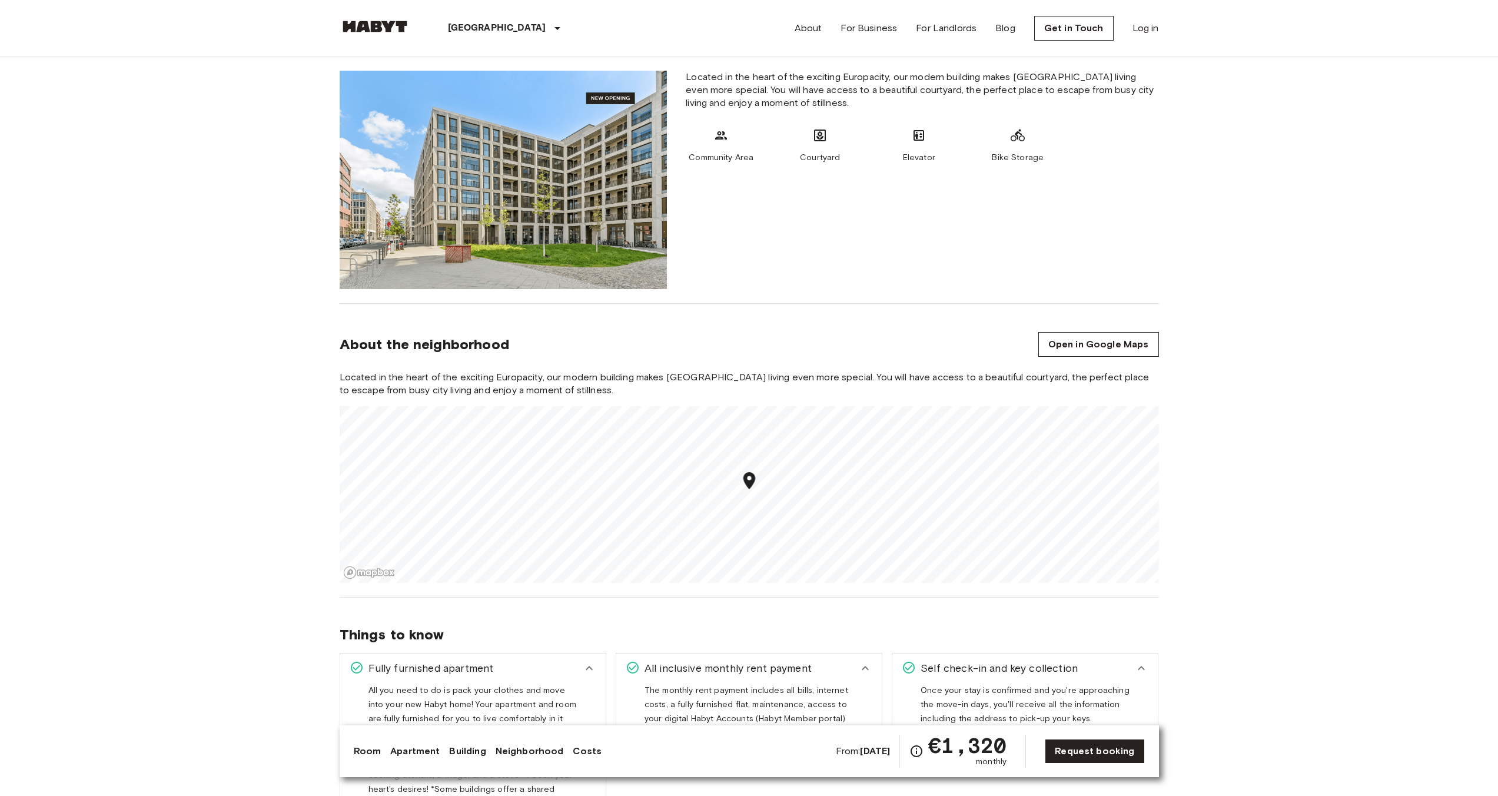
scroll to position [638, 0]
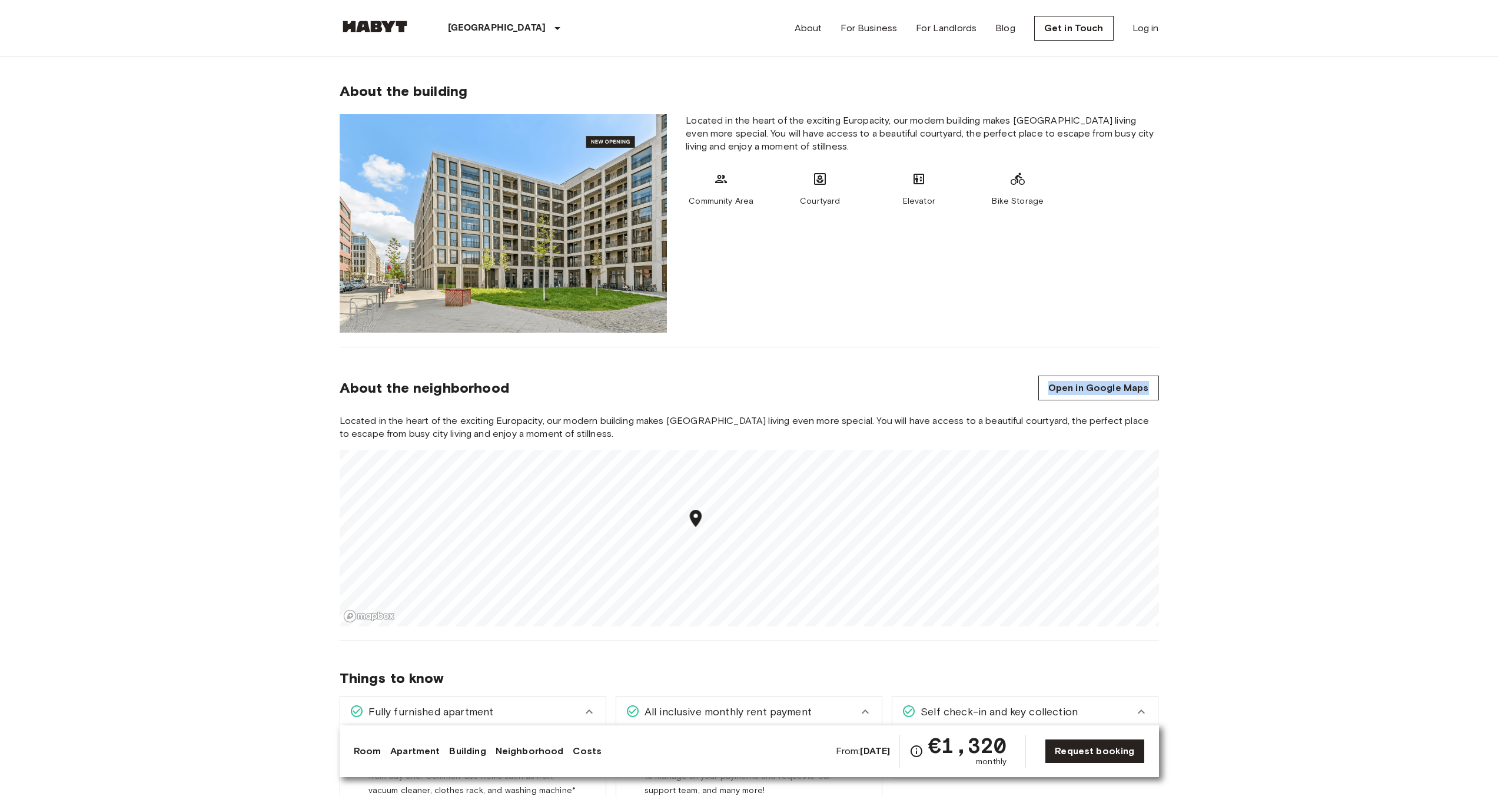
drag, startPoint x: 1211, startPoint y: 571, endPoint x: 1206, endPoint y: 354, distance: 217.2
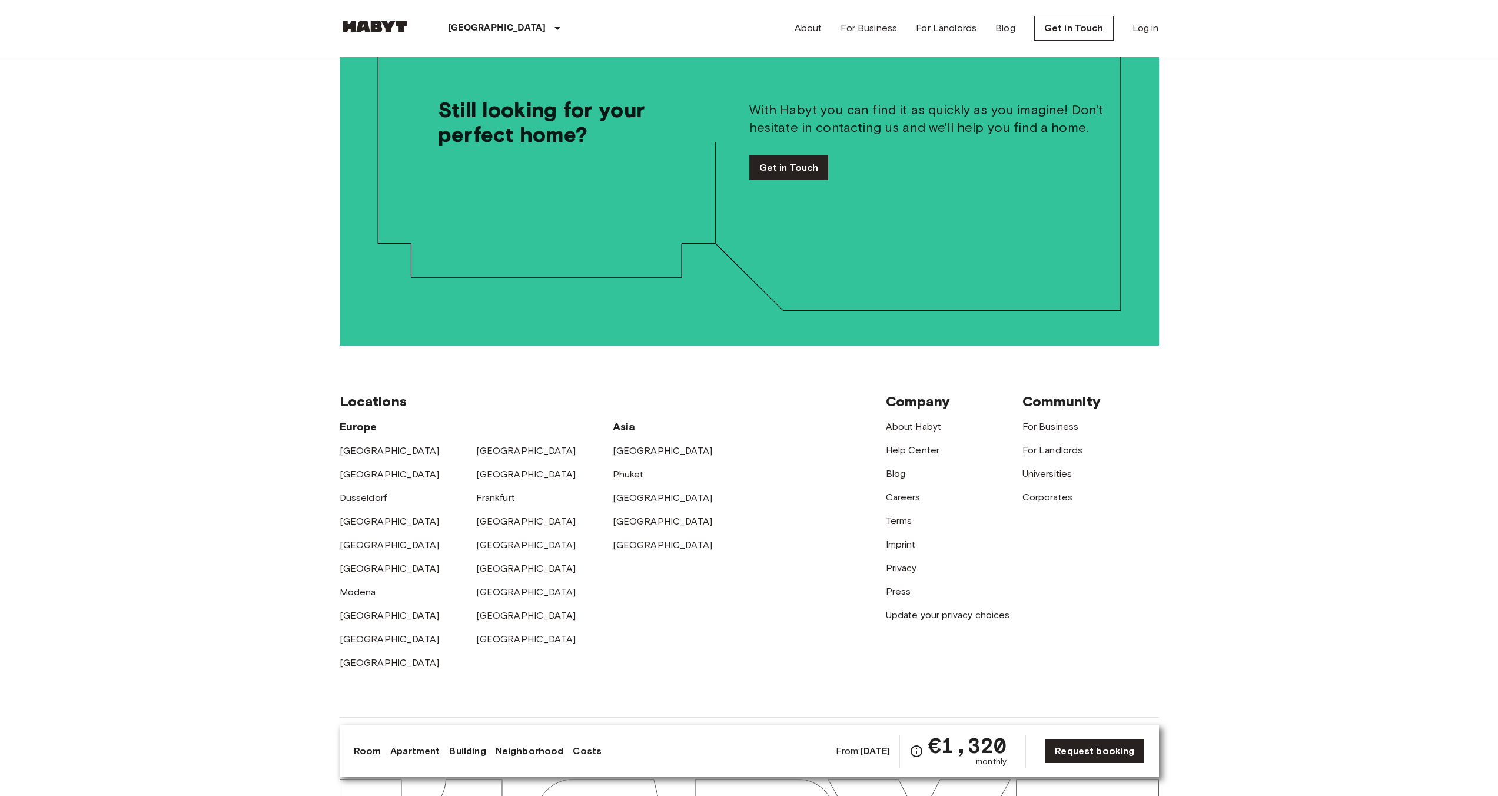
scroll to position [2598, 0]
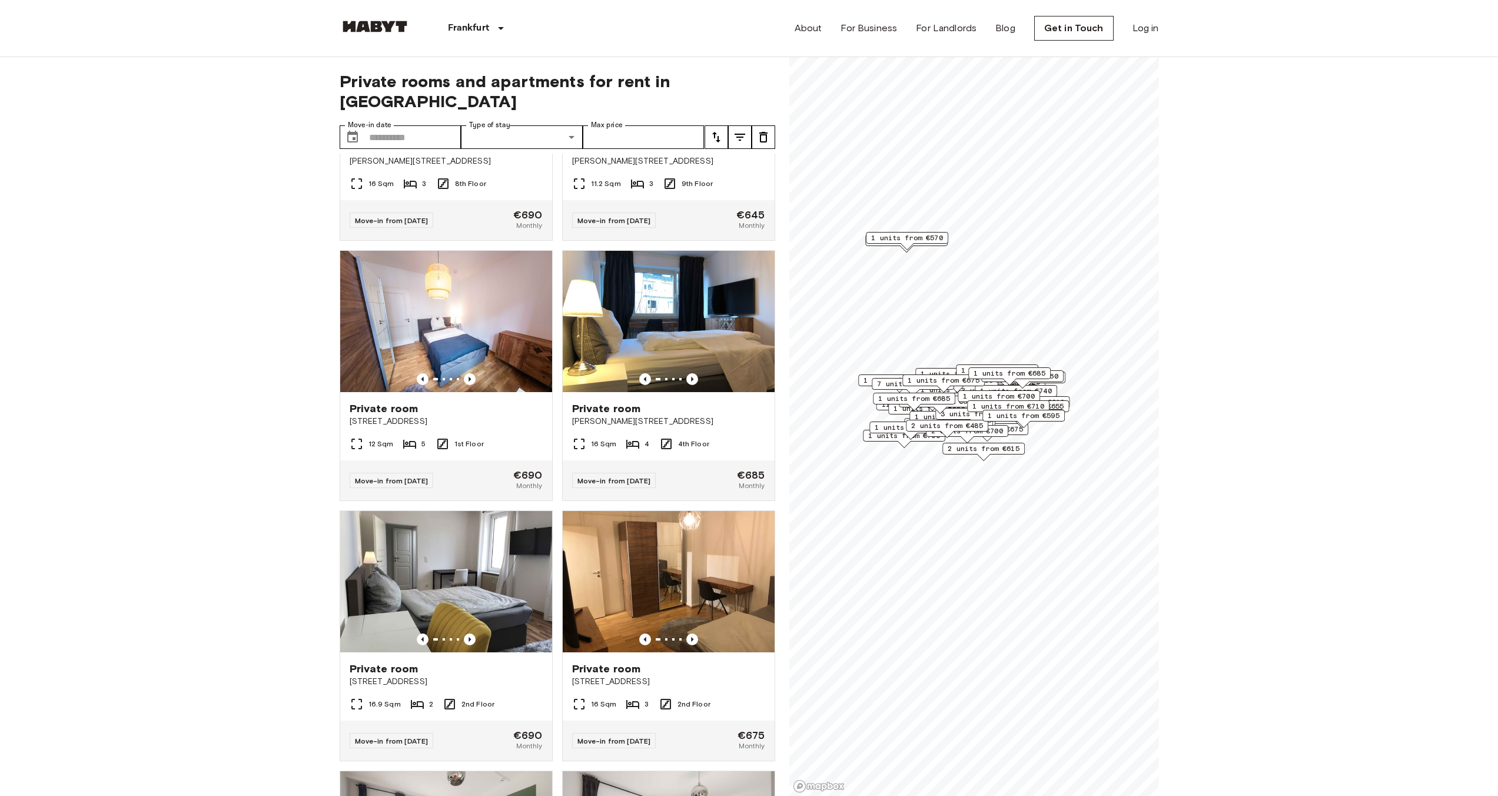
scroll to position [9843, 0]
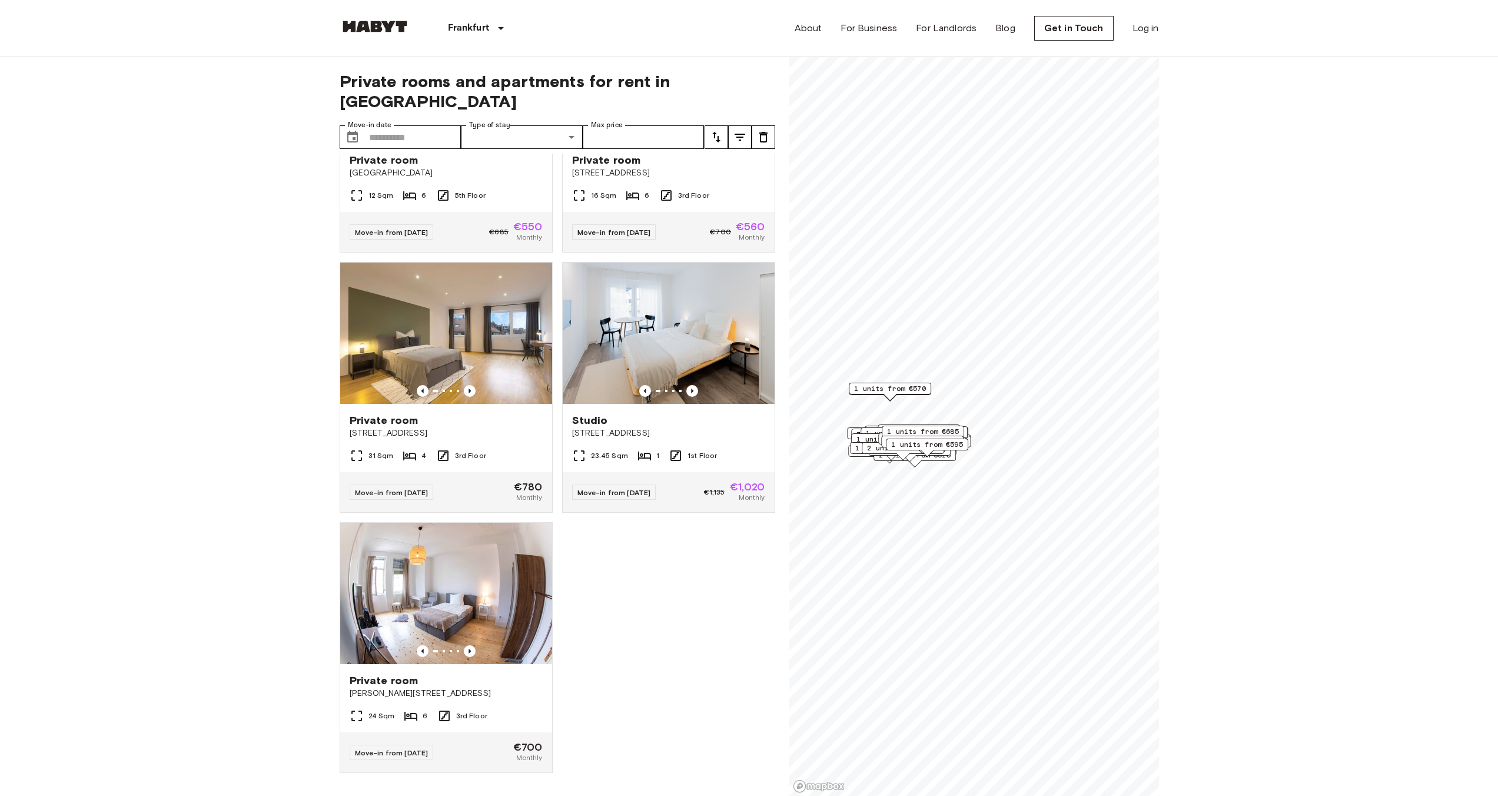
scroll to position [14763, 0]
